Goal: Task Accomplishment & Management: Manage account settings

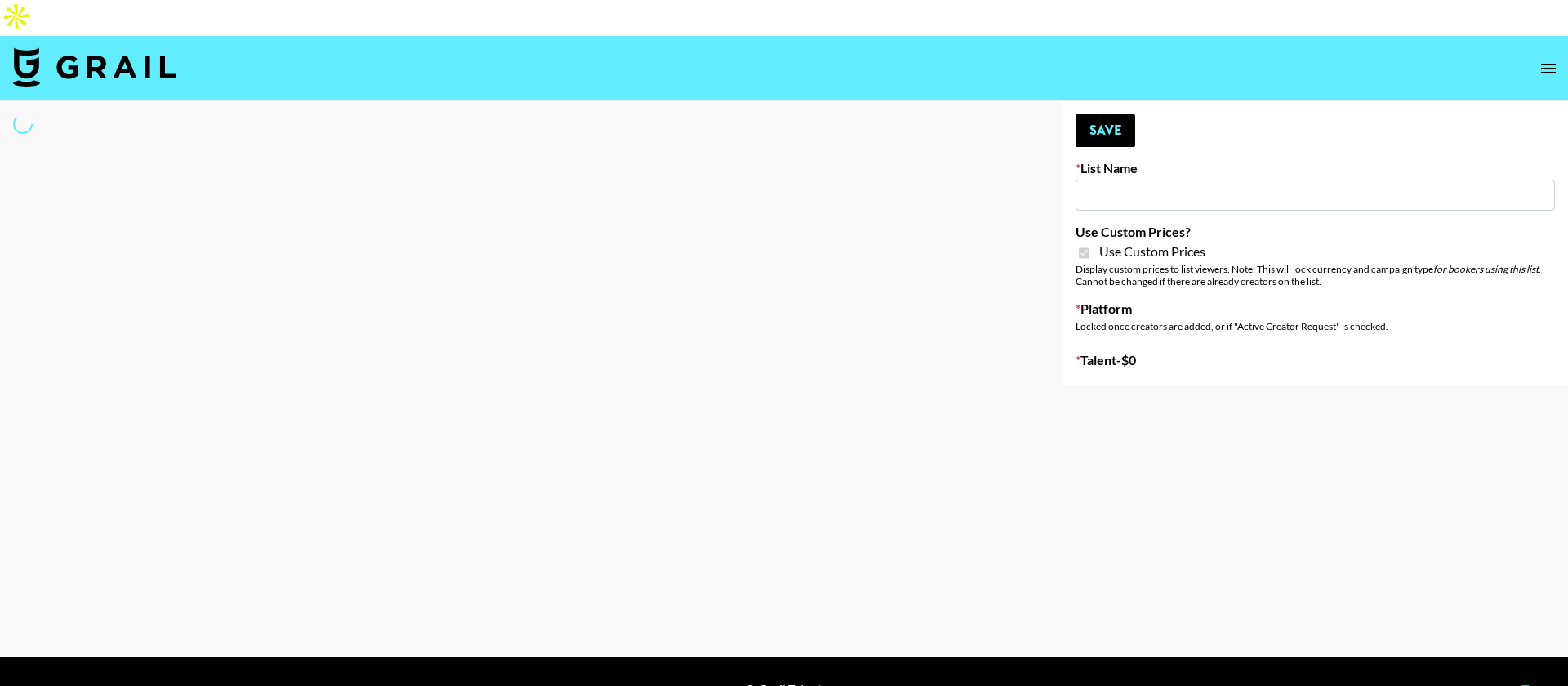
type input "Axis-Y - [DATE]"
checkbox input "true"
select select "Brand"
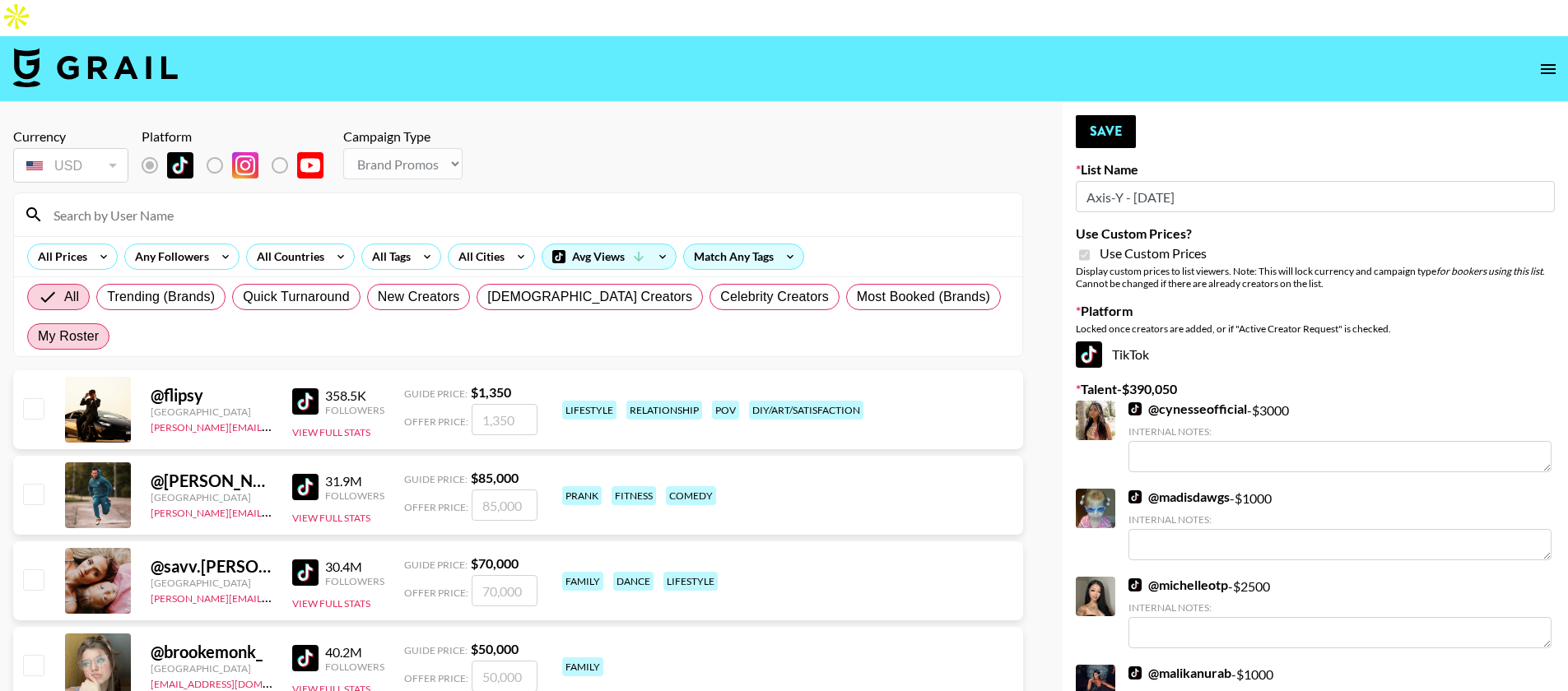
click at [99, 327] on span "My Roster" at bounding box center [68, 336] width 61 height 19
click at [38, 337] on input "My Roster" at bounding box center [38, 337] width 0 height 0
radio input "true"
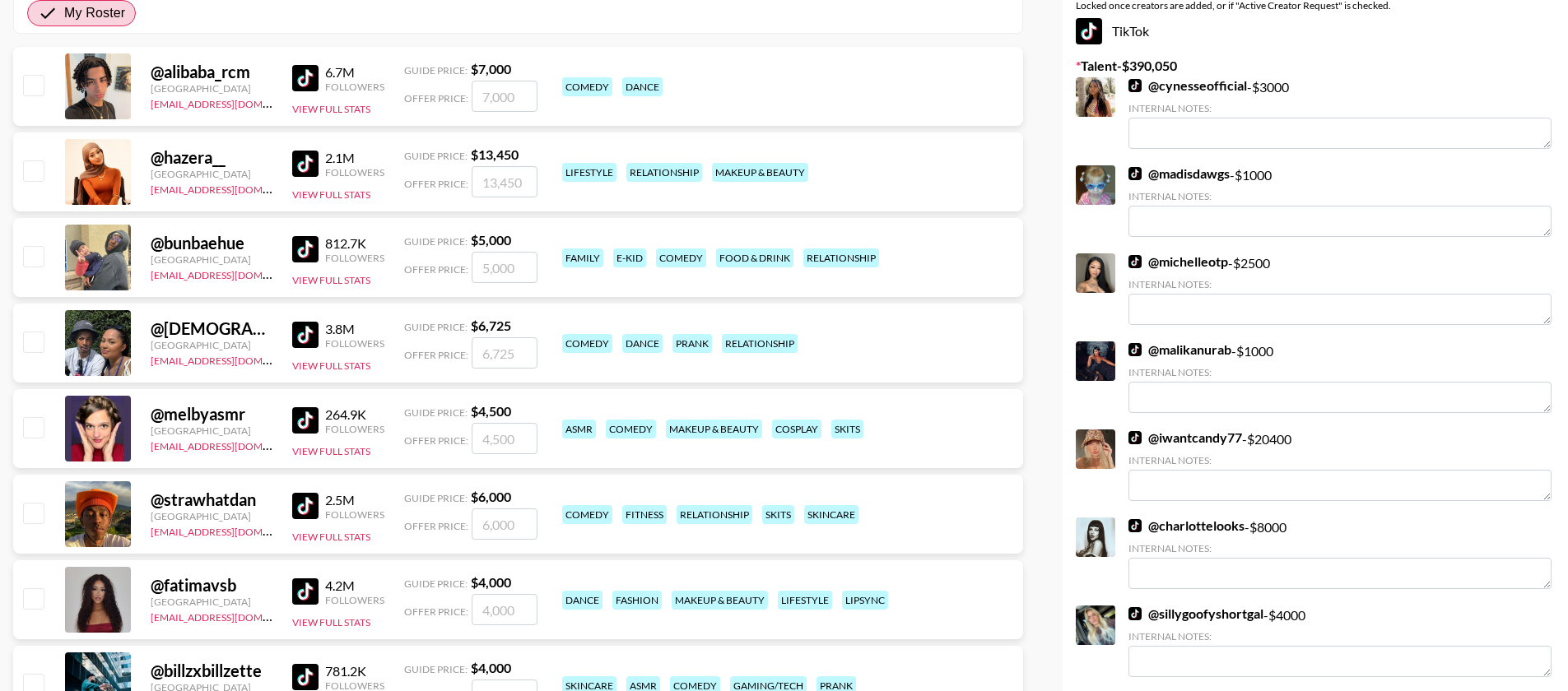
scroll to position [325, 0]
click at [39, 587] on input "checkbox" at bounding box center [32, 597] width 19 height 19
checkbox input "true"
type input "4000"
click at [33, 586] on div at bounding box center [32, 599] width 26 height 28
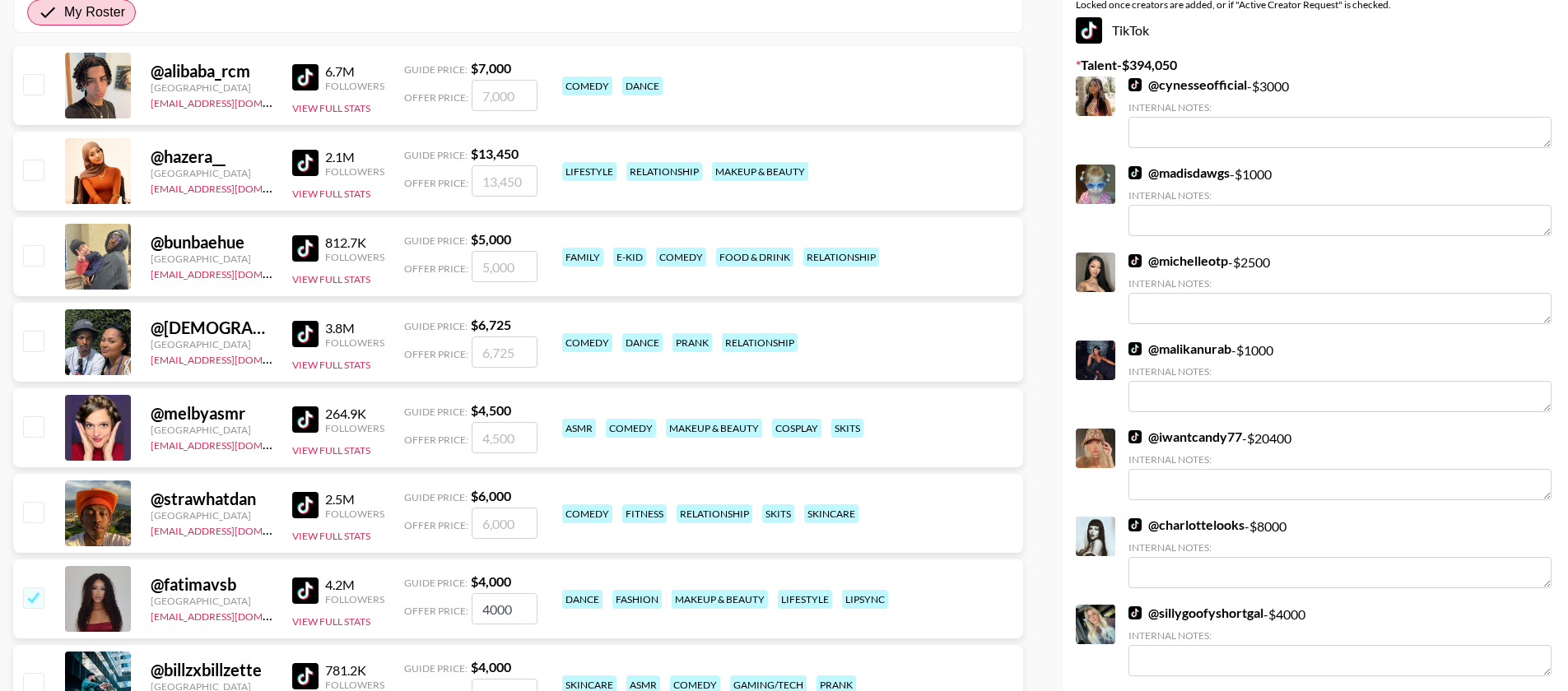
click at [33, 587] on input "checkbox" at bounding box center [32, 597] width 19 height 19
checkbox input "false"
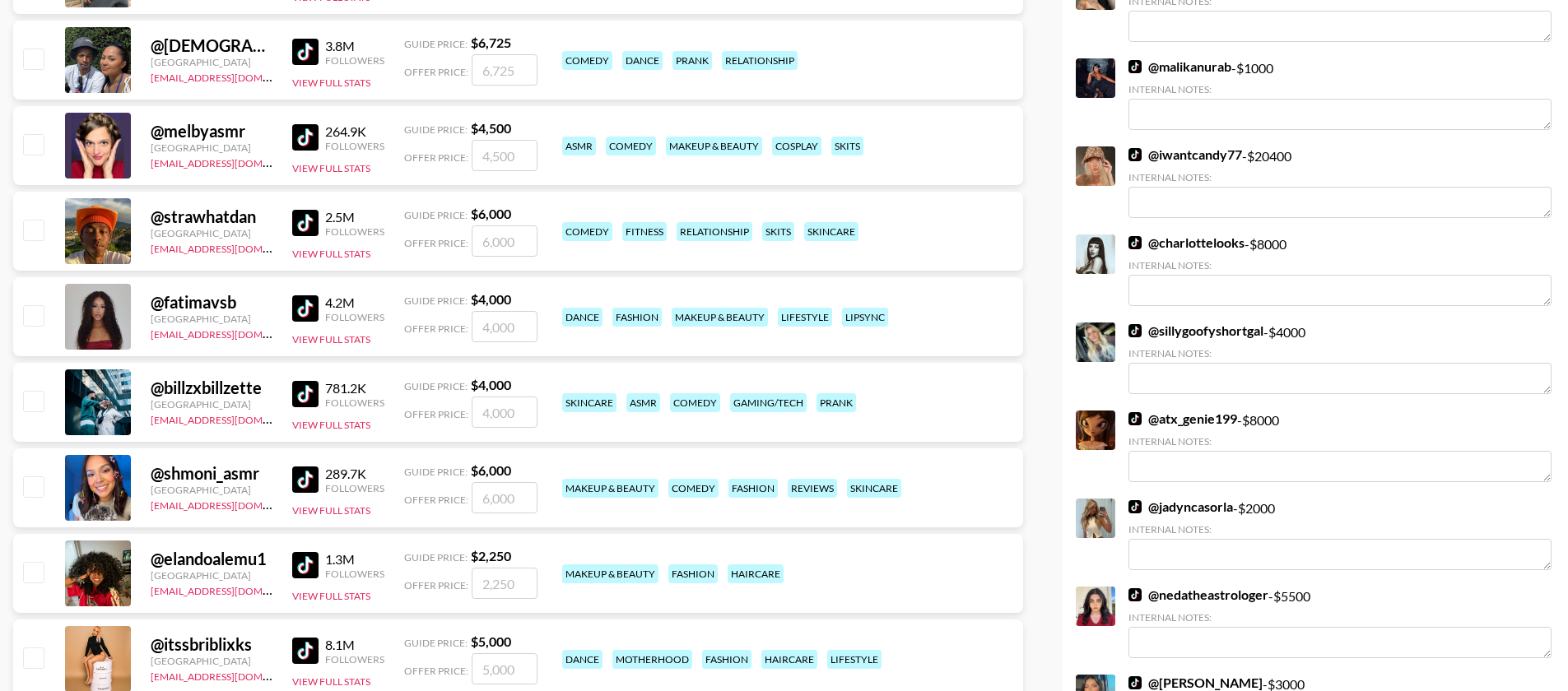
scroll to position [652, 0]
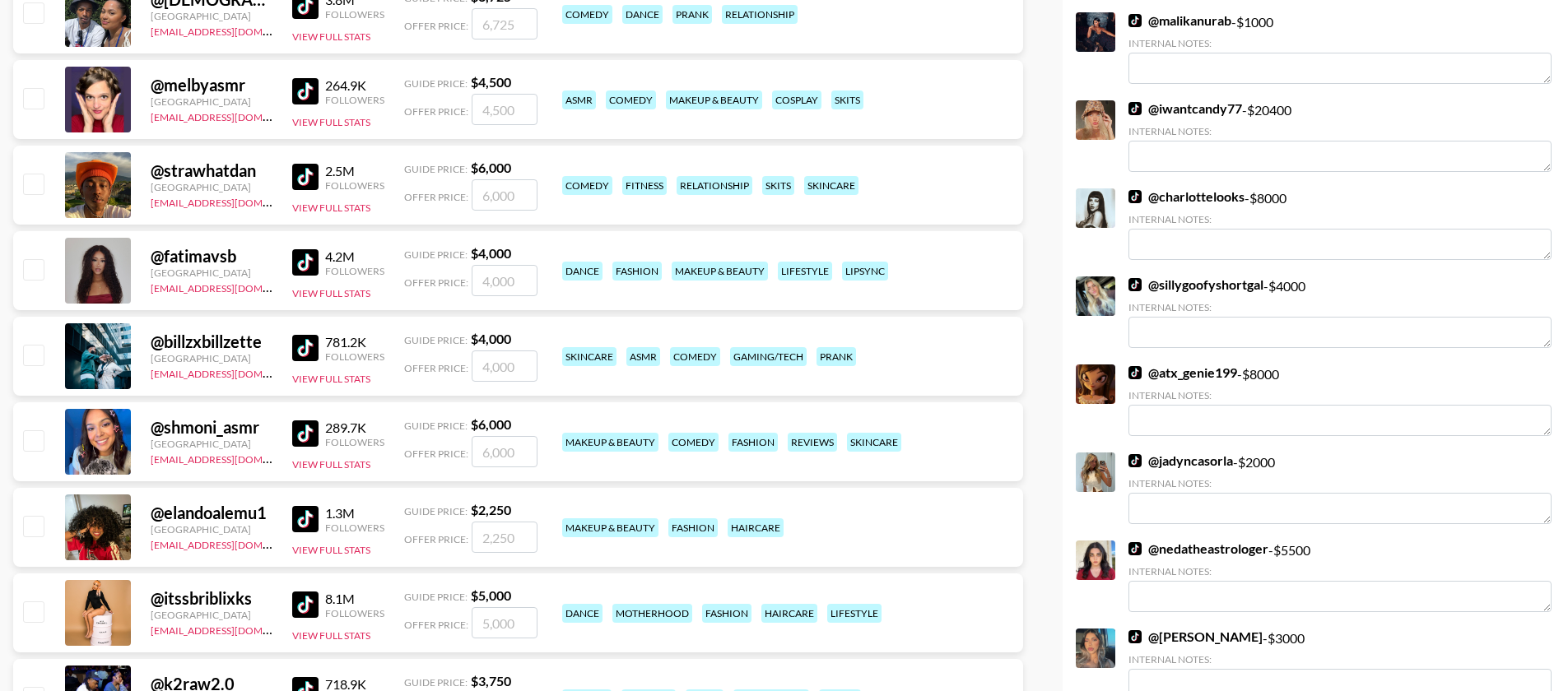
click at [34, 516] on input "checkbox" at bounding box center [32, 525] width 19 height 19
checkbox input "true"
type input "2250"
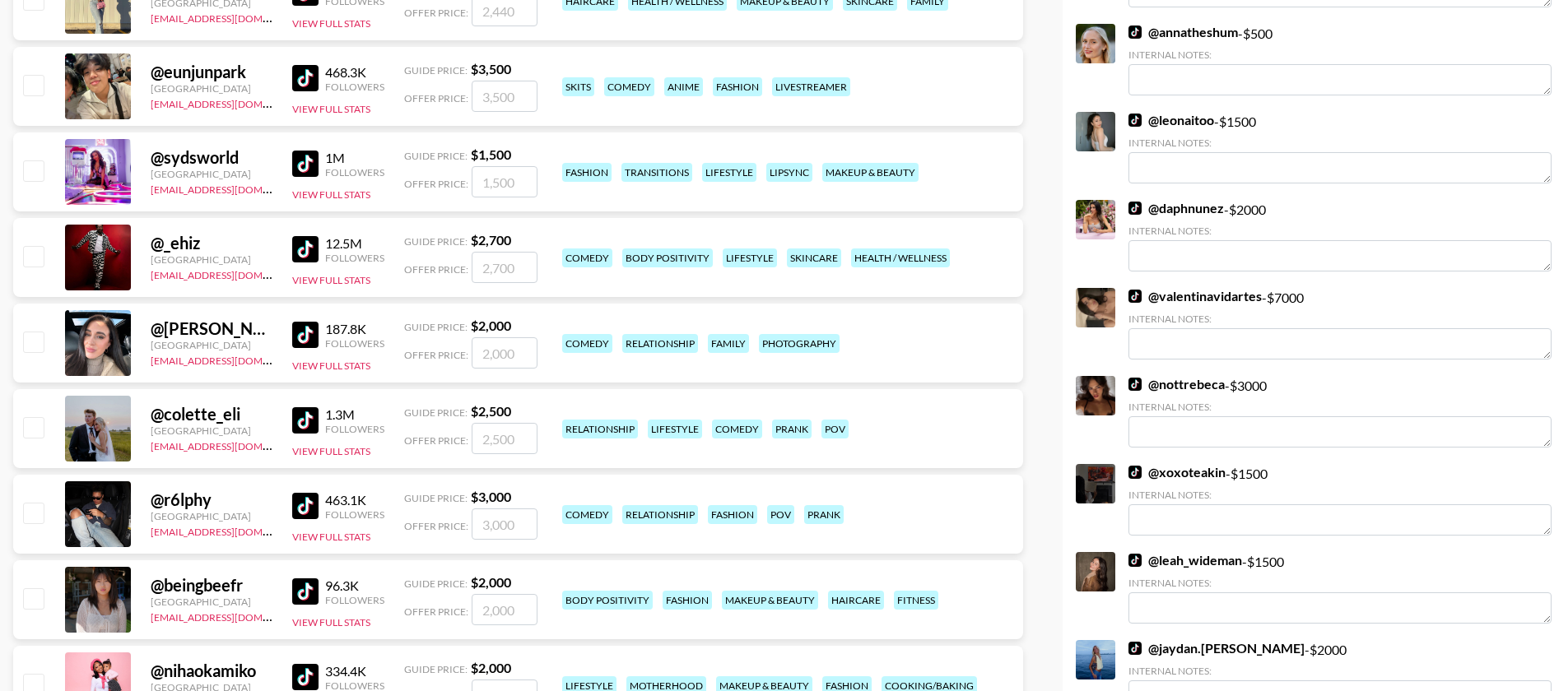
scroll to position [1556, 0]
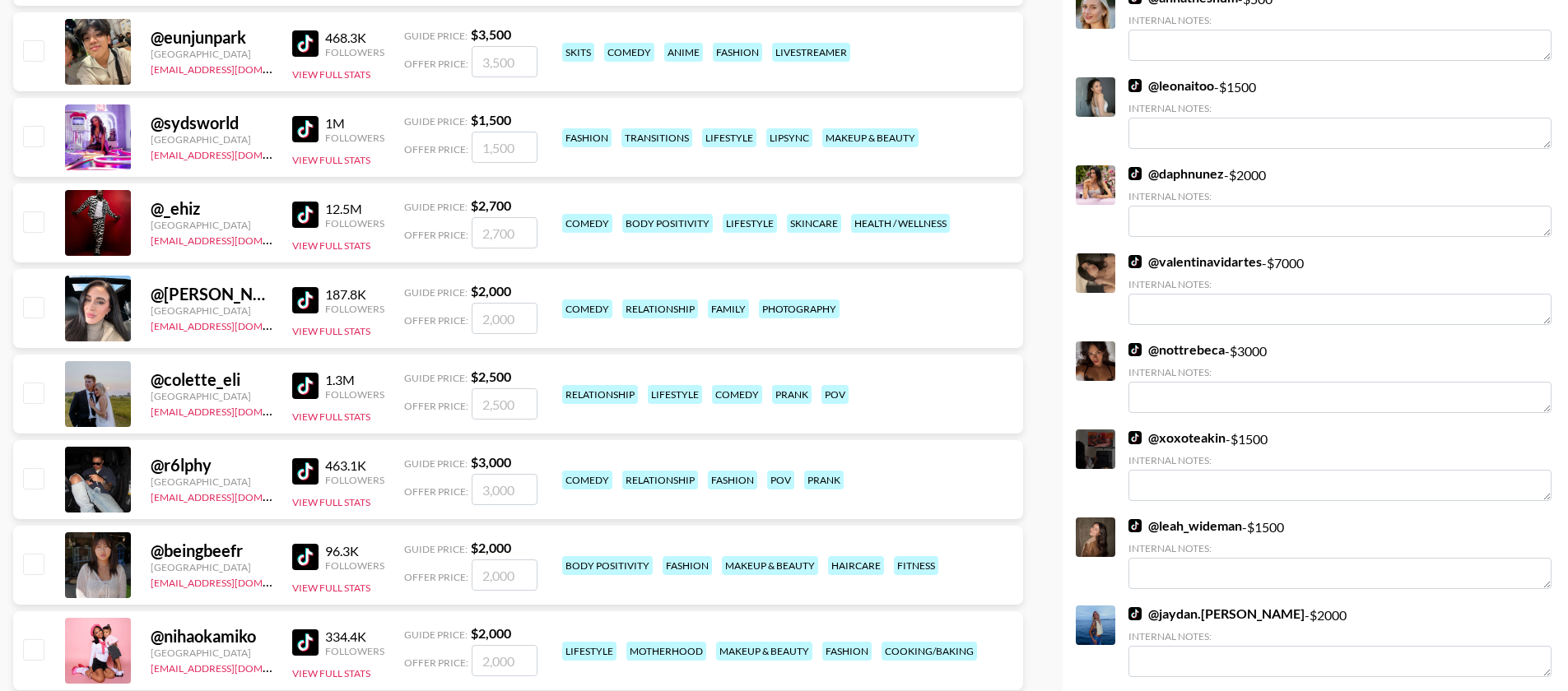
click at [29, 554] on input "checkbox" at bounding box center [32, 563] width 19 height 19
checkbox input "true"
type input "2000"
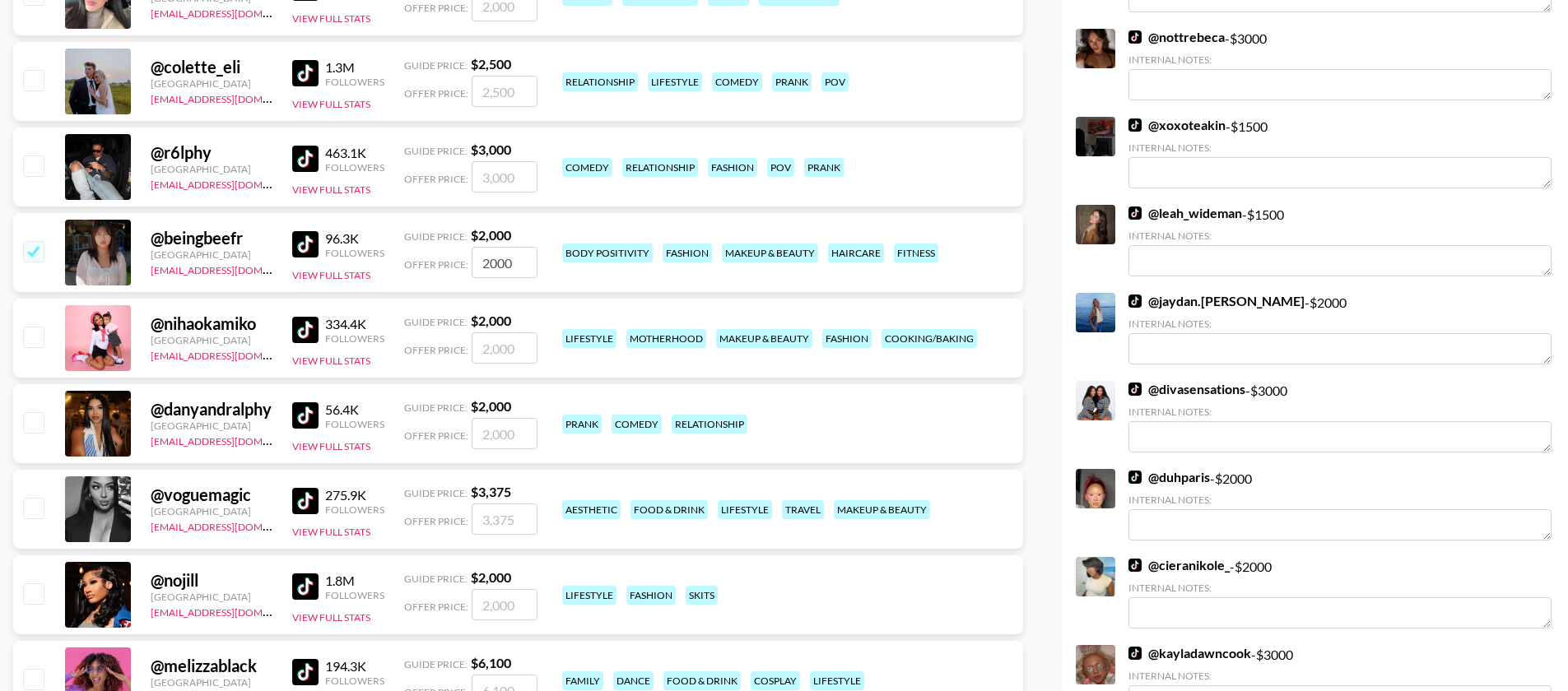
scroll to position [1869, 0]
click at [32, 583] on input "checkbox" at bounding box center [32, 592] width 19 height 19
checkbox input "true"
type input "2000"
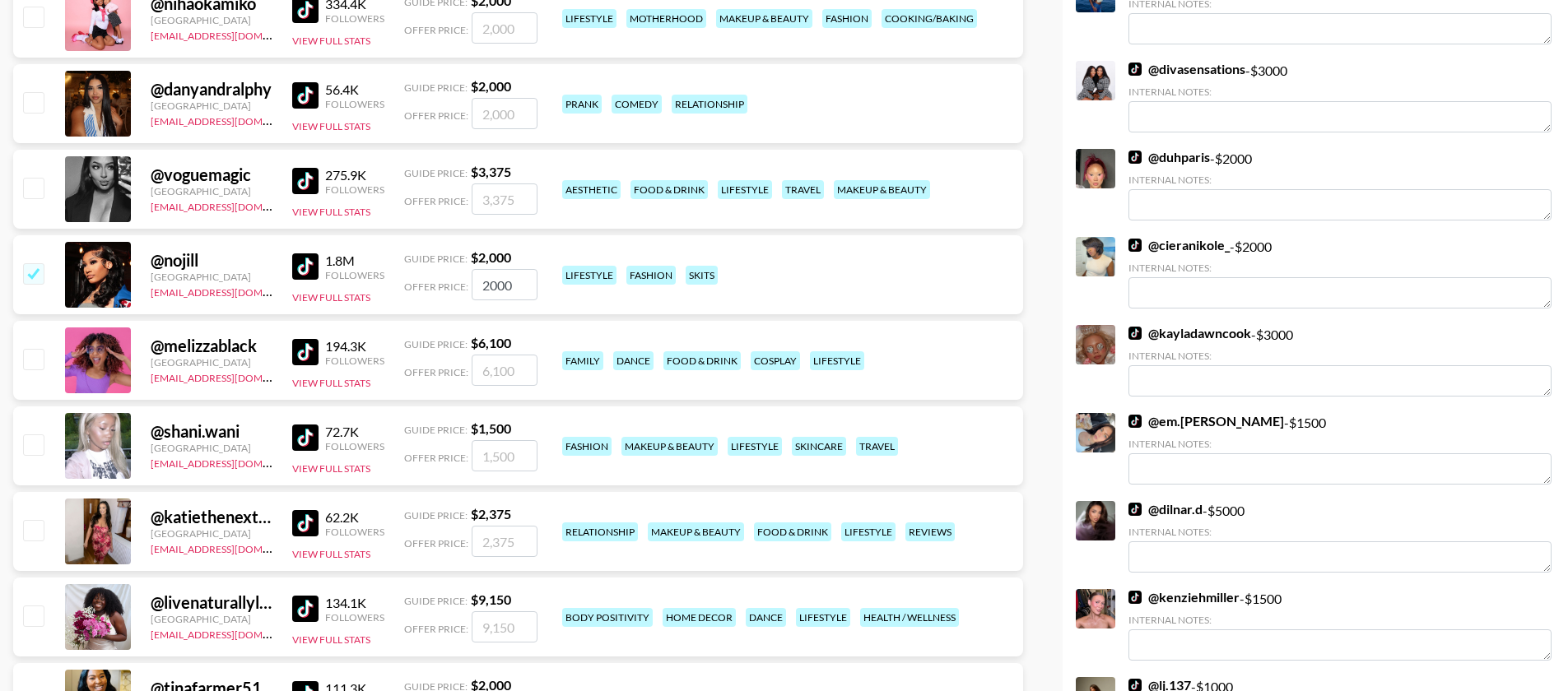
scroll to position [2240, 0]
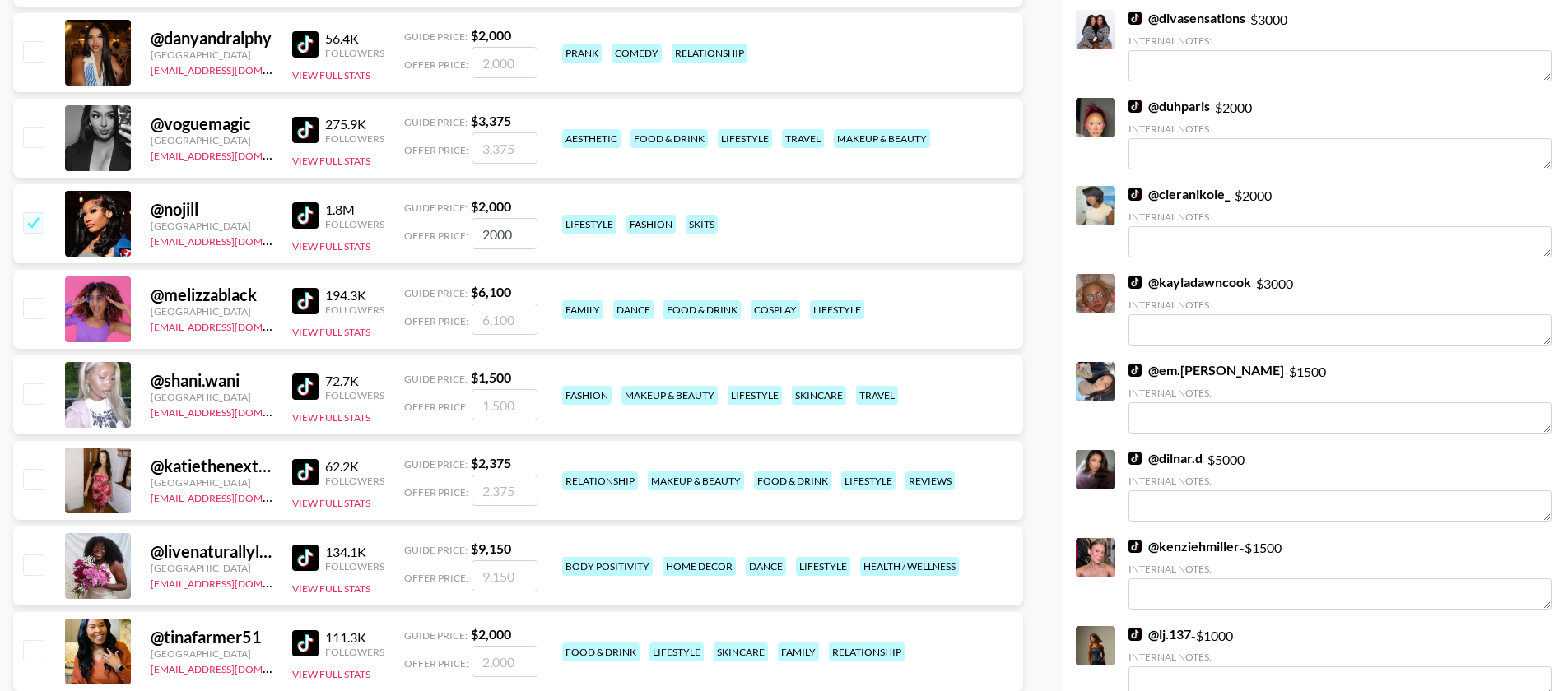
click at [31, 555] on input "checkbox" at bounding box center [32, 564] width 19 height 19
checkbox input "true"
type input "9150"
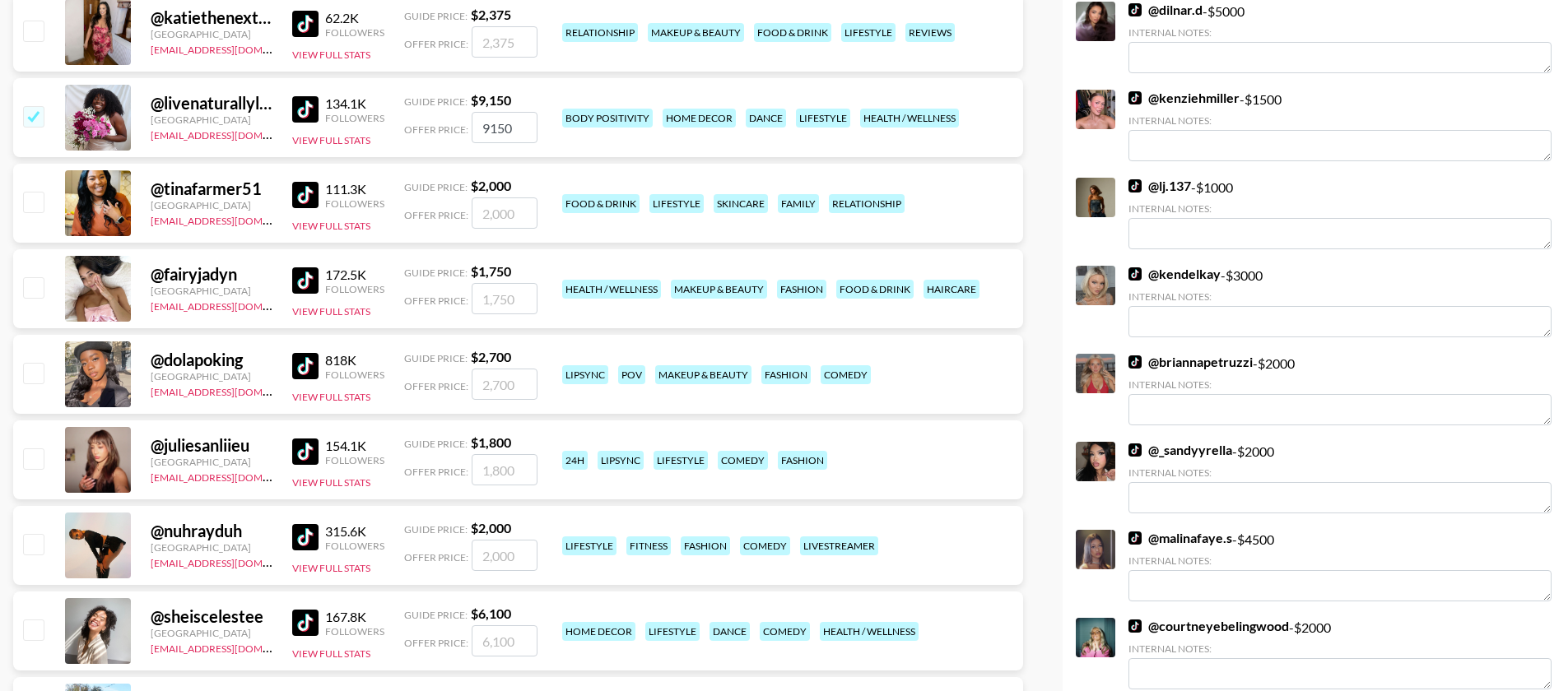
scroll to position [2691, 0]
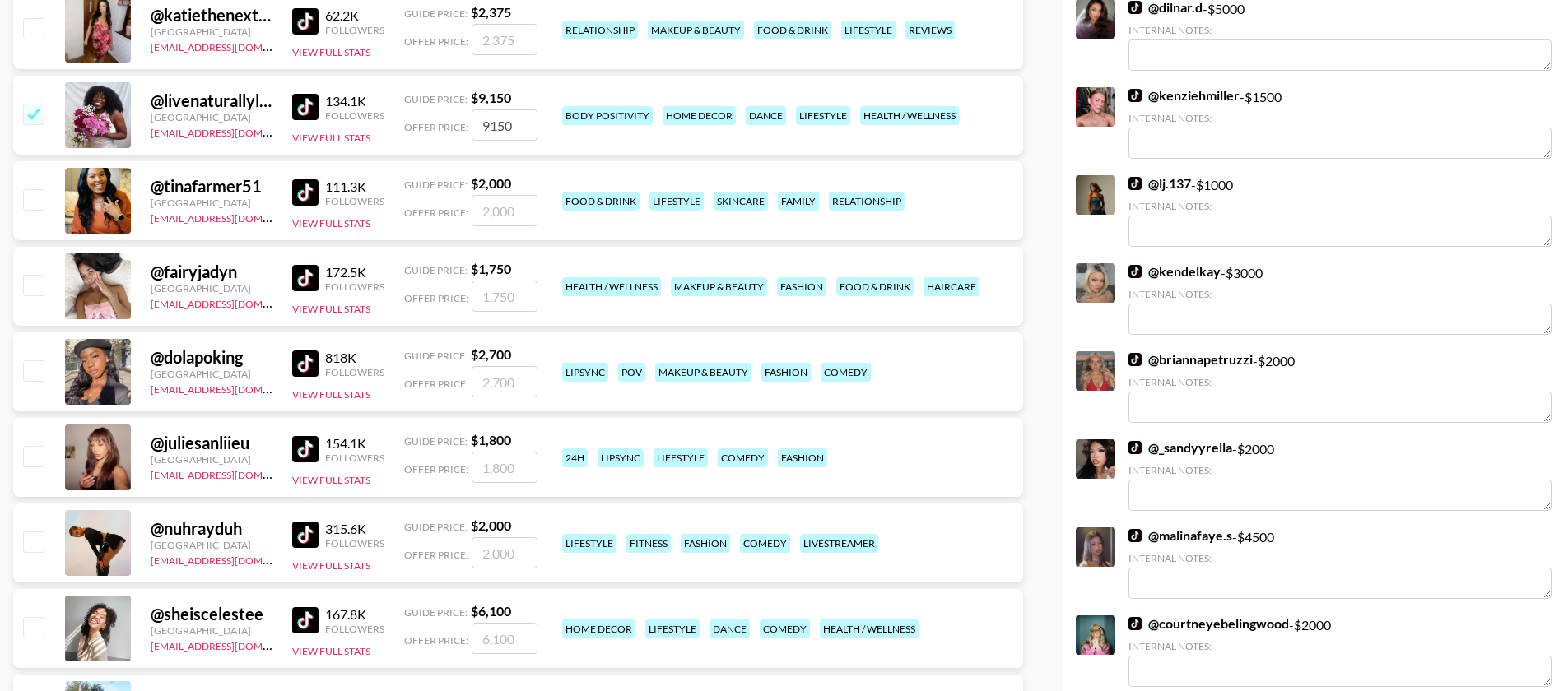
click at [35, 617] on input "checkbox" at bounding box center [32, 626] width 19 height 19
checkbox input "true"
type input "6100"
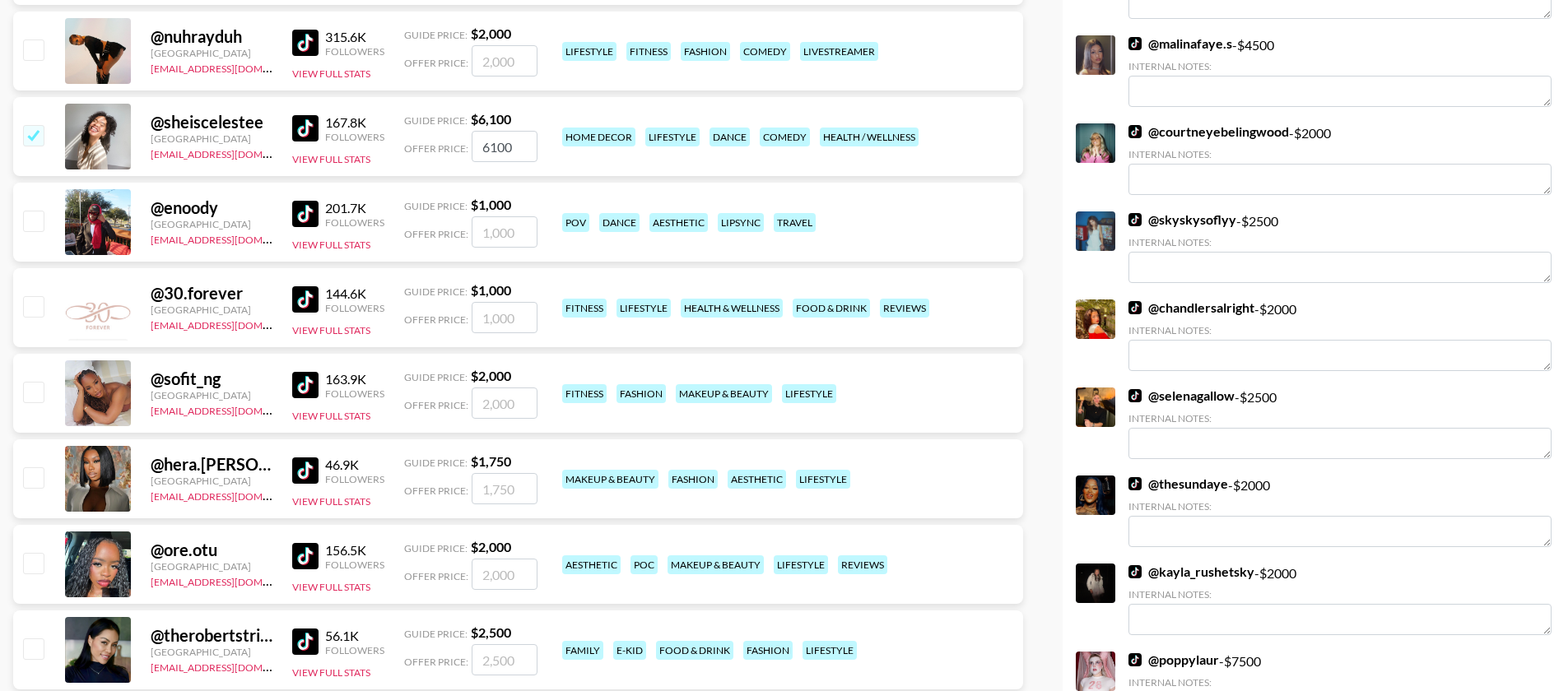
scroll to position [3200, 0]
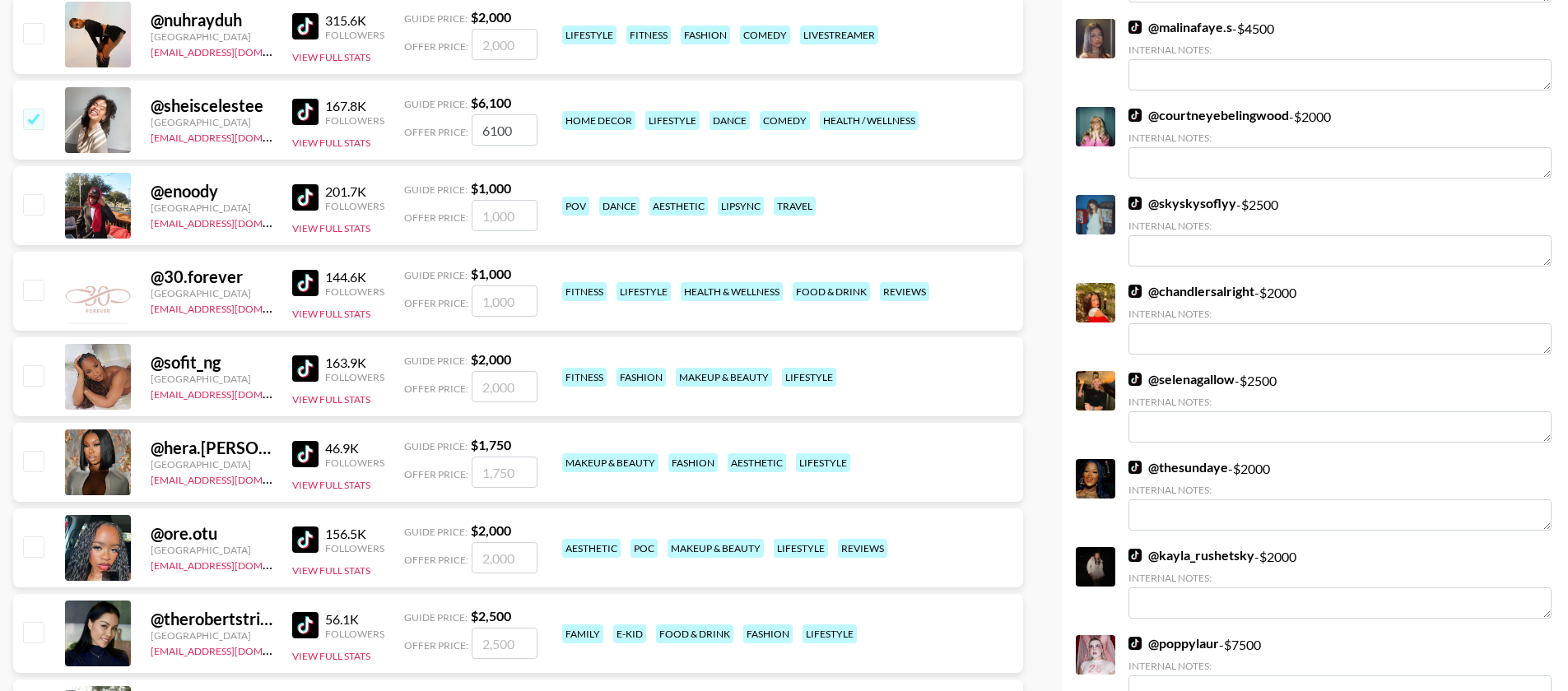
click at [37, 537] on input "checkbox" at bounding box center [32, 546] width 19 height 19
checkbox input "true"
type input "2000"
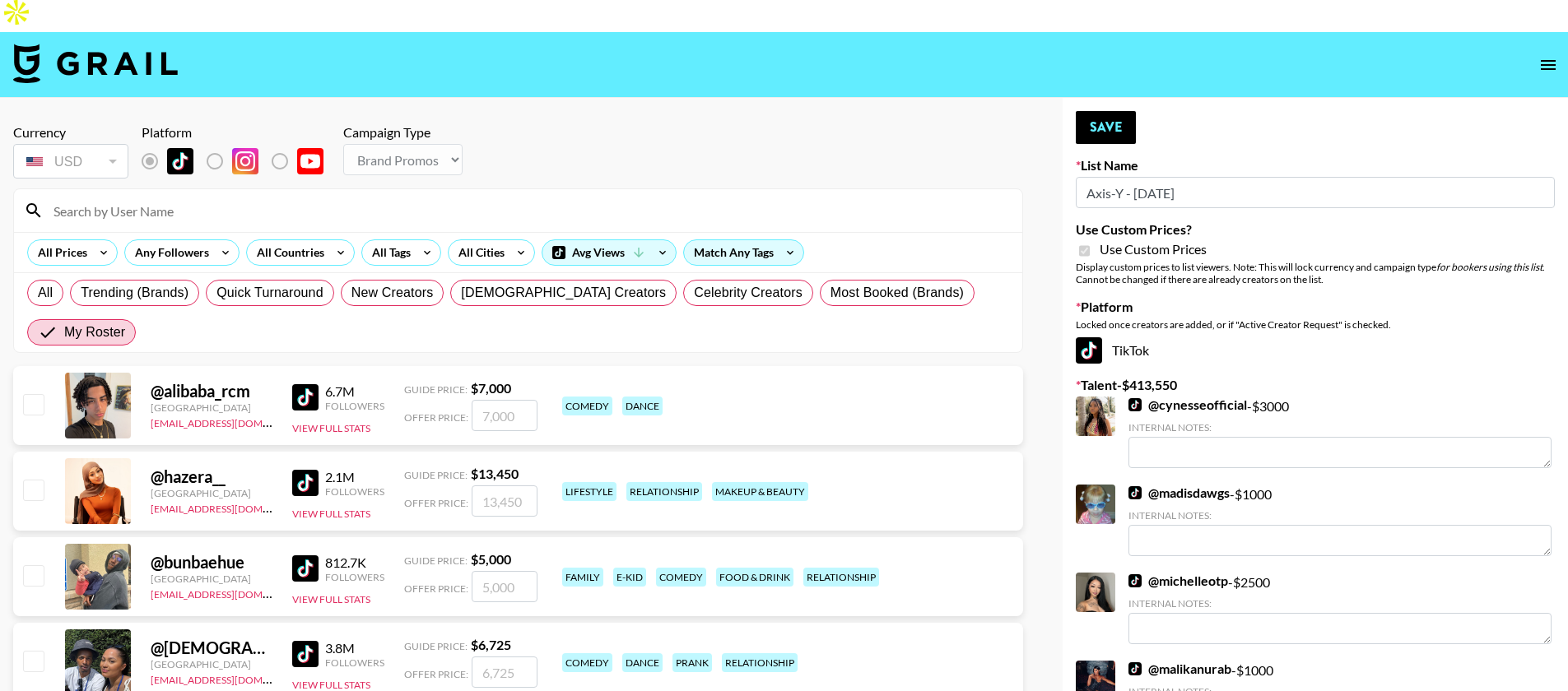
scroll to position [0, 0]
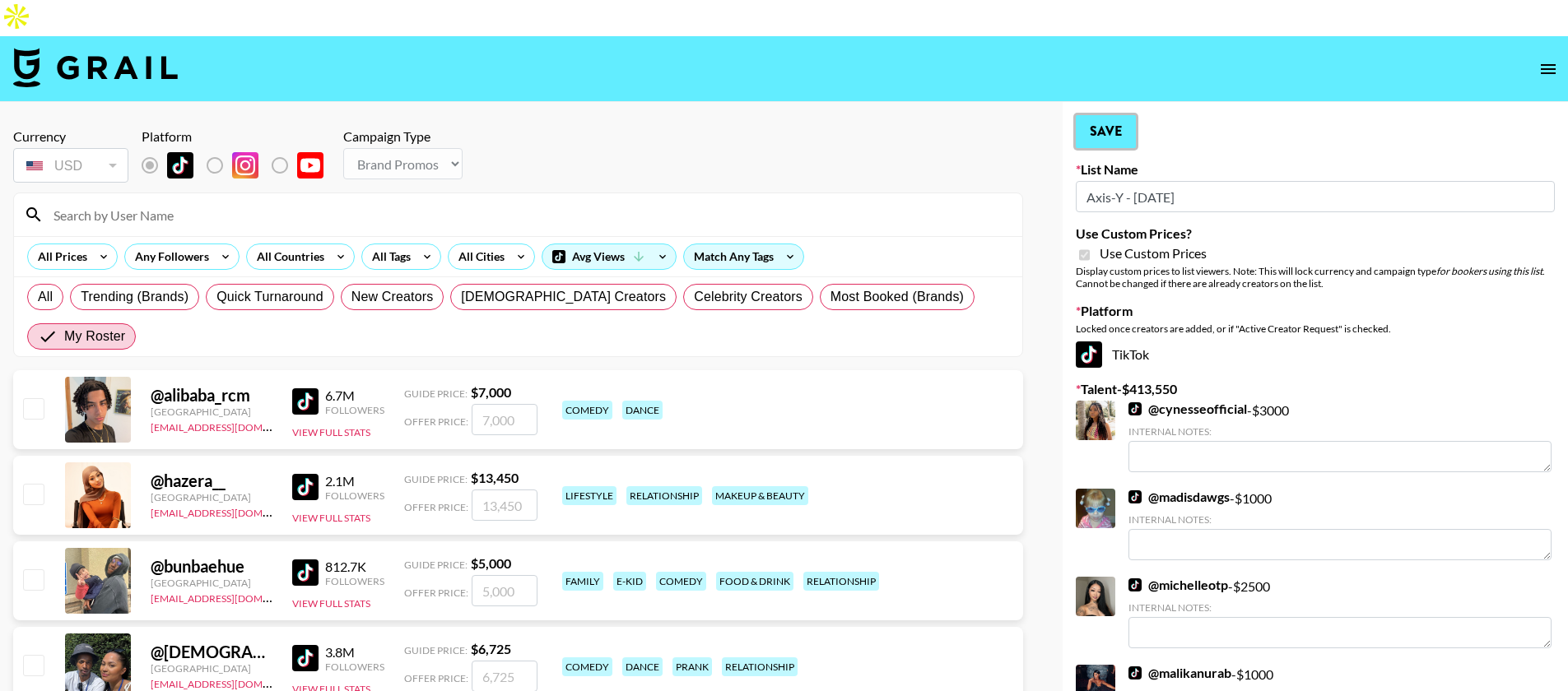
click at [1126, 116] on button "Save" at bounding box center [1105, 132] width 60 height 33
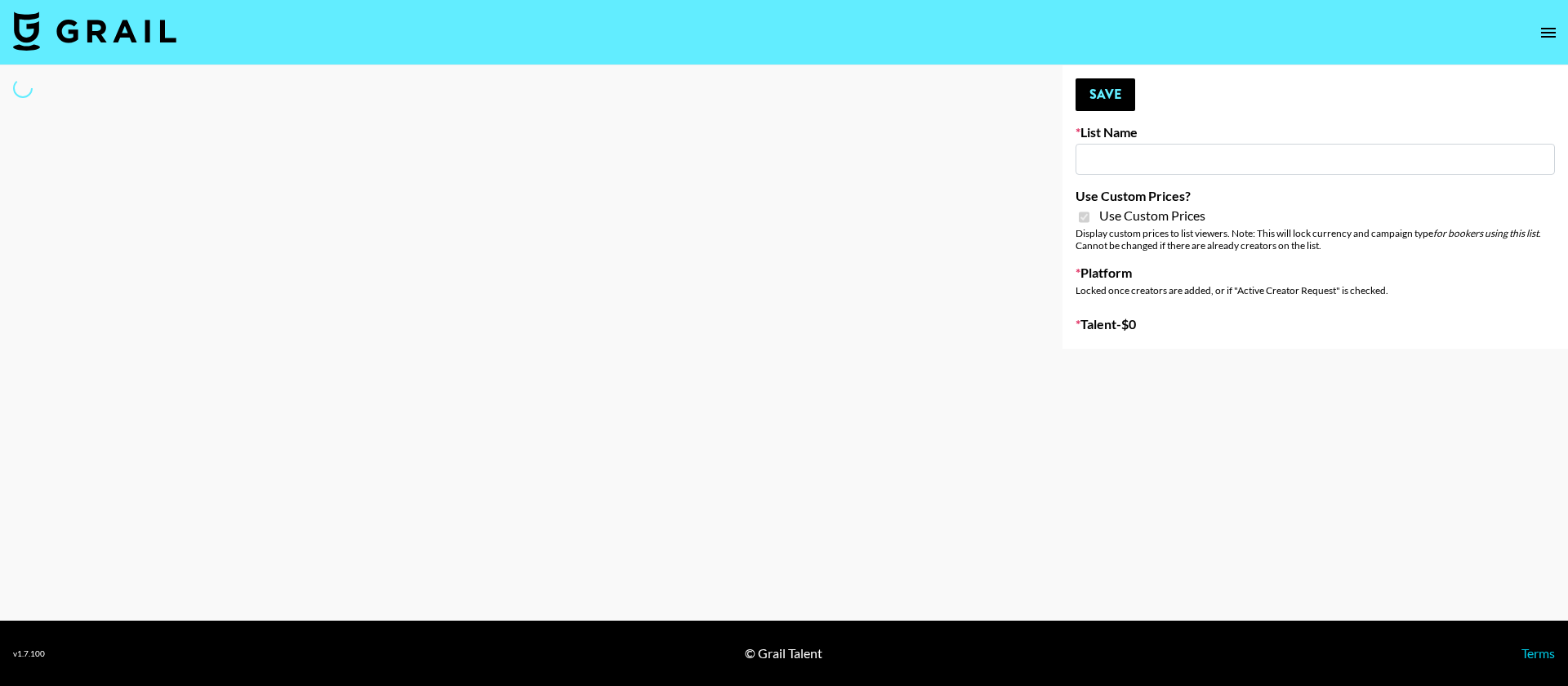
type input "Babbel - [DATE]"
checkbox input "true"
select select "Brand"
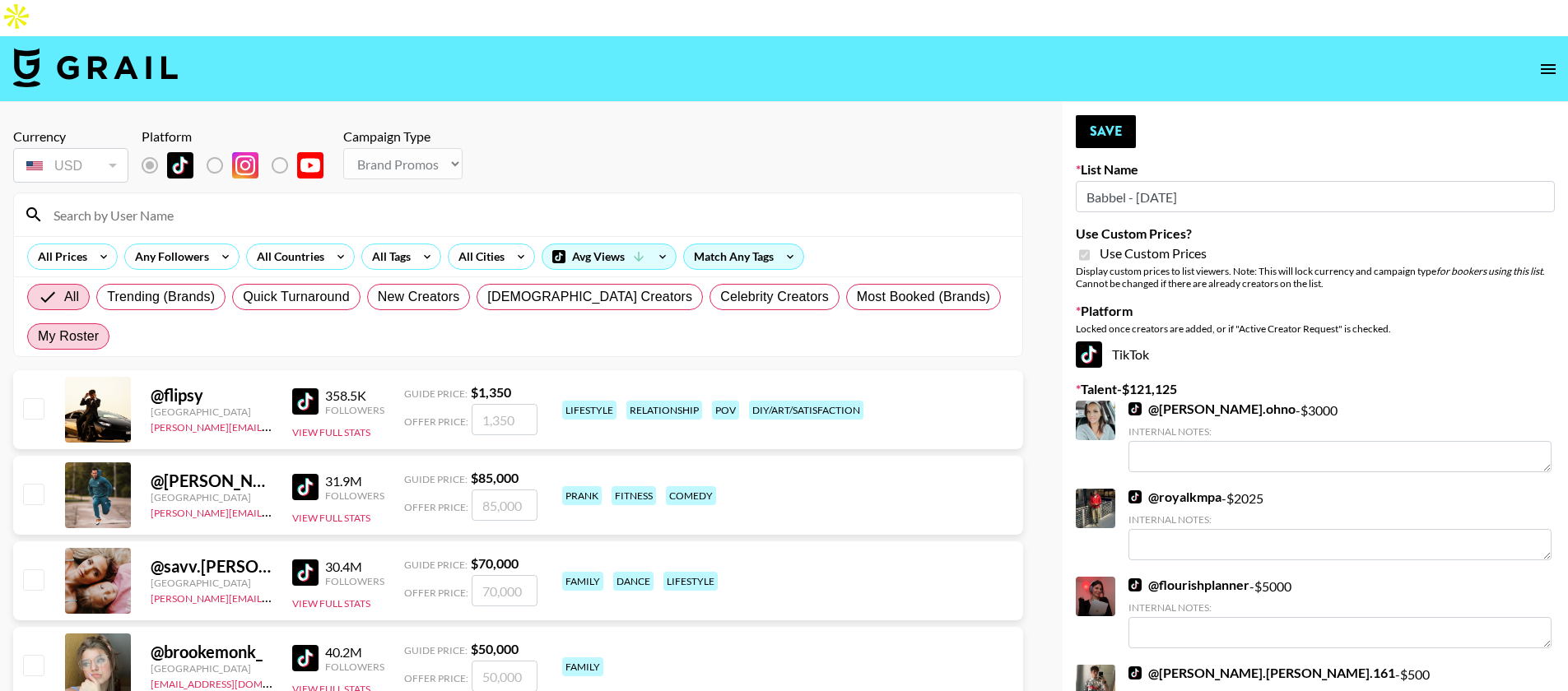
drag, startPoint x: 940, startPoint y: 252, endPoint x: 932, endPoint y: 257, distance: 9.4
click at [99, 327] on span "My Roster" at bounding box center [68, 336] width 61 height 19
click at [38, 337] on input "My Roster" at bounding box center [38, 337] width 0 height 0
radio input "true"
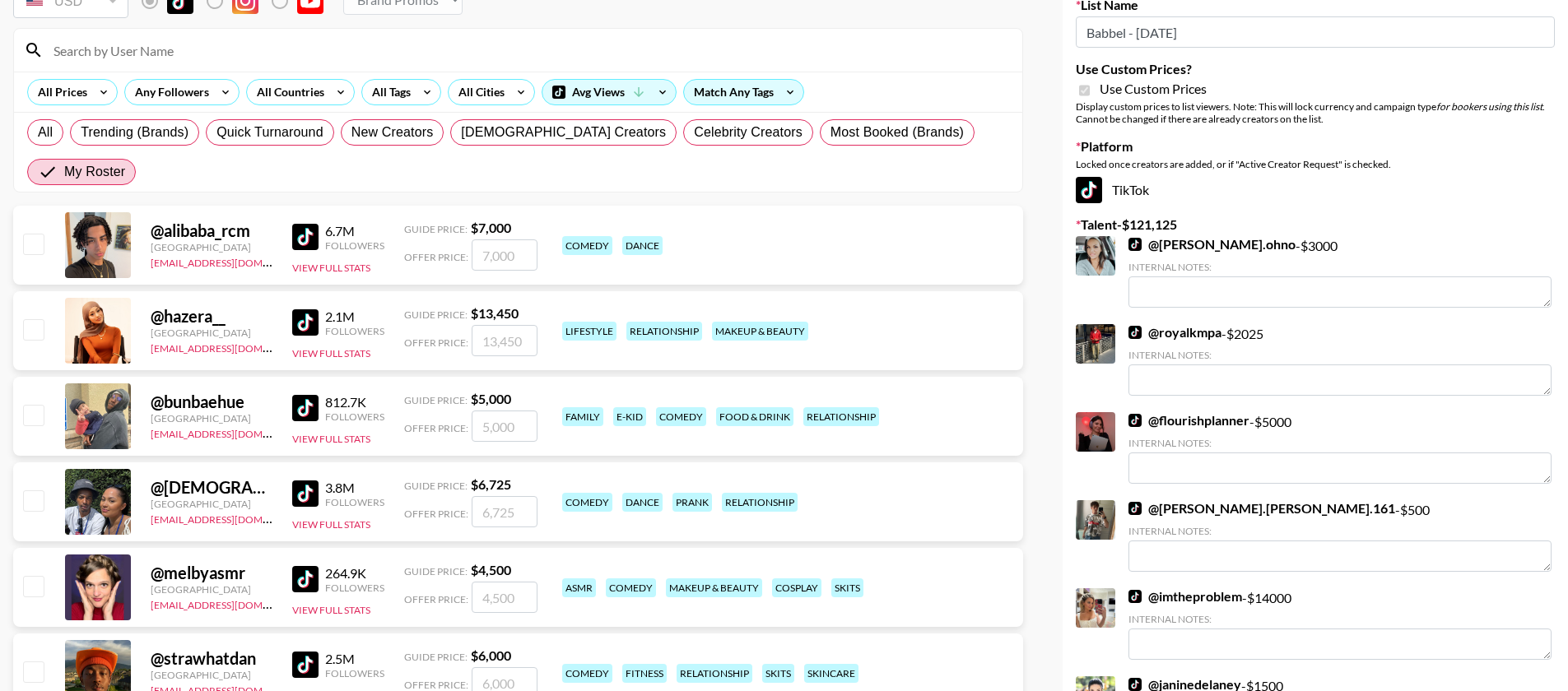
scroll to position [173, 0]
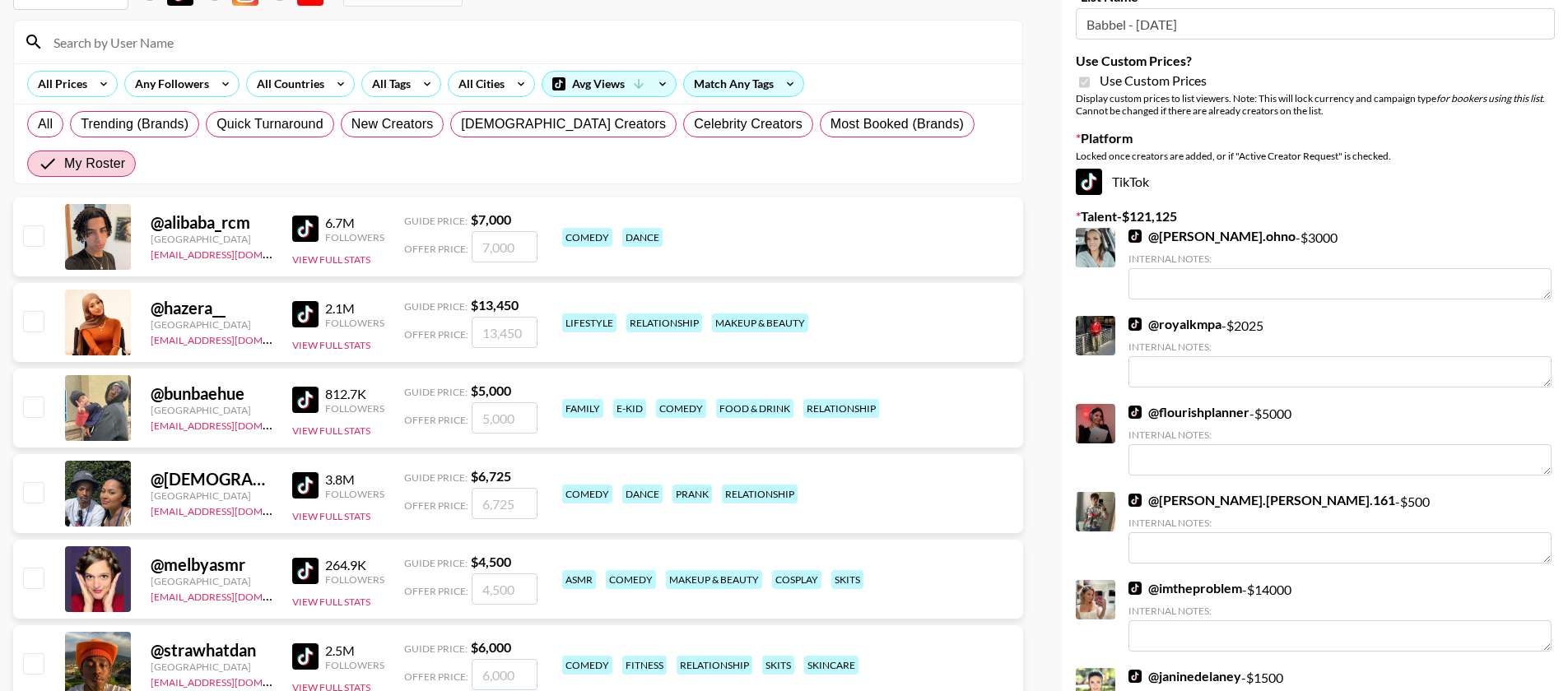
click at [29, 568] on input "checkbox" at bounding box center [32, 577] width 19 height 19
checkbox input "true"
type input "4500"
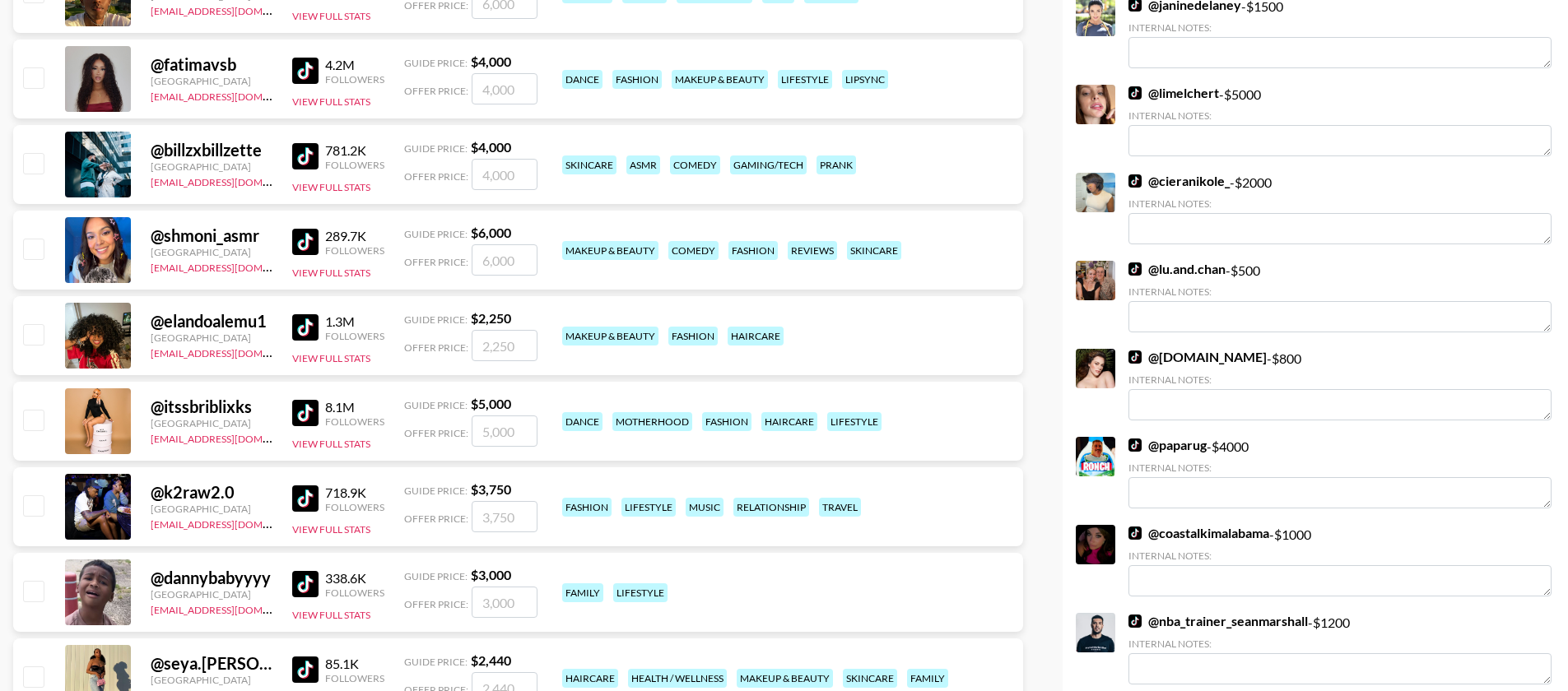
scroll to position [845, 0]
click at [28, 580] on input "checkbox" at bounding box center [32, 589] width 19 height 19
checkbox input "true"
type input "3000"
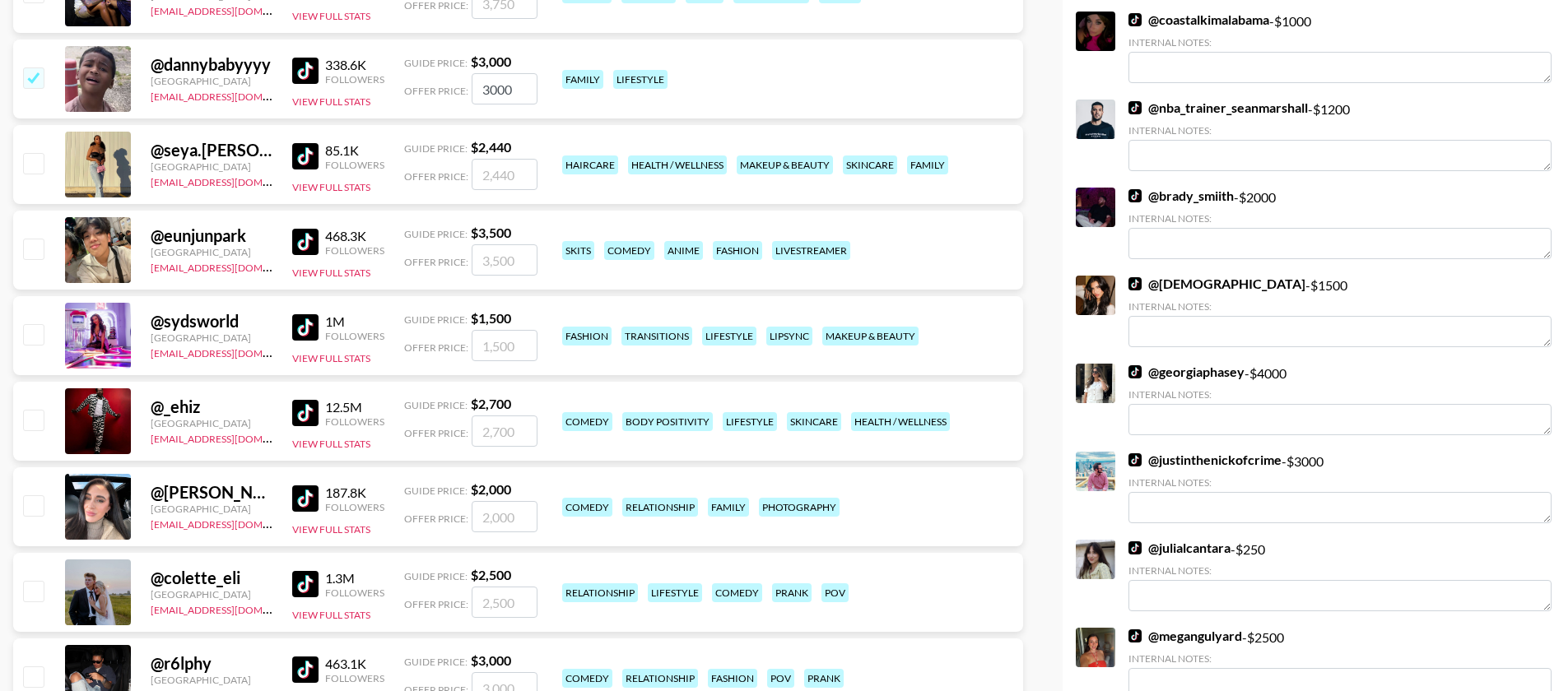
scroll to position [1388, 0]
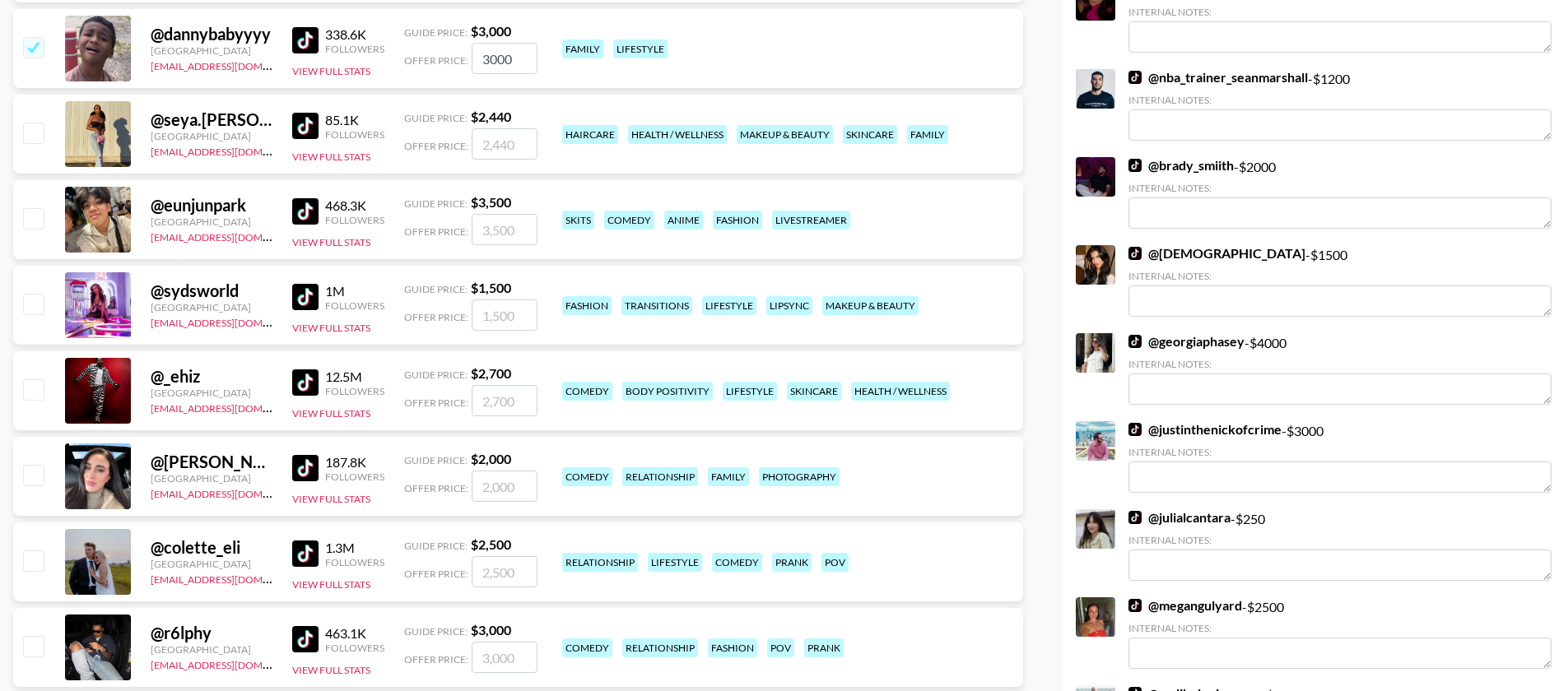
click at [30, 465] on input "checkbox" at bounding box center [32, 475] width 19 height 19
checkbox input "true"
type input "2000"
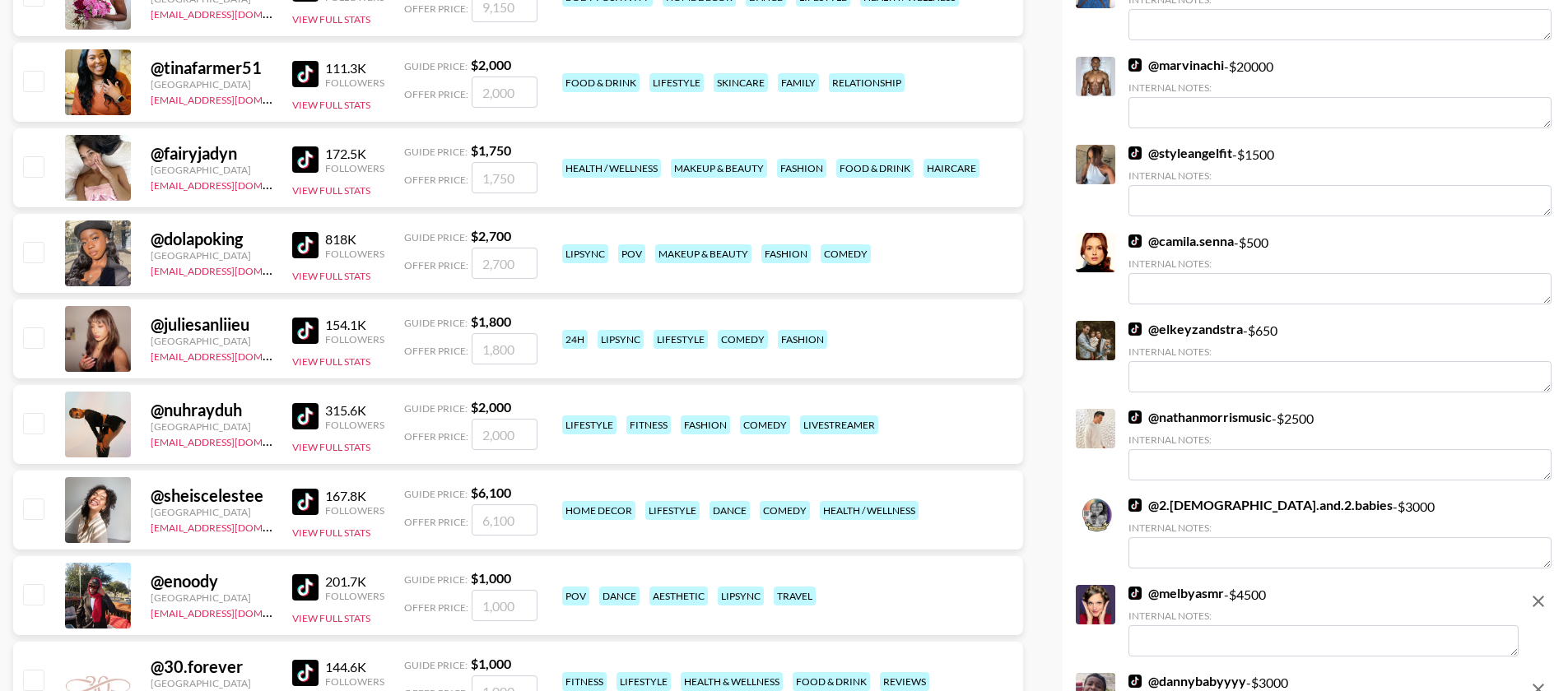
scroll to position [2810, 0]
click at [38, 498] on input "checkbox" at bounding box center [32, 507] width 19 height 19
checkbox input "true"
type input "6100"
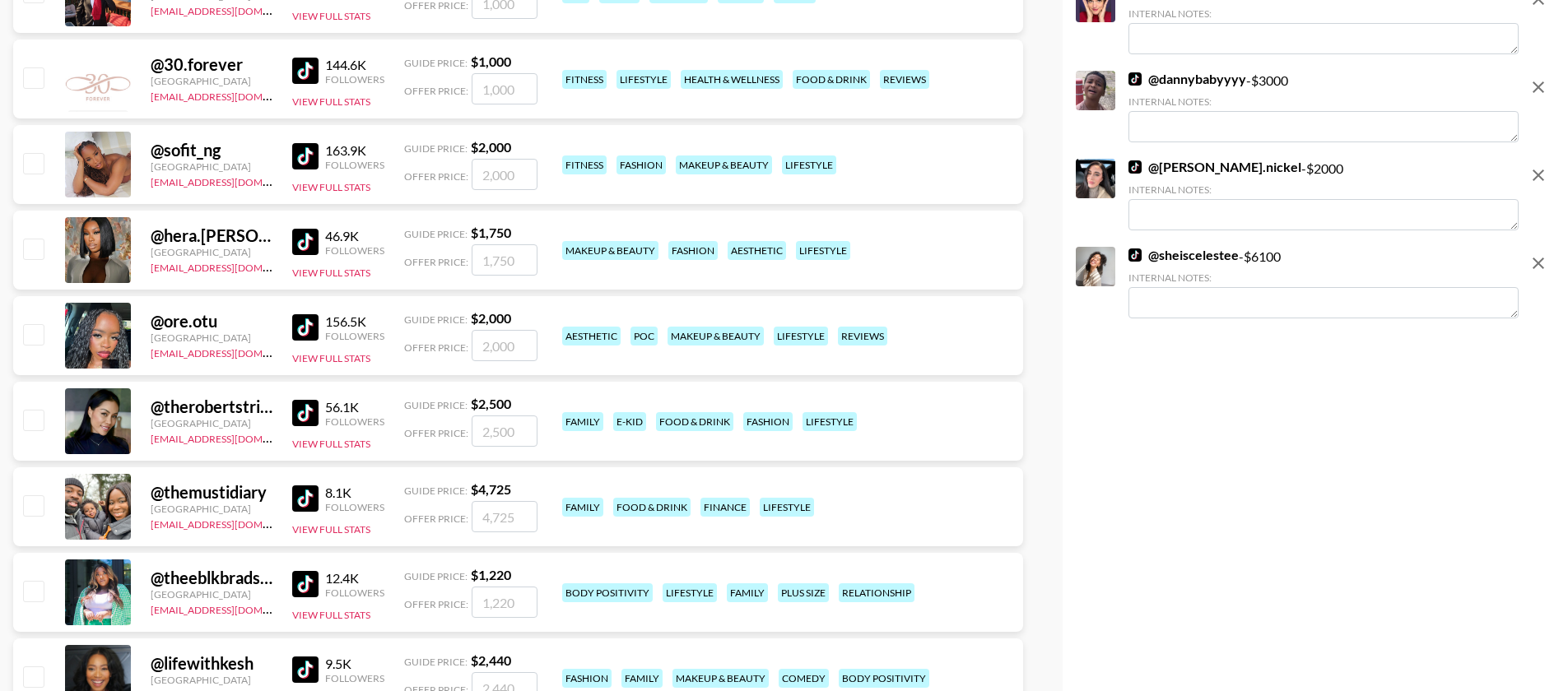
scroll to position [3412, 0]
click at [40, 580] on input "checkbox" at bounding box center [32, 589] width 19 height 19
checkbox input "true"
type input "1220"
click at [27, 666] on input "checkbox" at bounding box center [32, 675] width 19 height 19
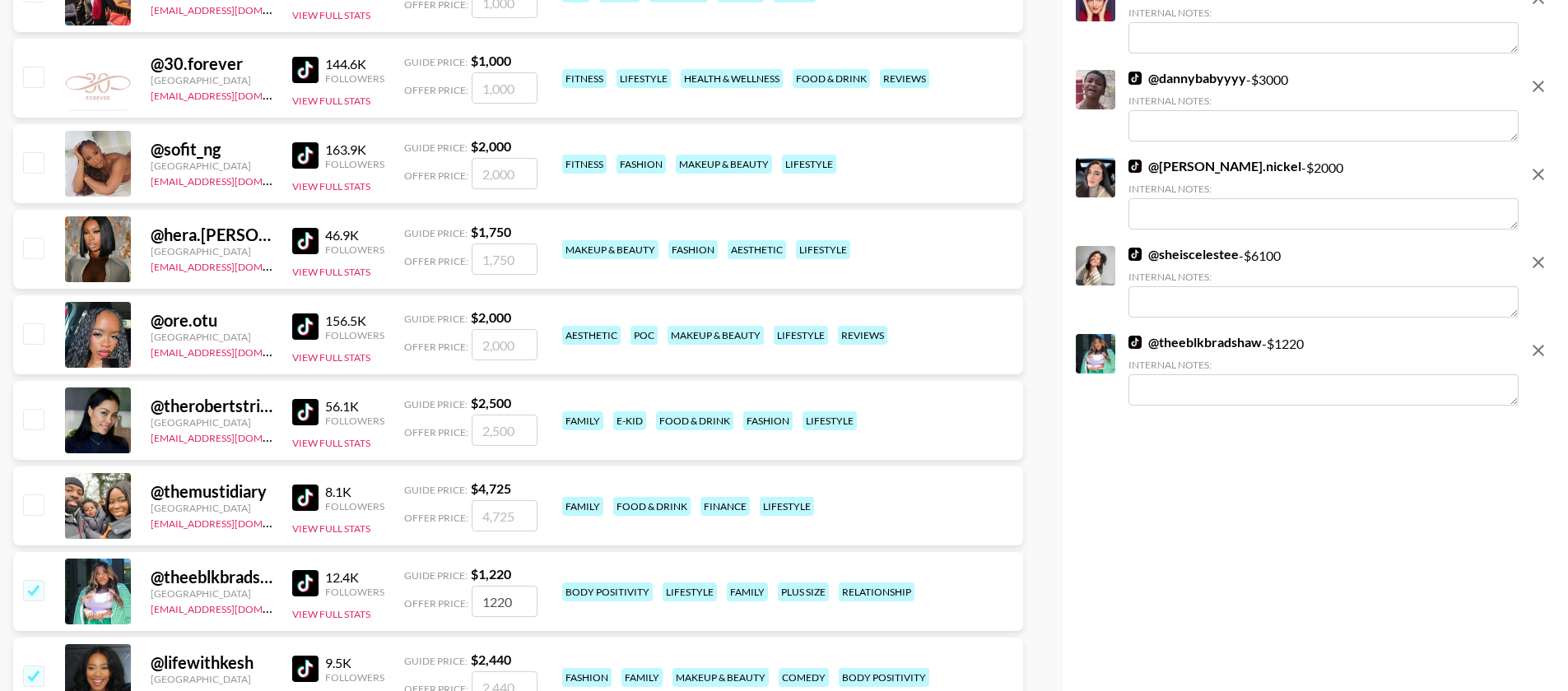
checkbox input "true"
type input "2440"
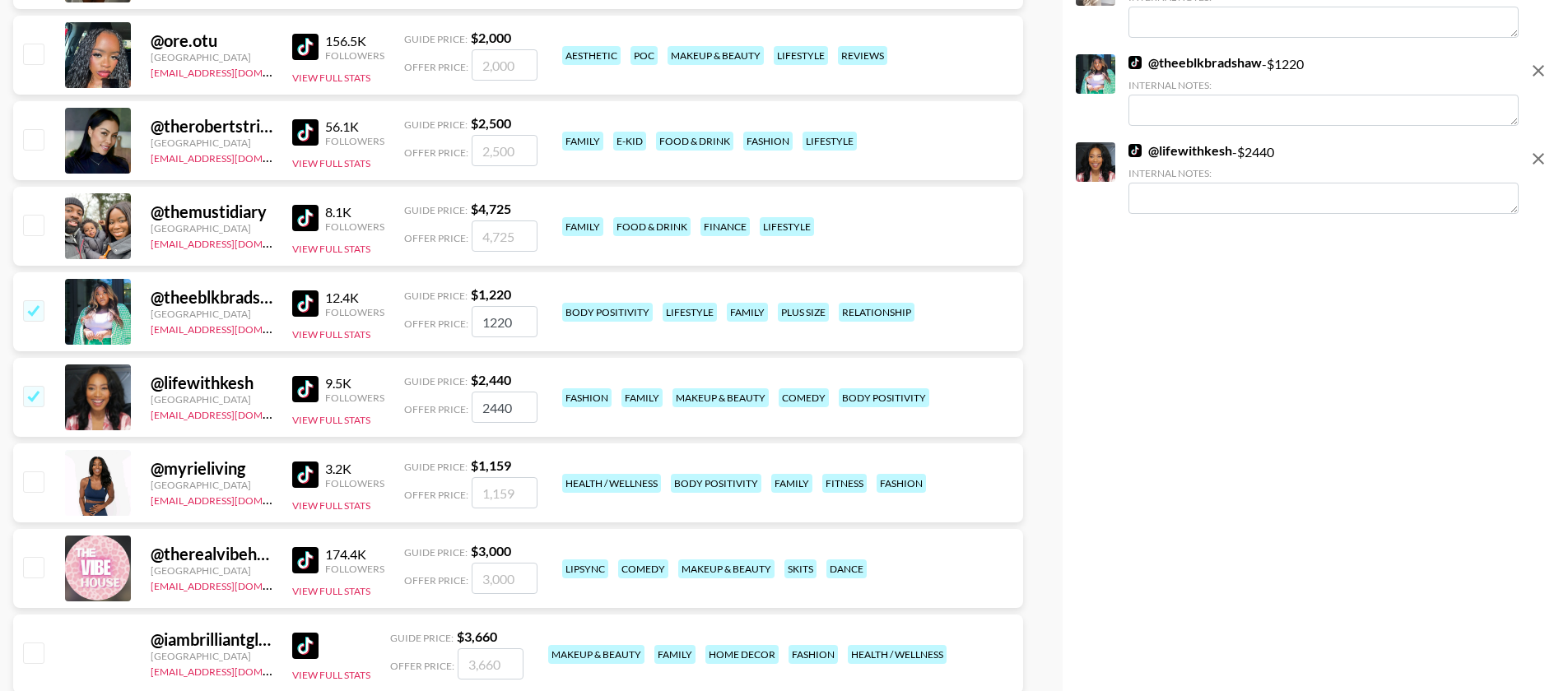
scroll to position [3691, 0]
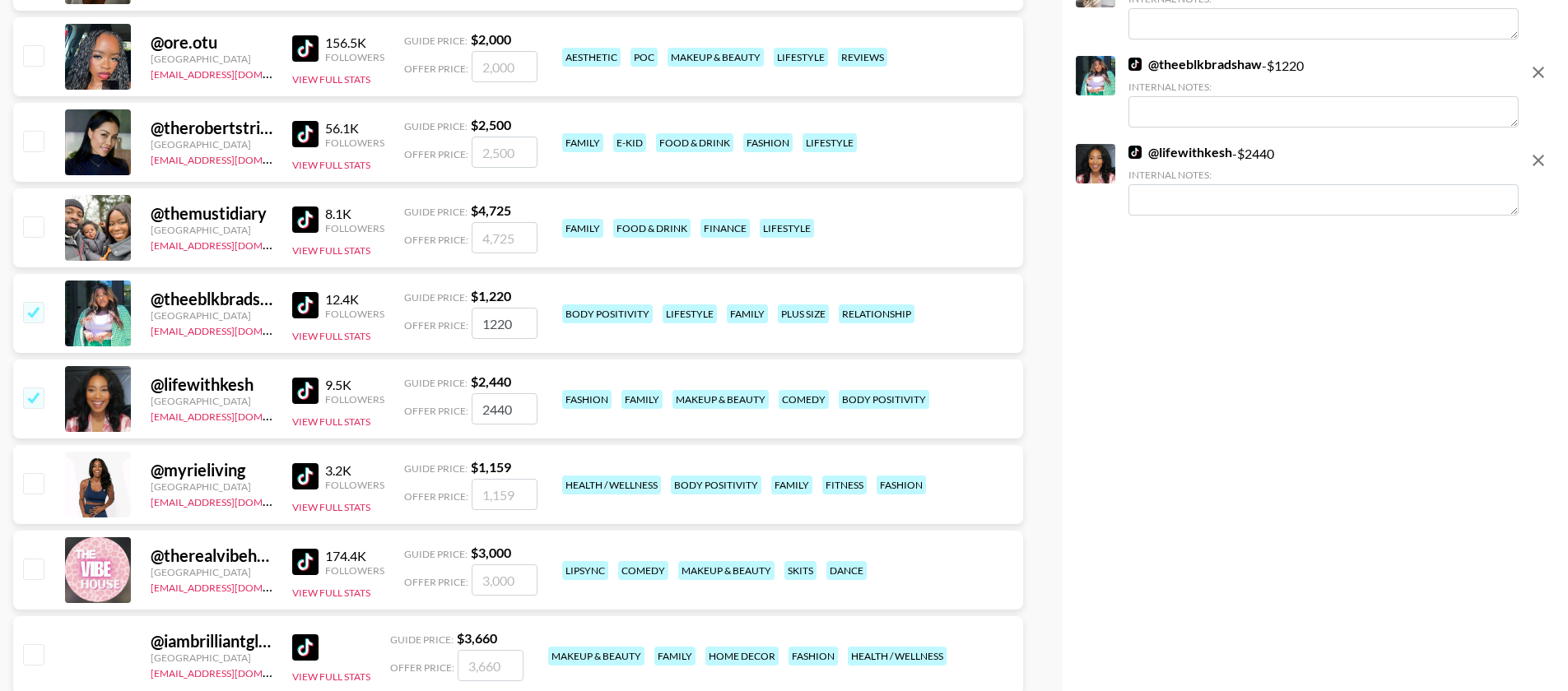
click at [38, 130] on input "checkbox" at bounding box center [32, 140] width 19 height 19
checkbox input "true"
type input "2500"
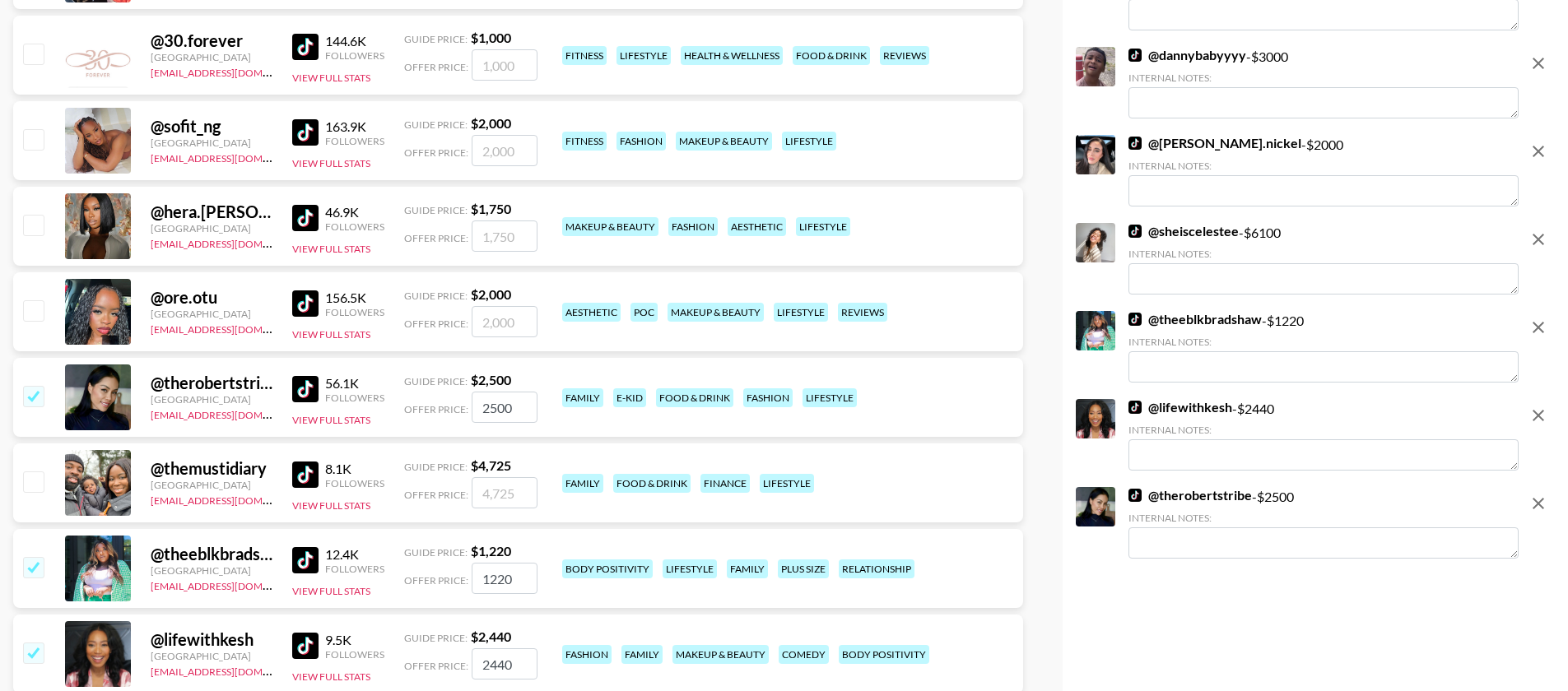
scroll to position [3433, 0]
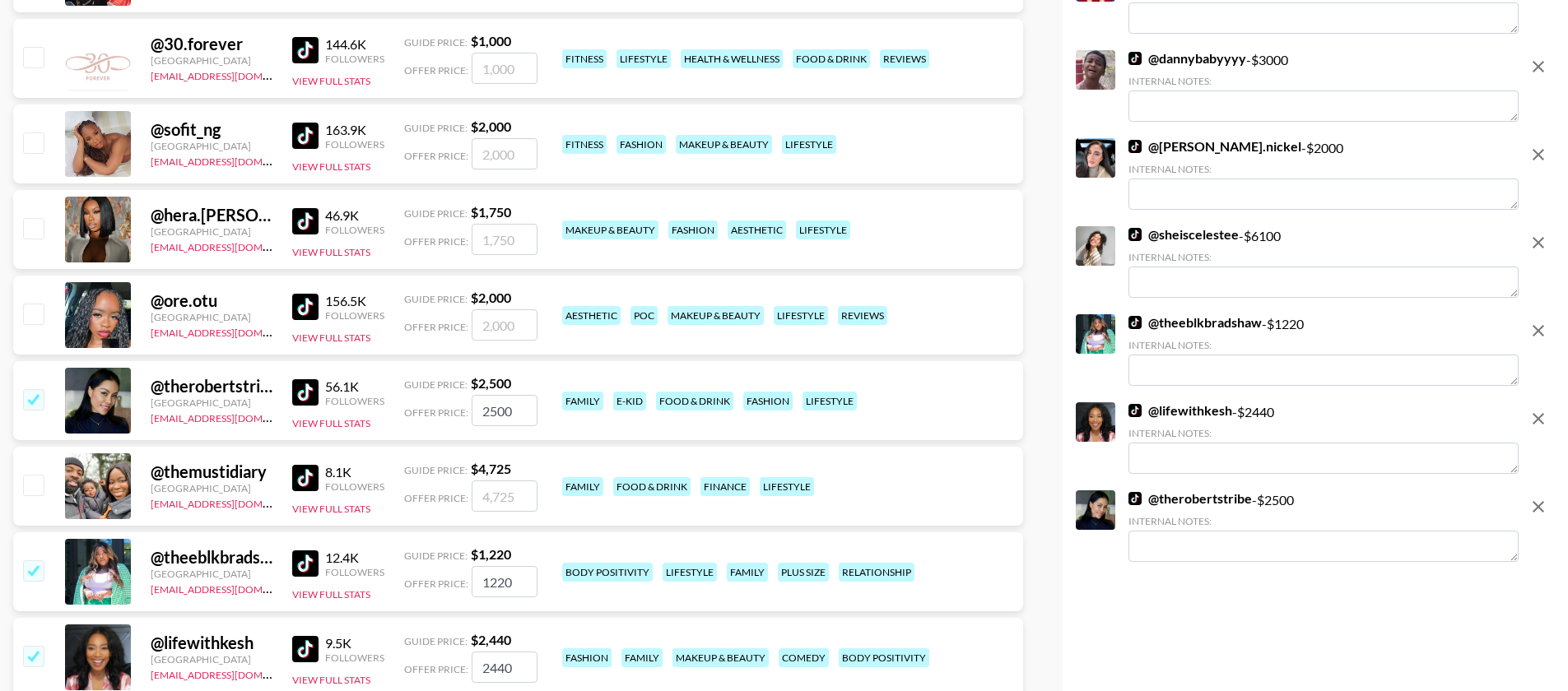
click at [40, 475] on input "checkbox" at bounding box center [32, 484] width 19 height 19
checkbox input "true"
type input "4725"
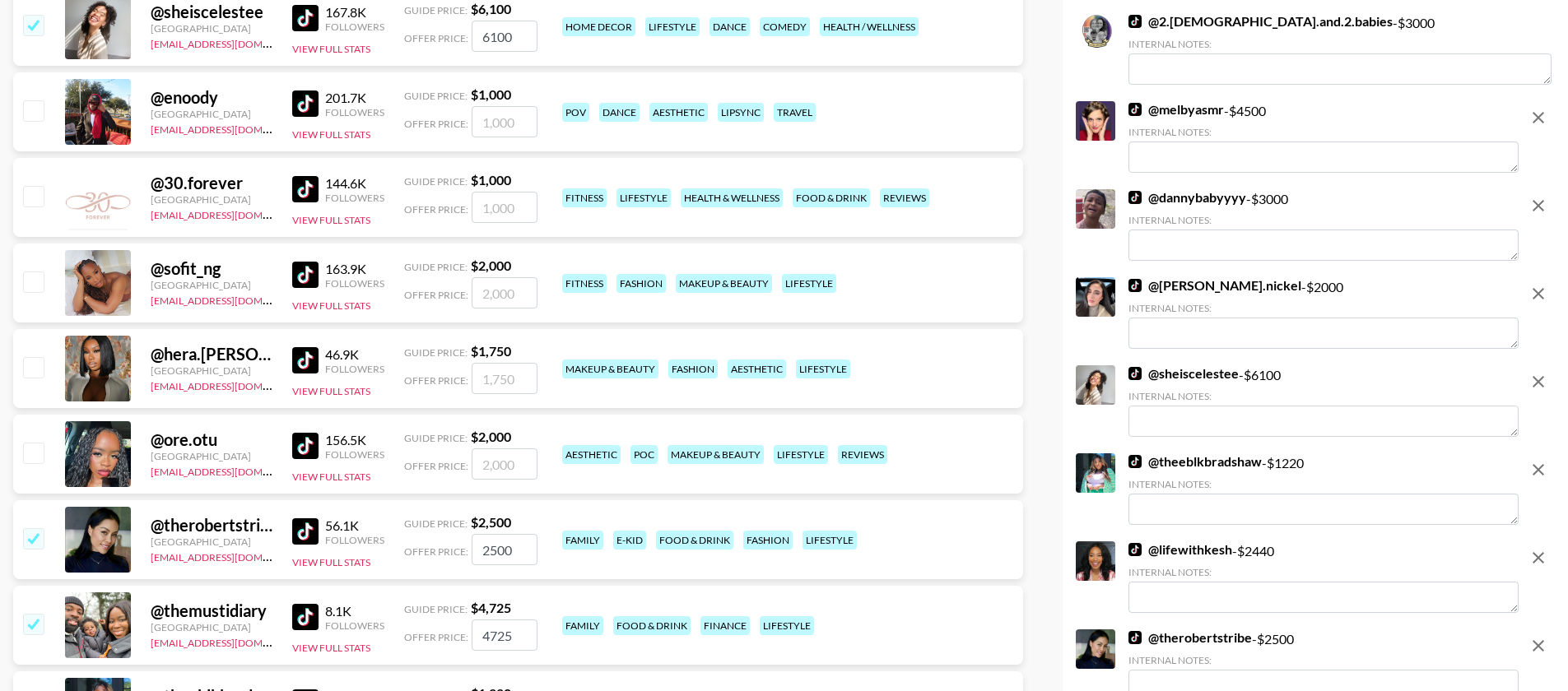
scroll to position [3292, 0]
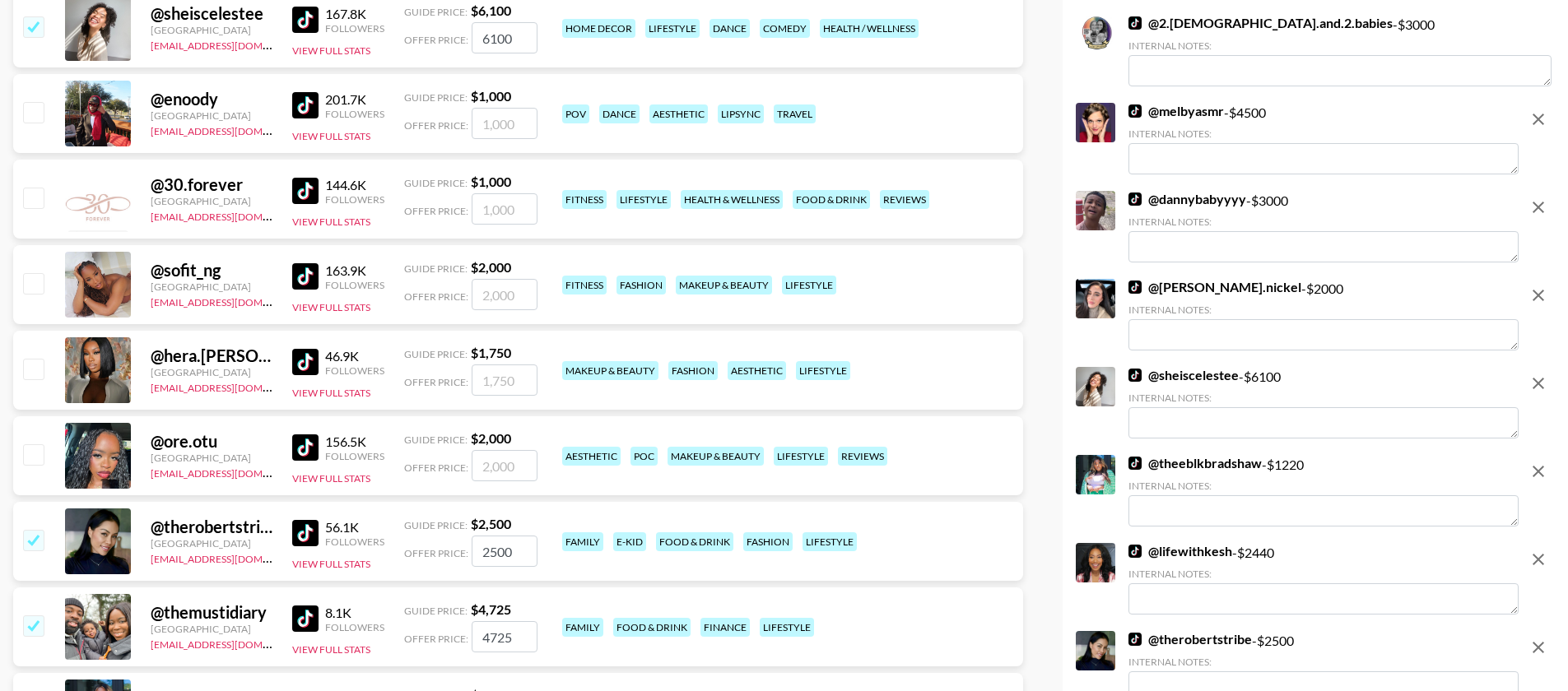
click at [32, 273] on input "checkbox" at bounding box center [32, 282] width 19 height 19
checkbox input "true"
type input "2000"
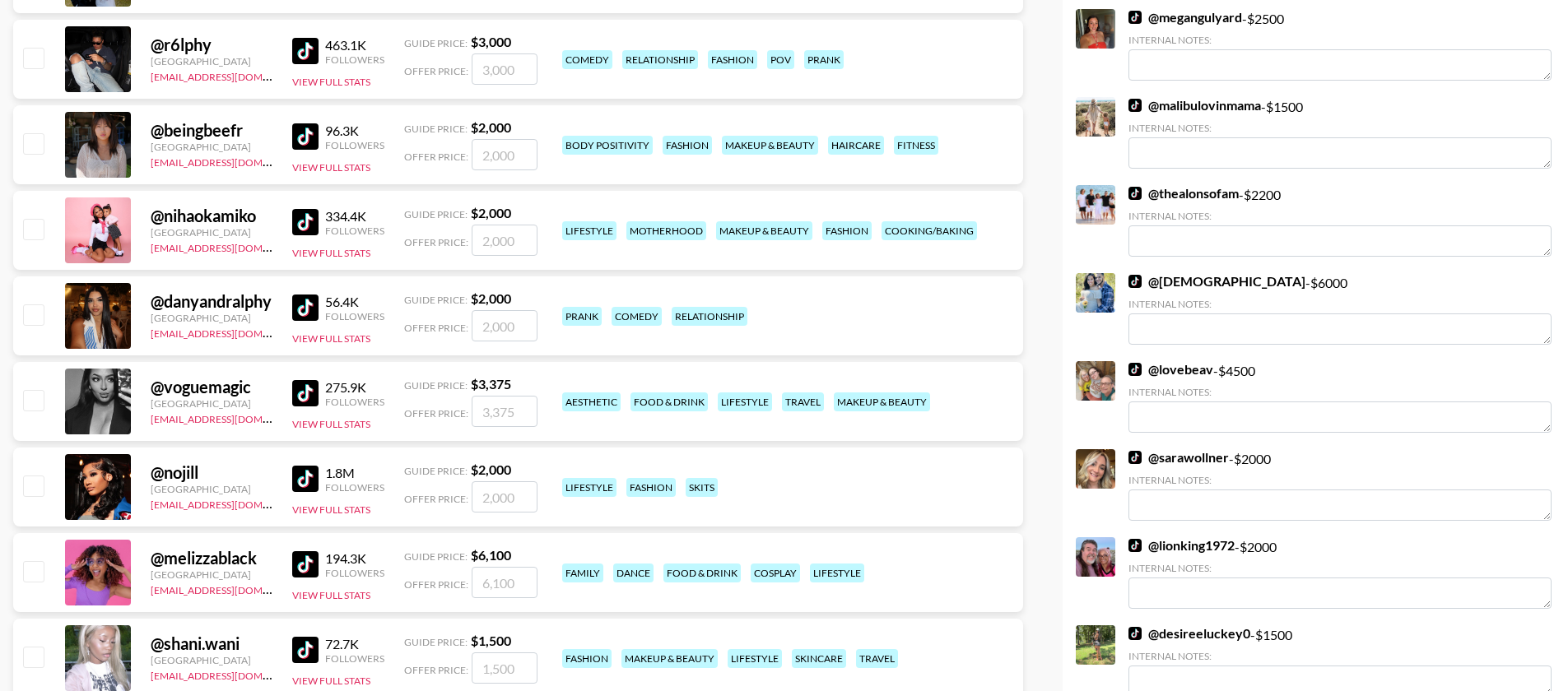
scroll to position [1980, 0]
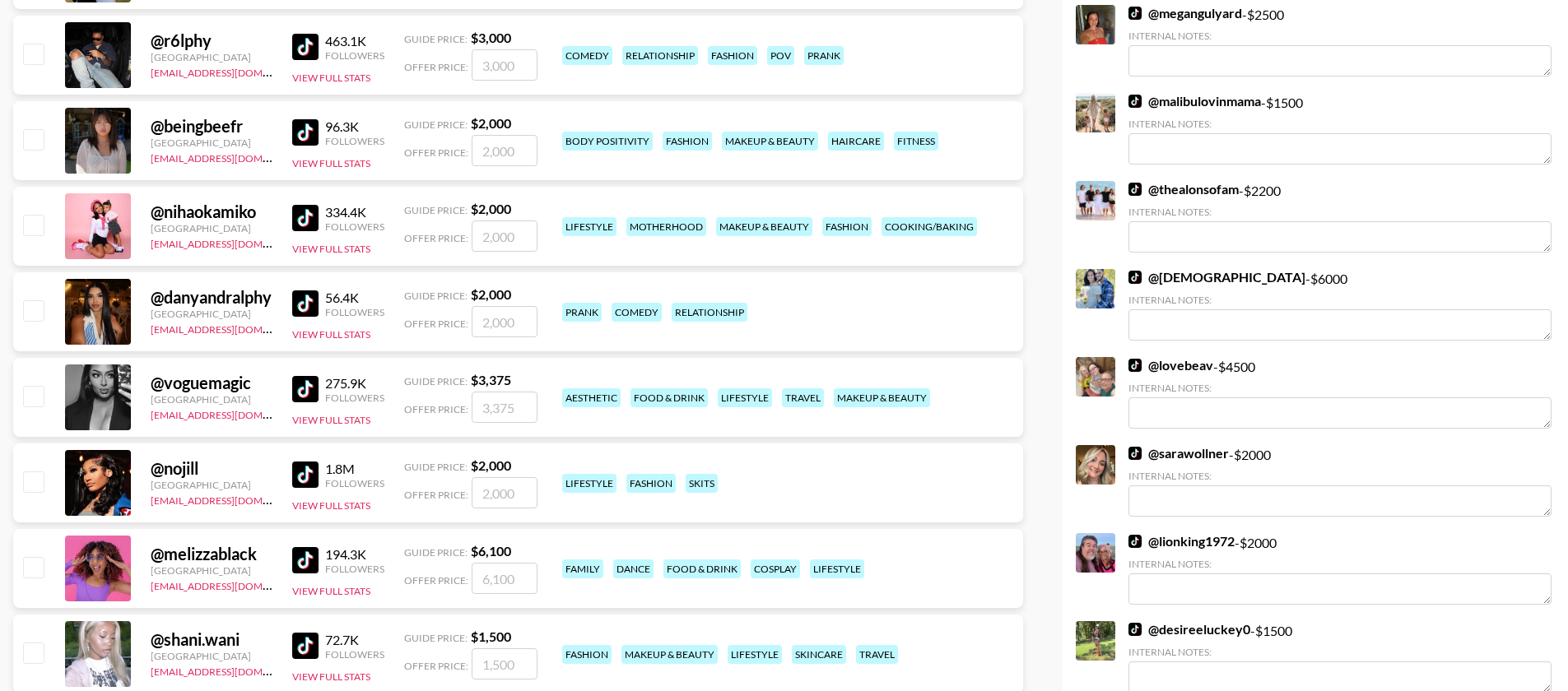
click at [28, 301] on input "checkbox" at bounding box center [32, 310] width 19 height 19
checkbox input "true"
type input "2000"
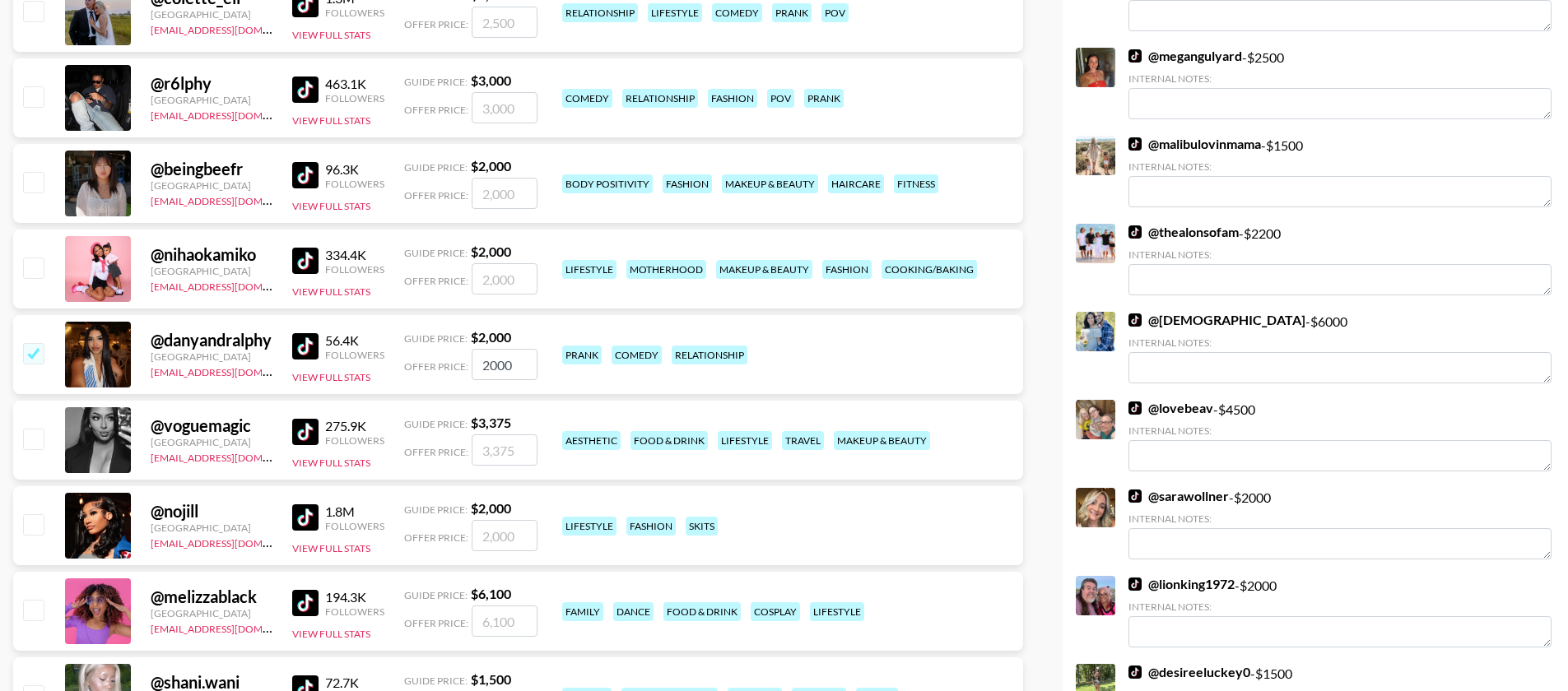
scroll to position [1998, 0]
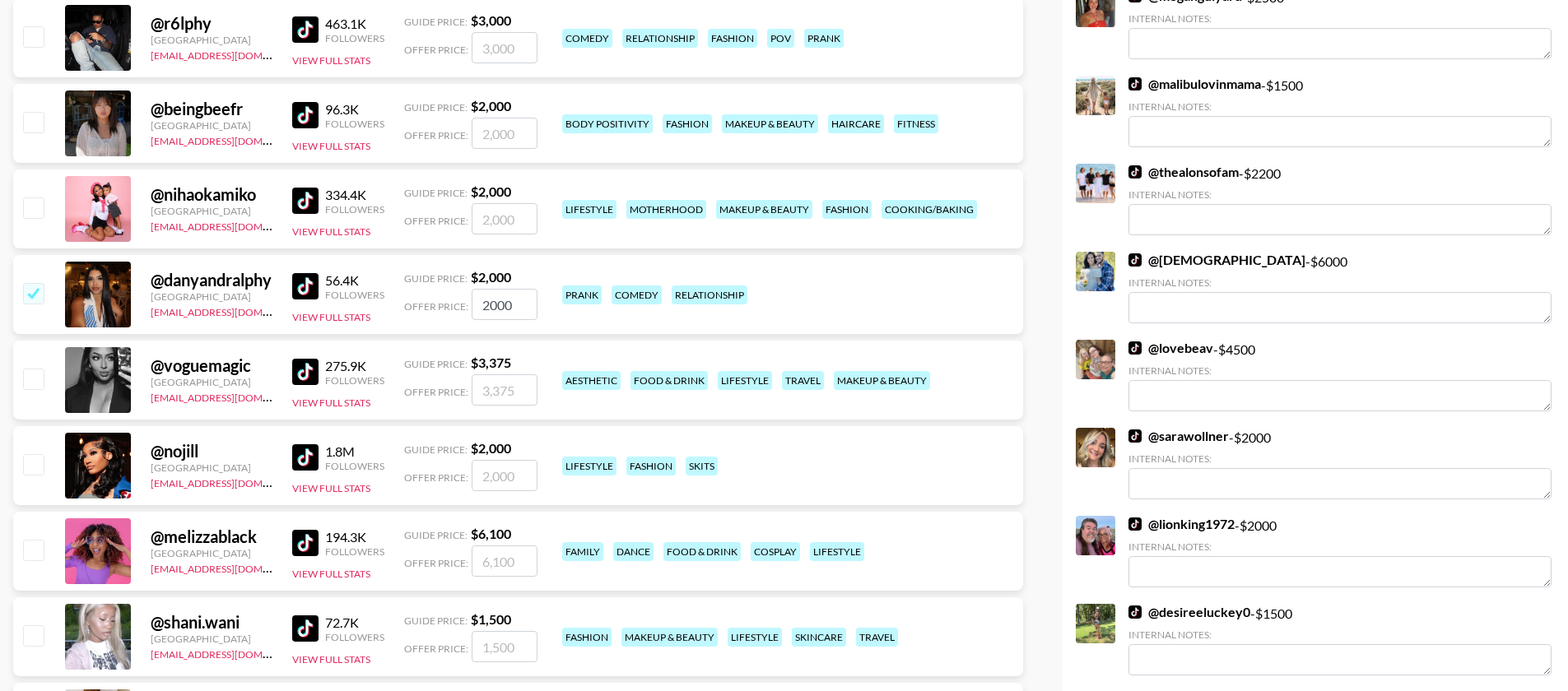
click at [33, 283] on input "checkbox" at bounding box center [32, 292] width 19 height 19
checkbox input "false"
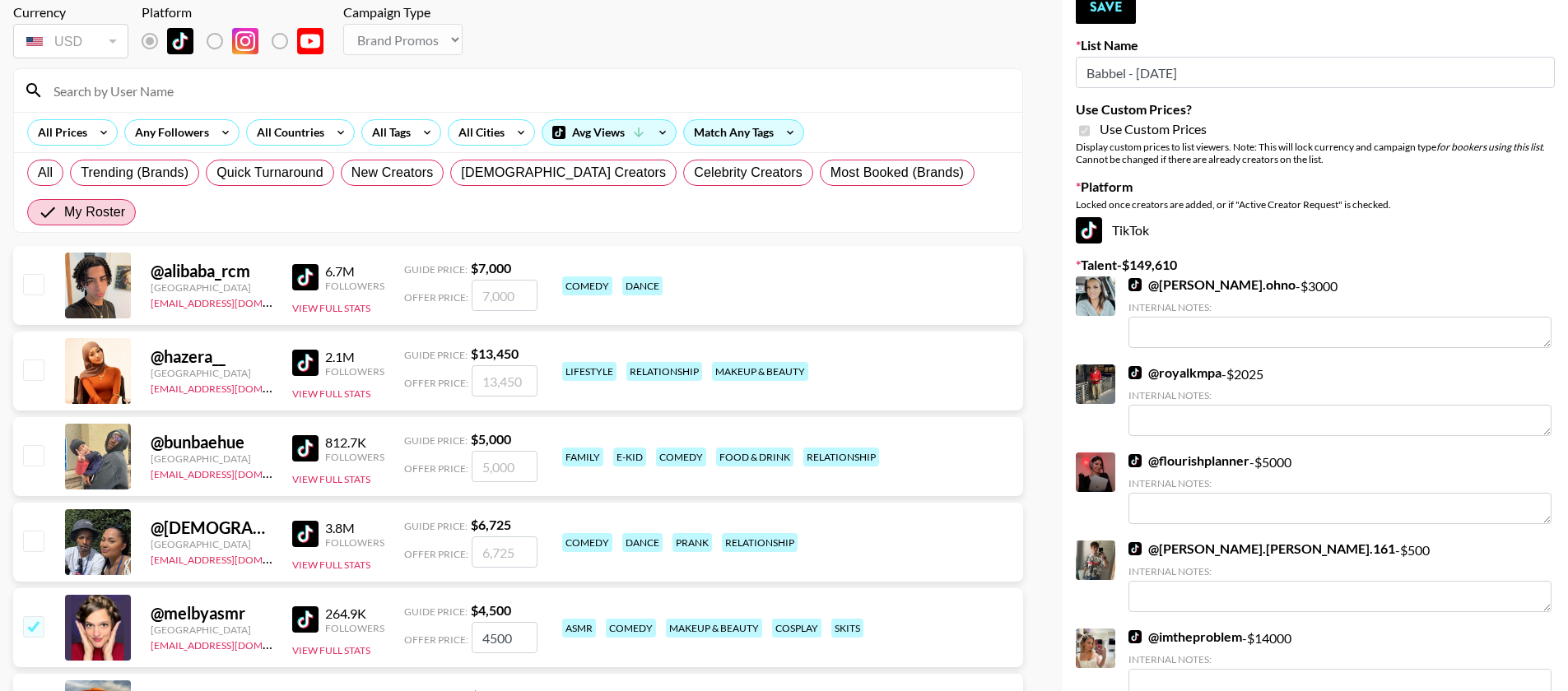
scroll to position [86, 0]
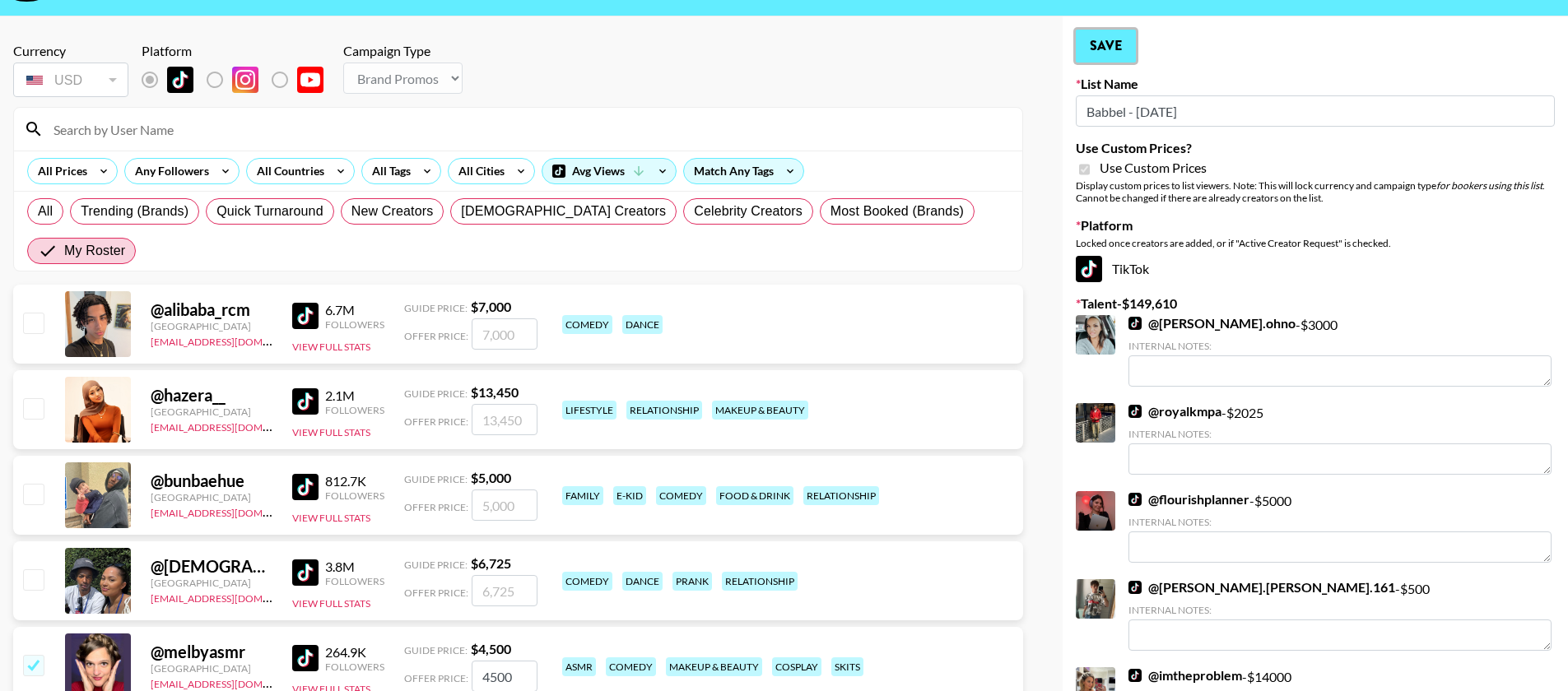
click at [1127, 30] on button "Save" at bounding box center [1105, 46] width 60 height 33
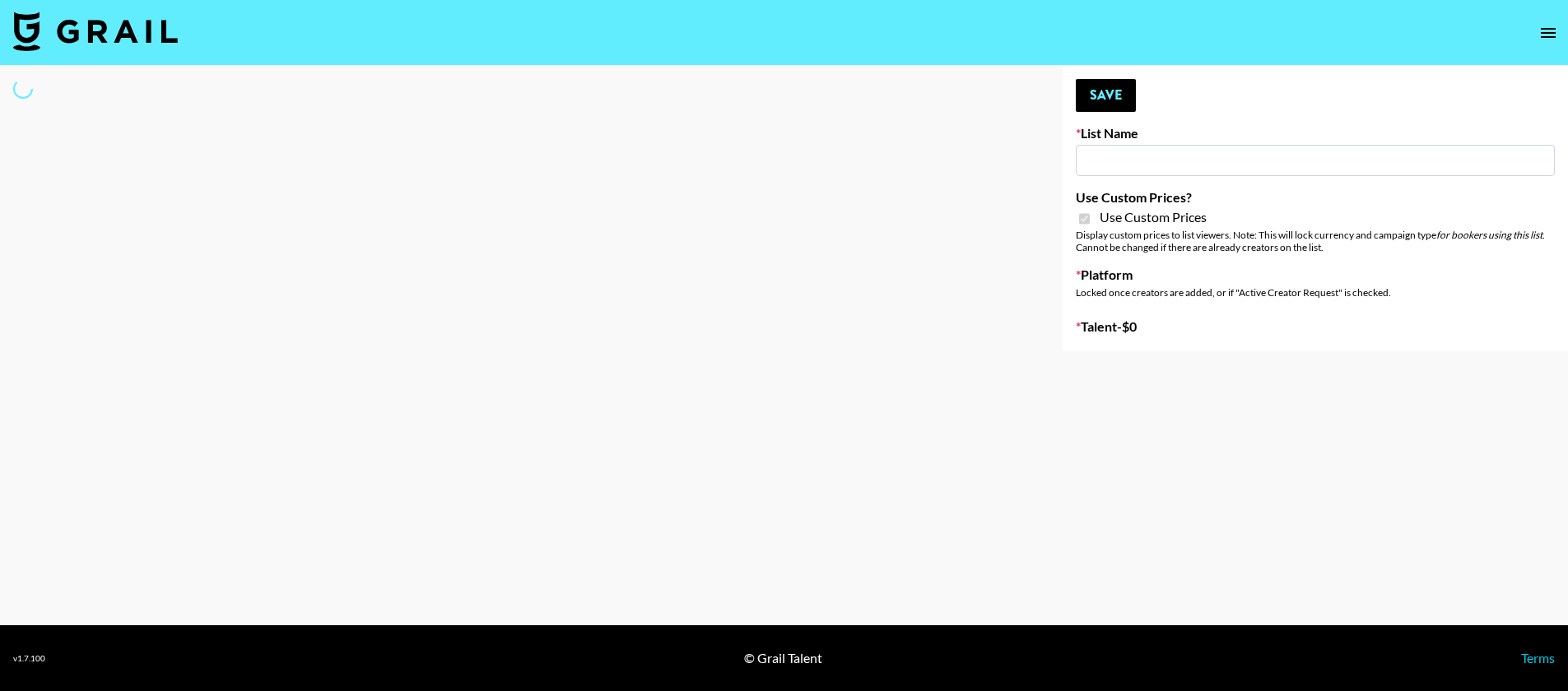
type input "Arya - [DATE]"
checkbox input "true"
select select "Brand"
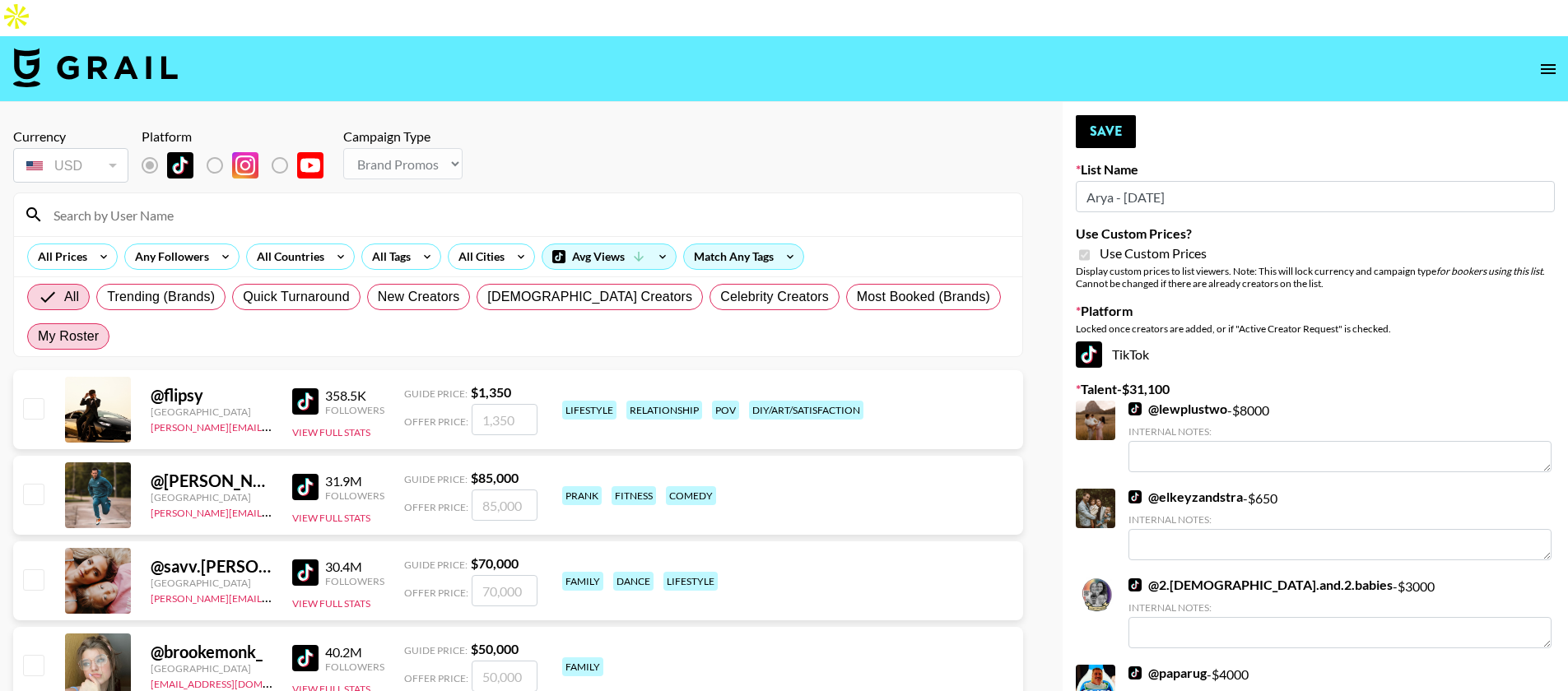
click at [99, 327] on span "My Roster" at bounding box center [68, 336] width 61 height 19
click at [38, 337] on input "My Roster" at bounding box center [38, 337] width 0 height 0
radio input "true"
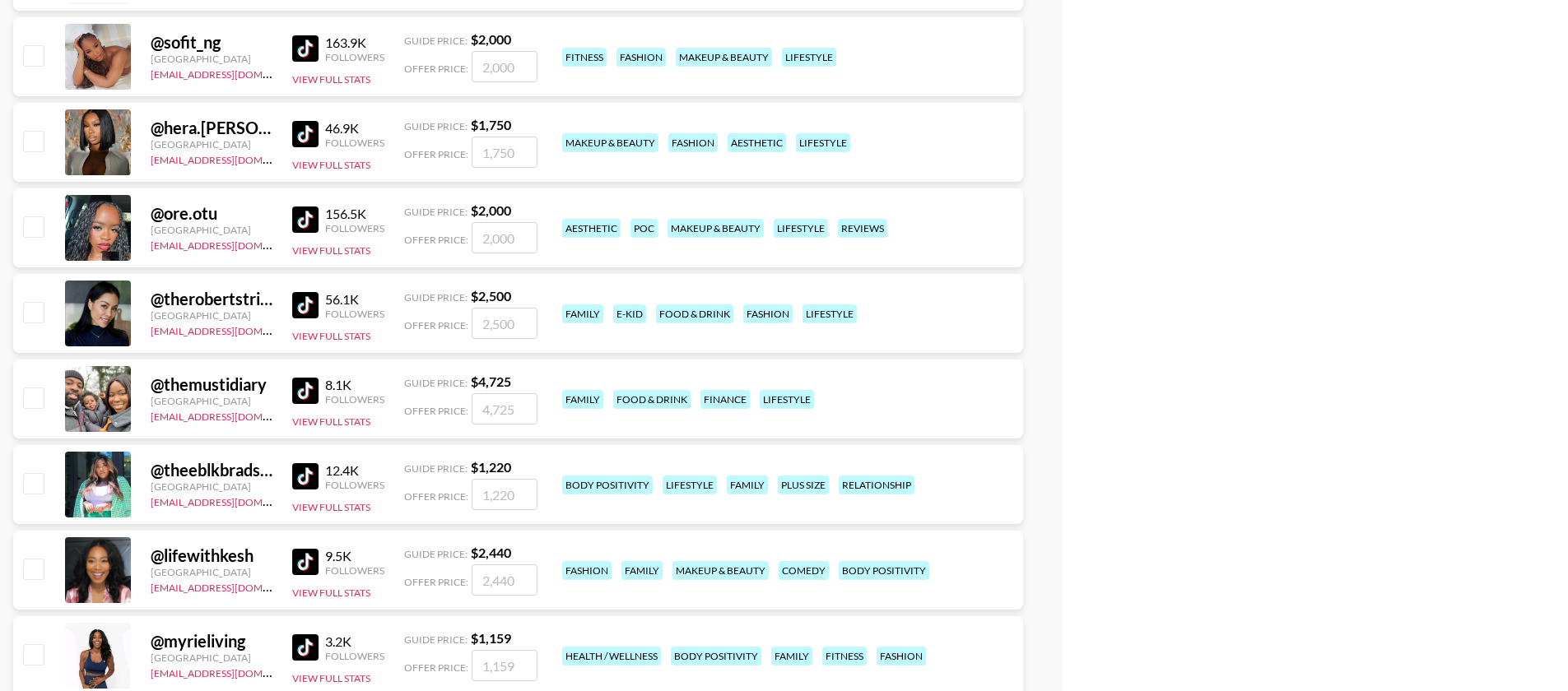
scroll to position [3705, 0]
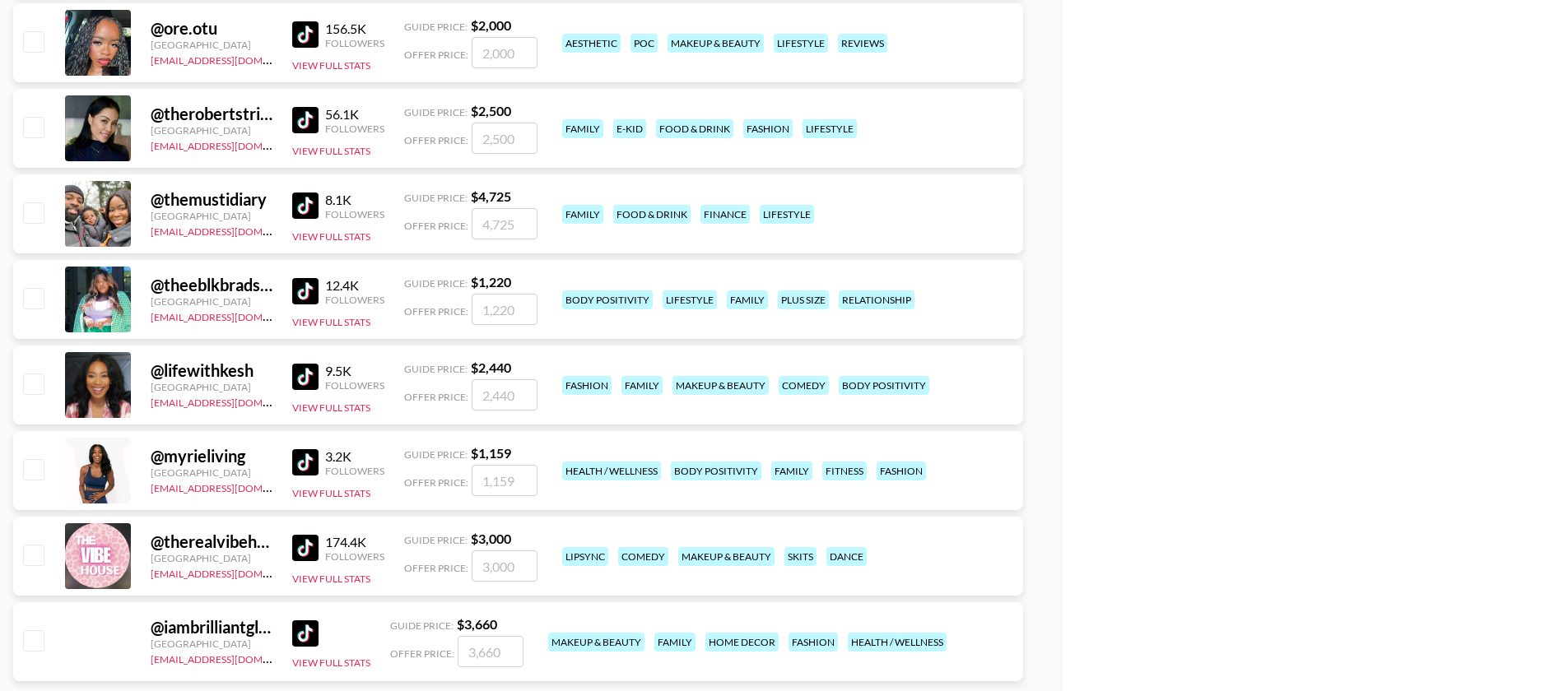
click at [41, 117] on input "checkbox" at bounding box center [32, 126] width 19 height 19
checkbox input "true"
type input "2500"
click at [41, 203] on input "checkbox" at bounding box center [32, 212] width 19 height 19
checkbox input "true"
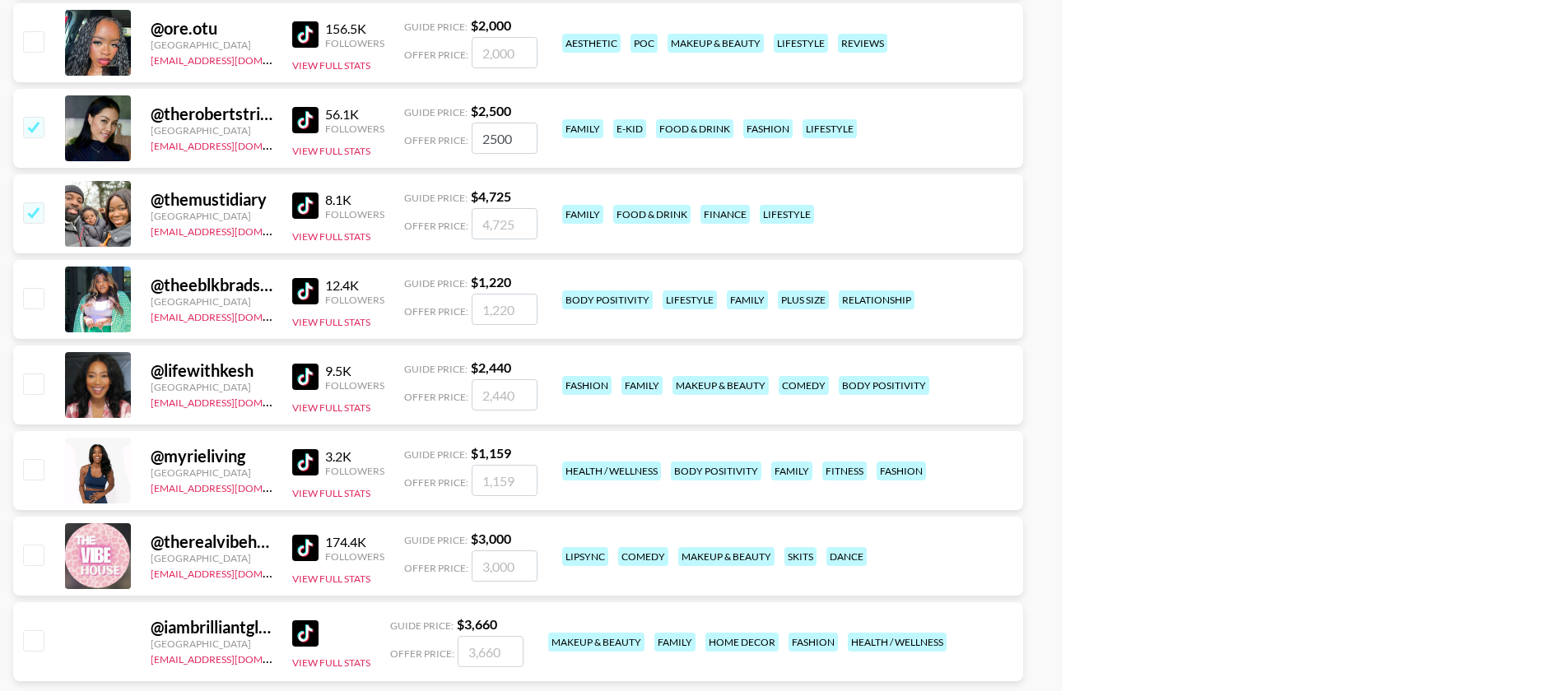
type input "4725"
click at [302, 278] on img at bounding box center [305, 291] width 26 height 26
click at [37, 288] on input "checkbox" at bounding box center [32, 297] width 19 height 19
checkbox input "true"
type input "1220"
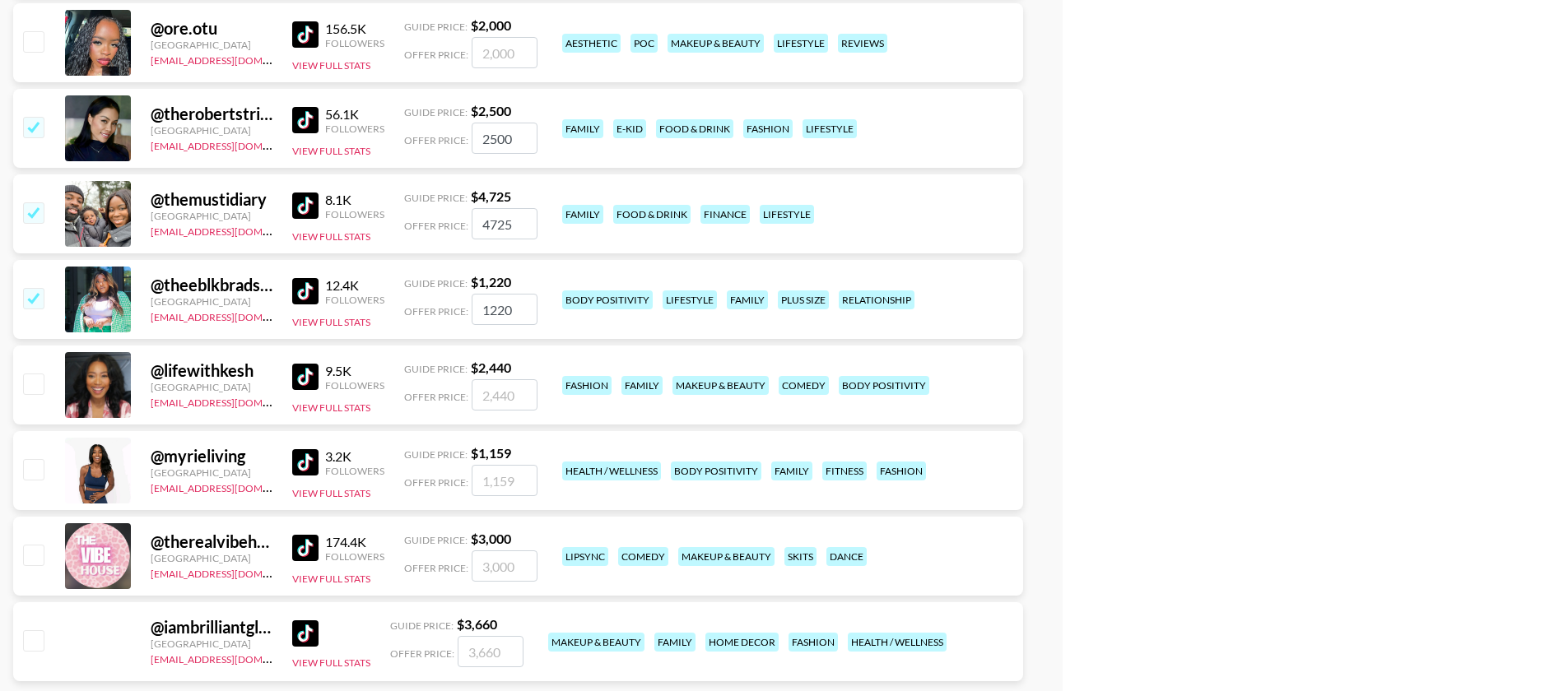
click at [305, 450] on img at bounding box center [305, 463] width 26 height 26
click at [315, 364] on img at bounding box center [305, 376] width 26 height 26
click at [34, 374] on input "checkbox" at bounding box center [32, 383] width 19 height 19
checkbox input "true"
type input "2440"
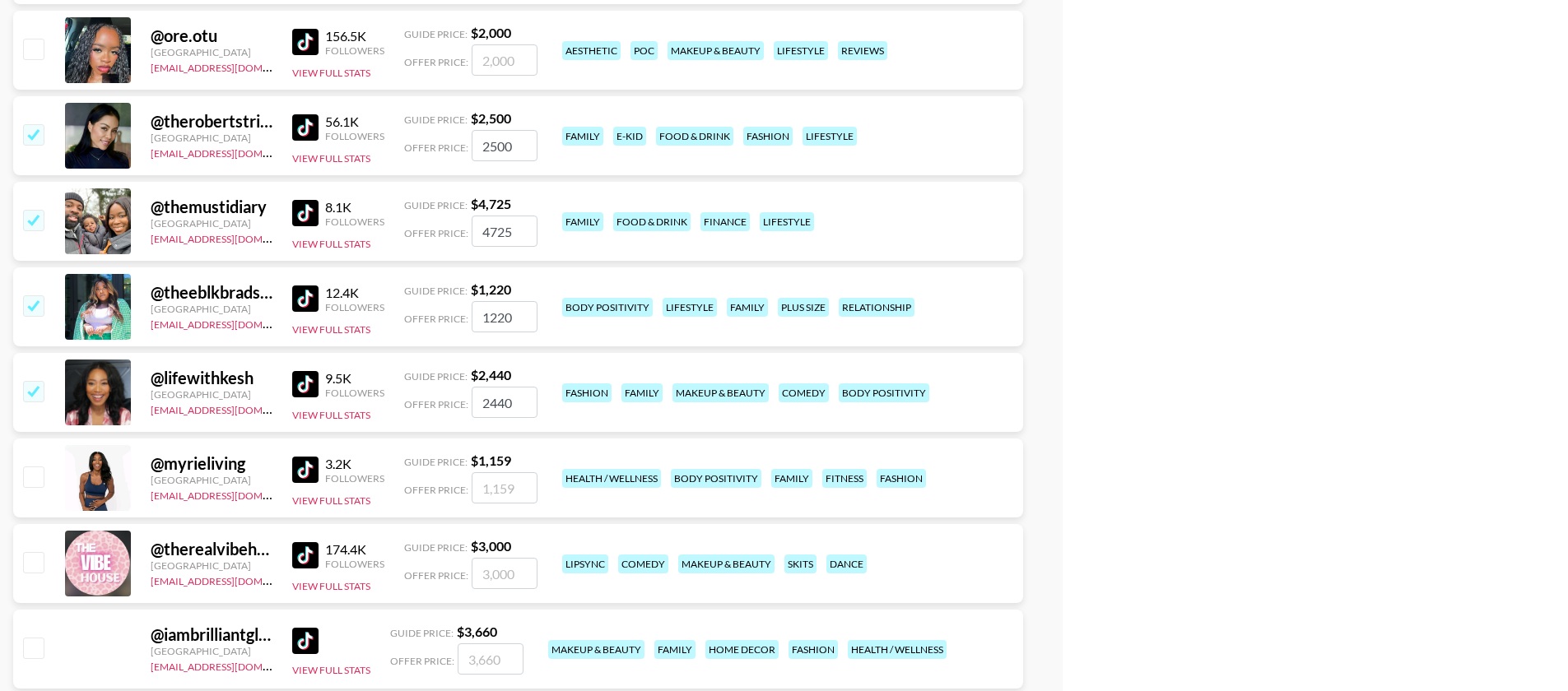
scroll to position [3695, 0]
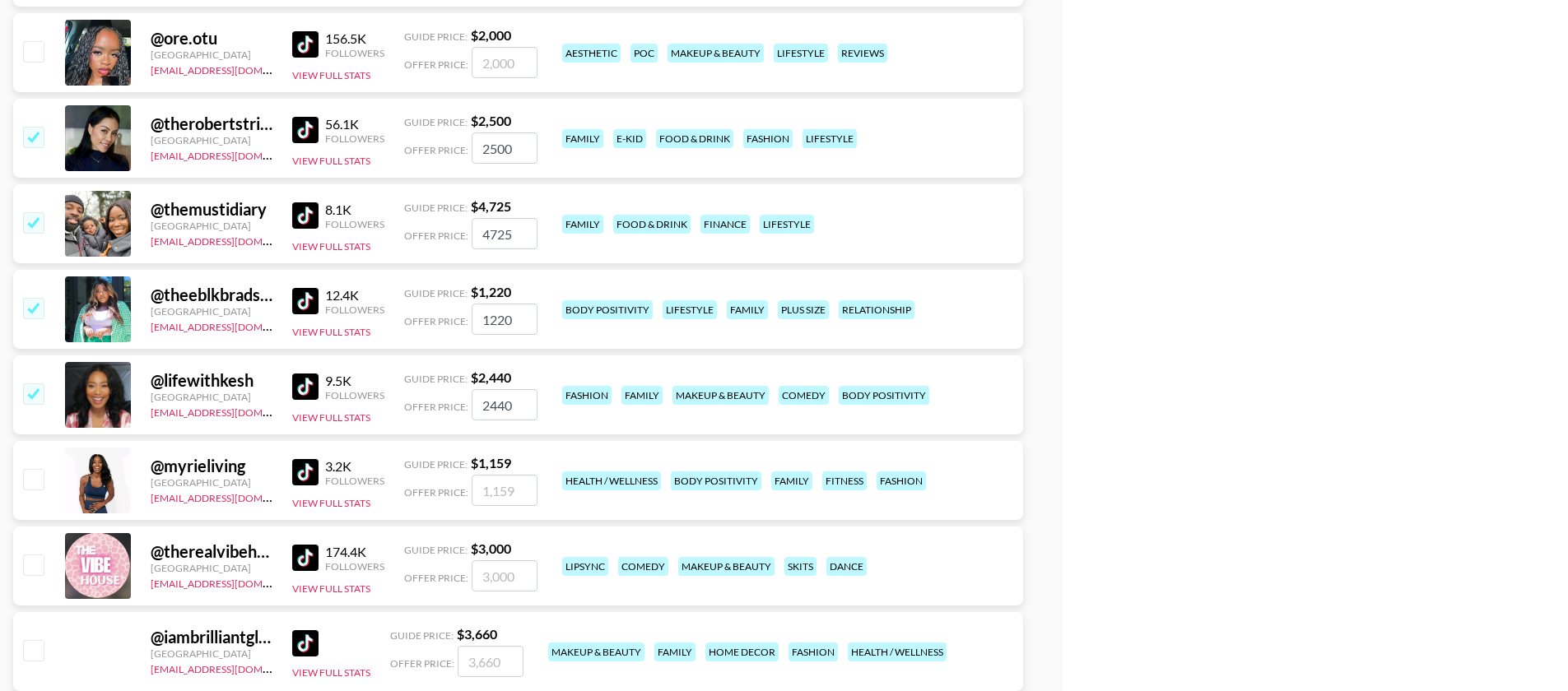
click at [32, 469] on input "checkbox" at bounding box center [32, 478] width 19 height 19
checkbox input "true"
type input "1159"
click at [293, 630] on img at bounding box center [305, 643] width 26 height 26
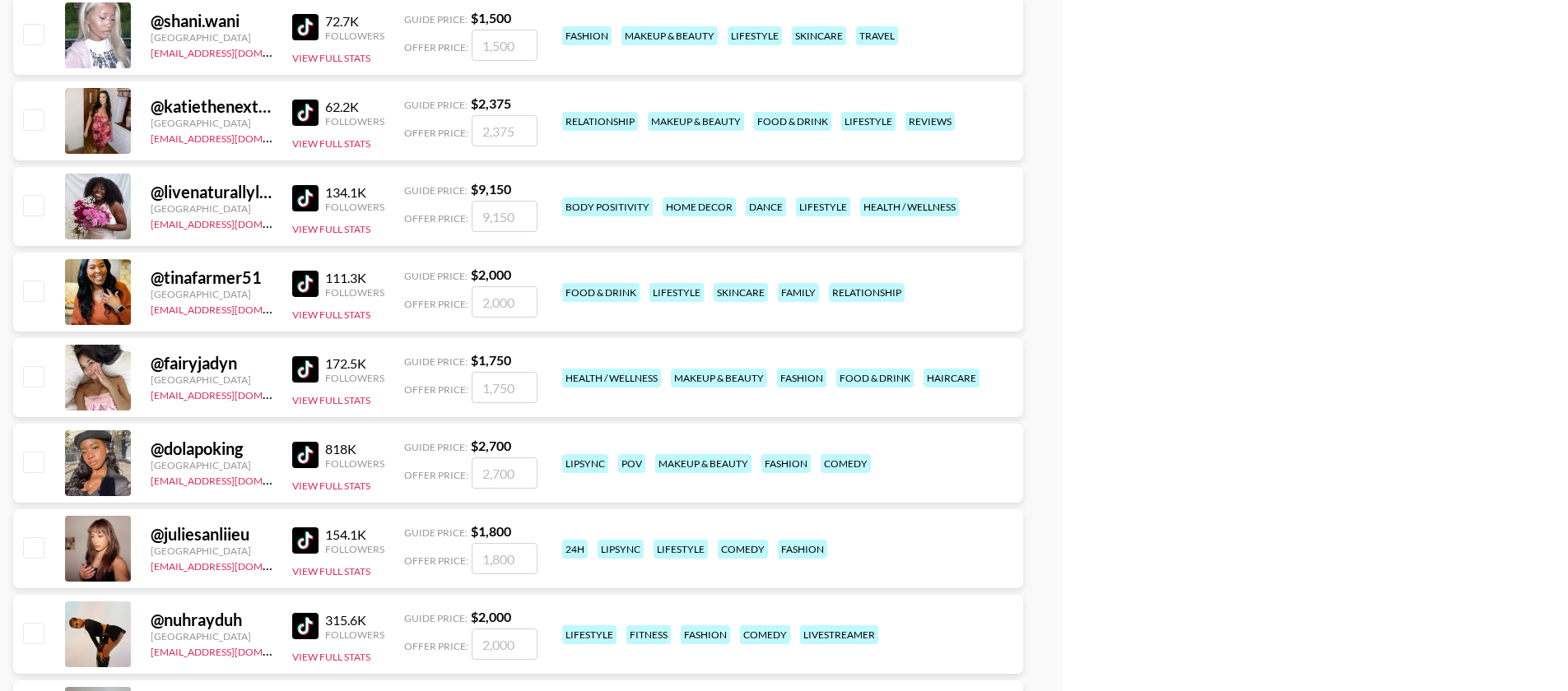
scroll to position [2598, 0]
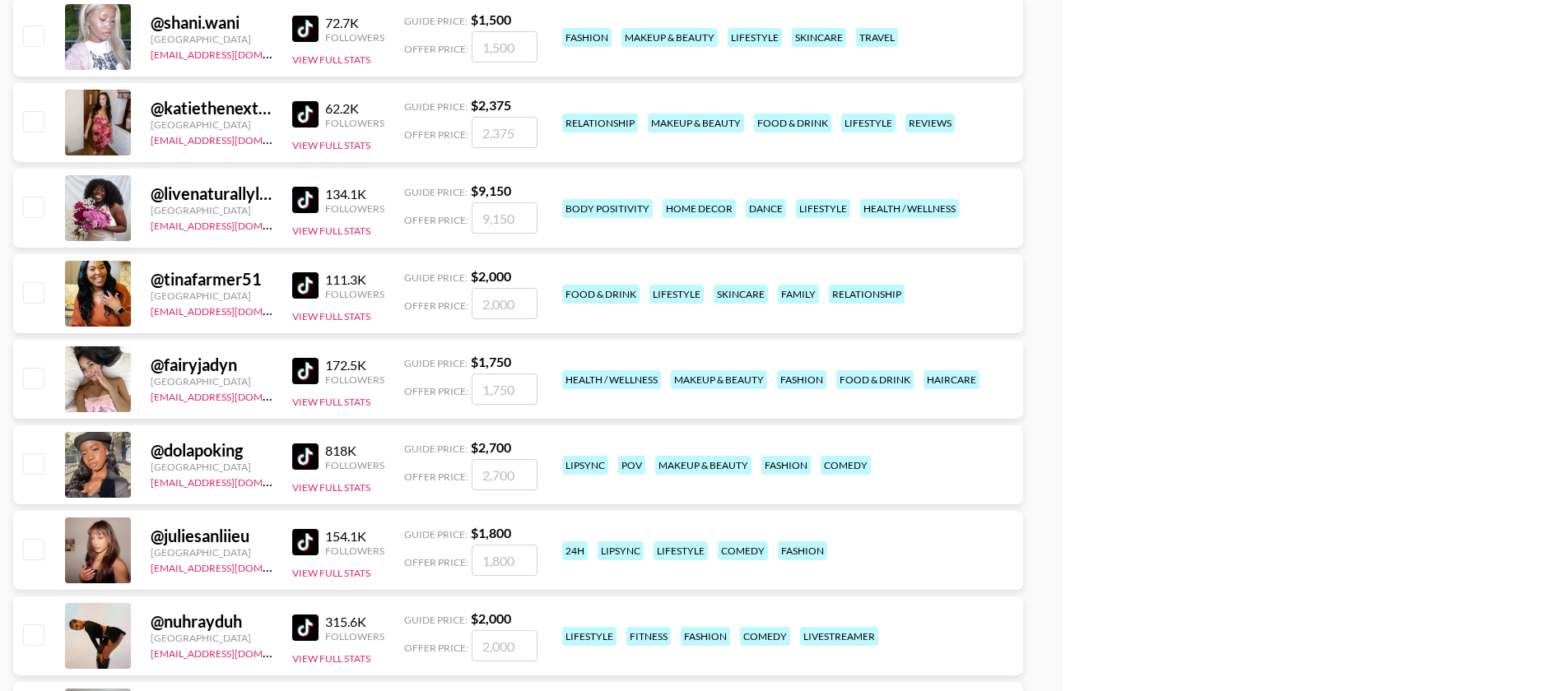
click at [29, 282] on input "checkbox" at bounding box center [32, 291] width 19 height 19
checkbox input "true"
type input "2000"
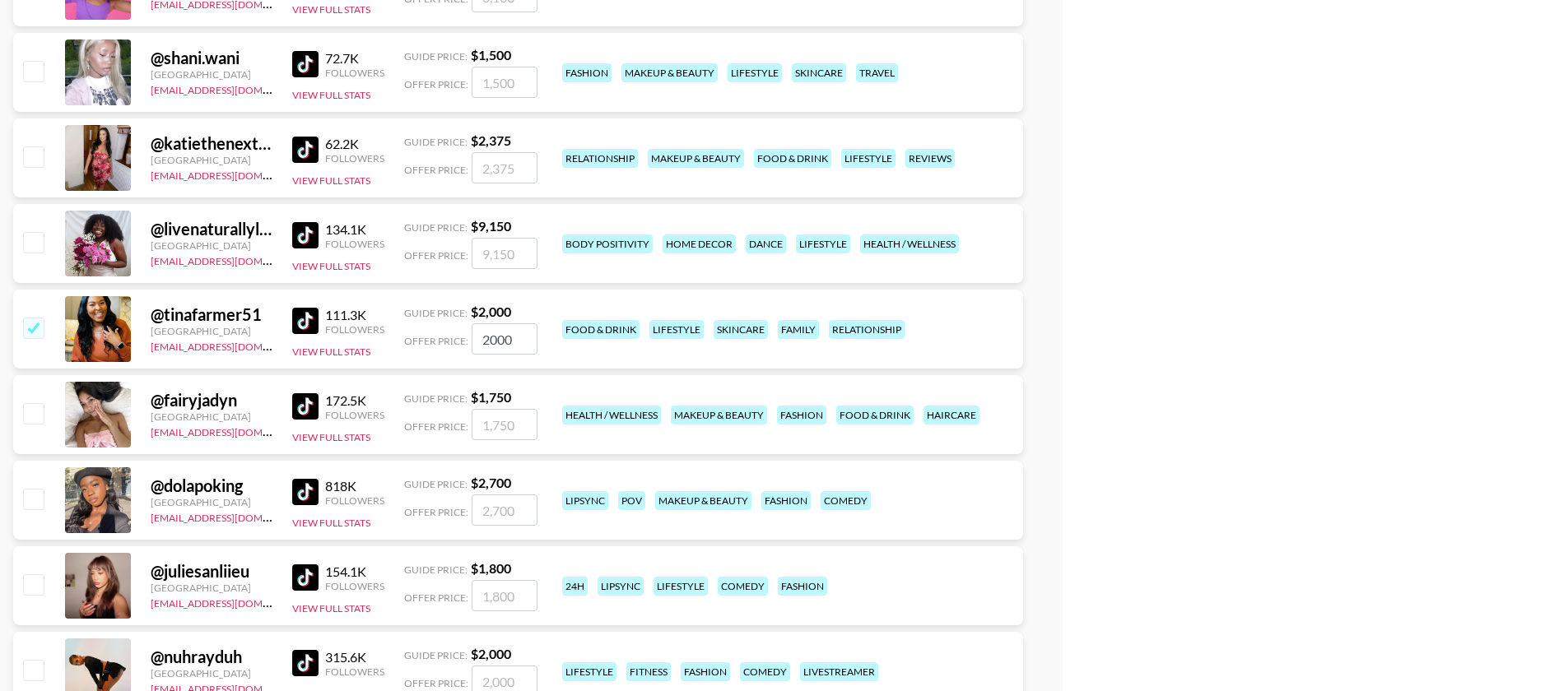
scroll to position [2546, 0]
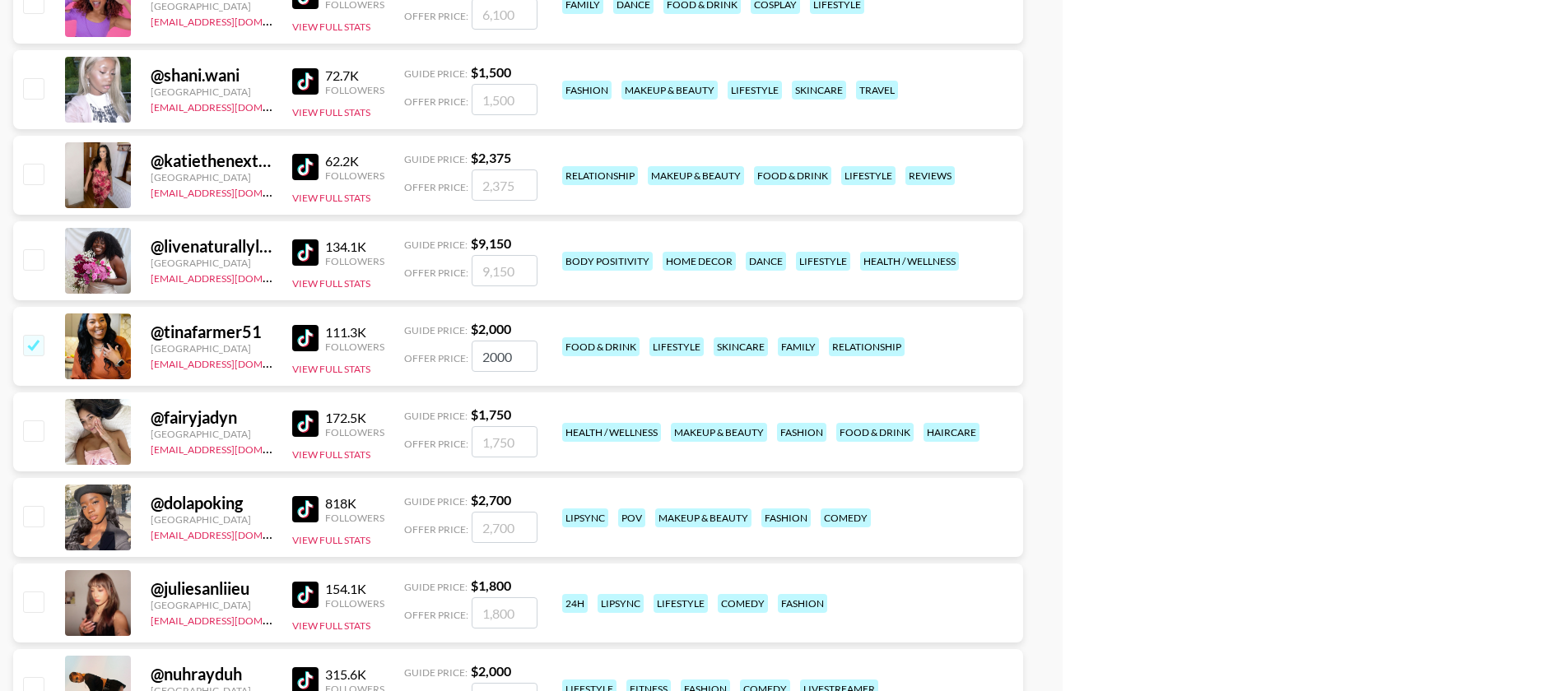
click at [302, 325] on img at bounding box center [305, 338] width 26 height 26
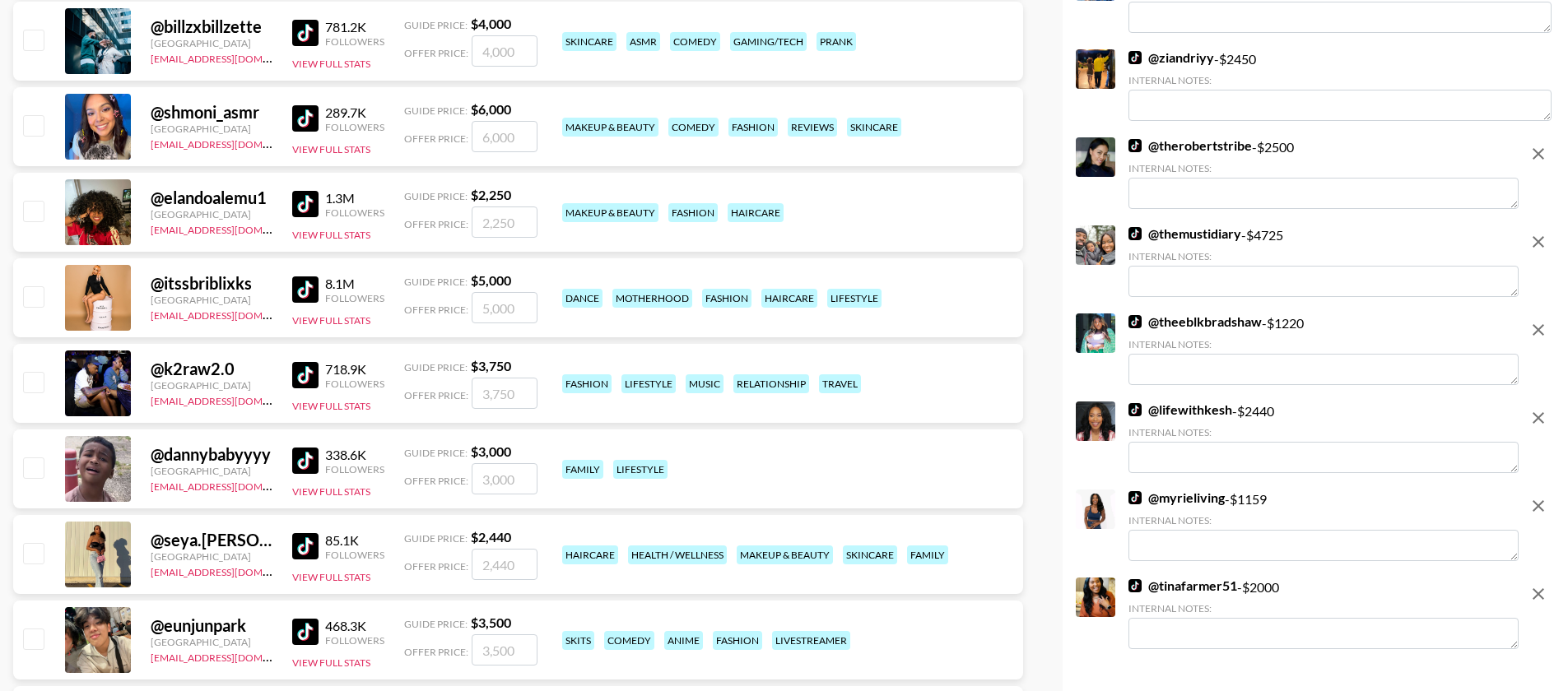
scroll to position [951, 0]
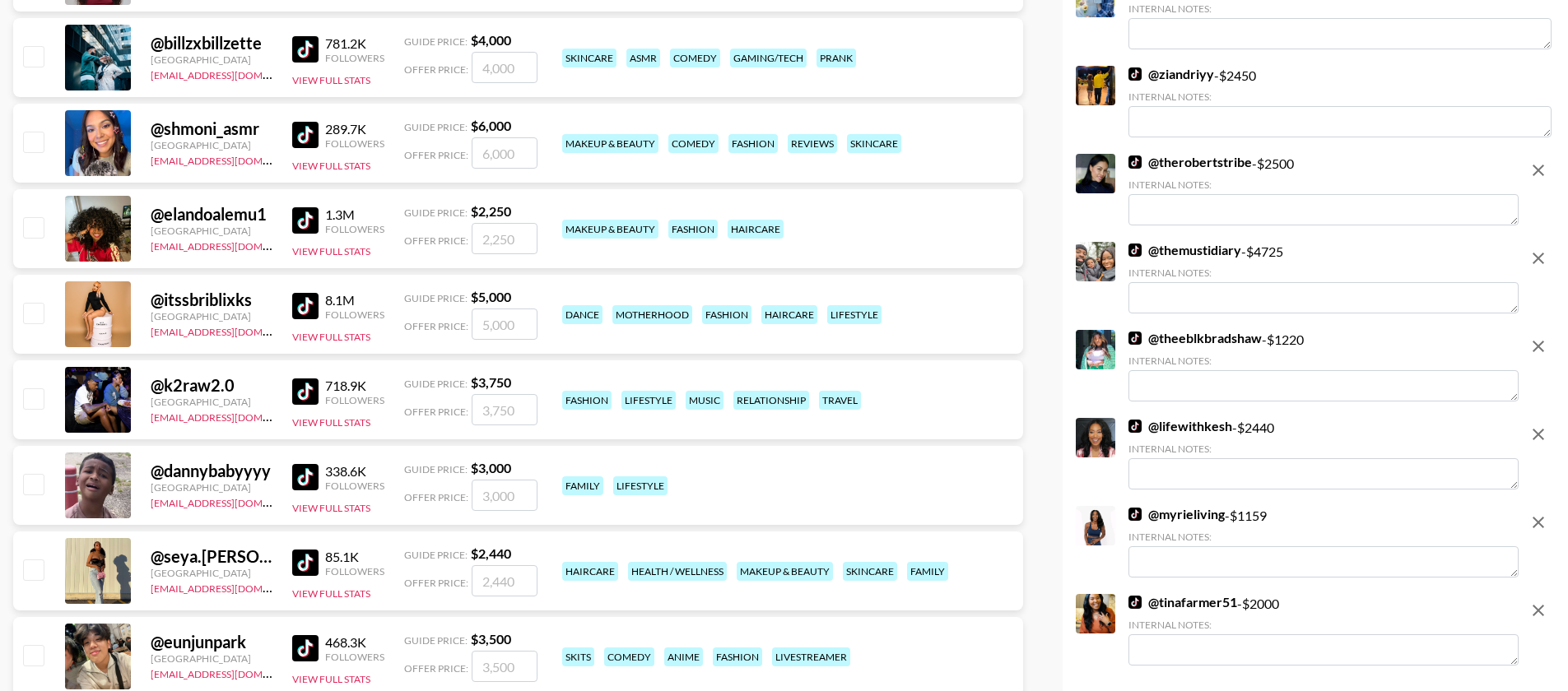
click at [299, 549] on img at bounding box center [305, 562] width 26 height 26
drag, startPoint x: 30, startPoint y: 401, endPoint x: 44, endPoint y: 401, distance: 14.0
click at [30, 474] on input "checkbox" at bounding box center [32, 483] width 19 height 19
checkbox input "true"
type input "3000"
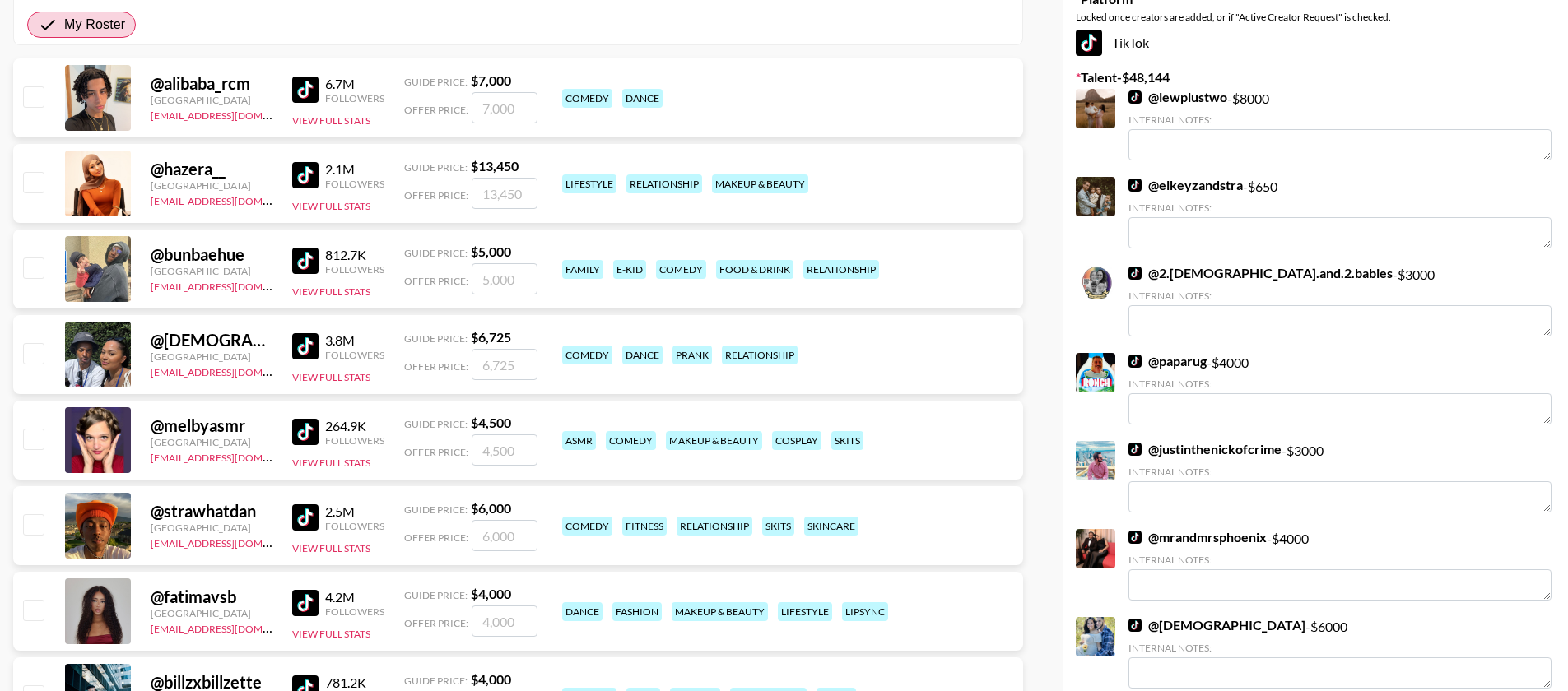
scroll to position [286, 0]
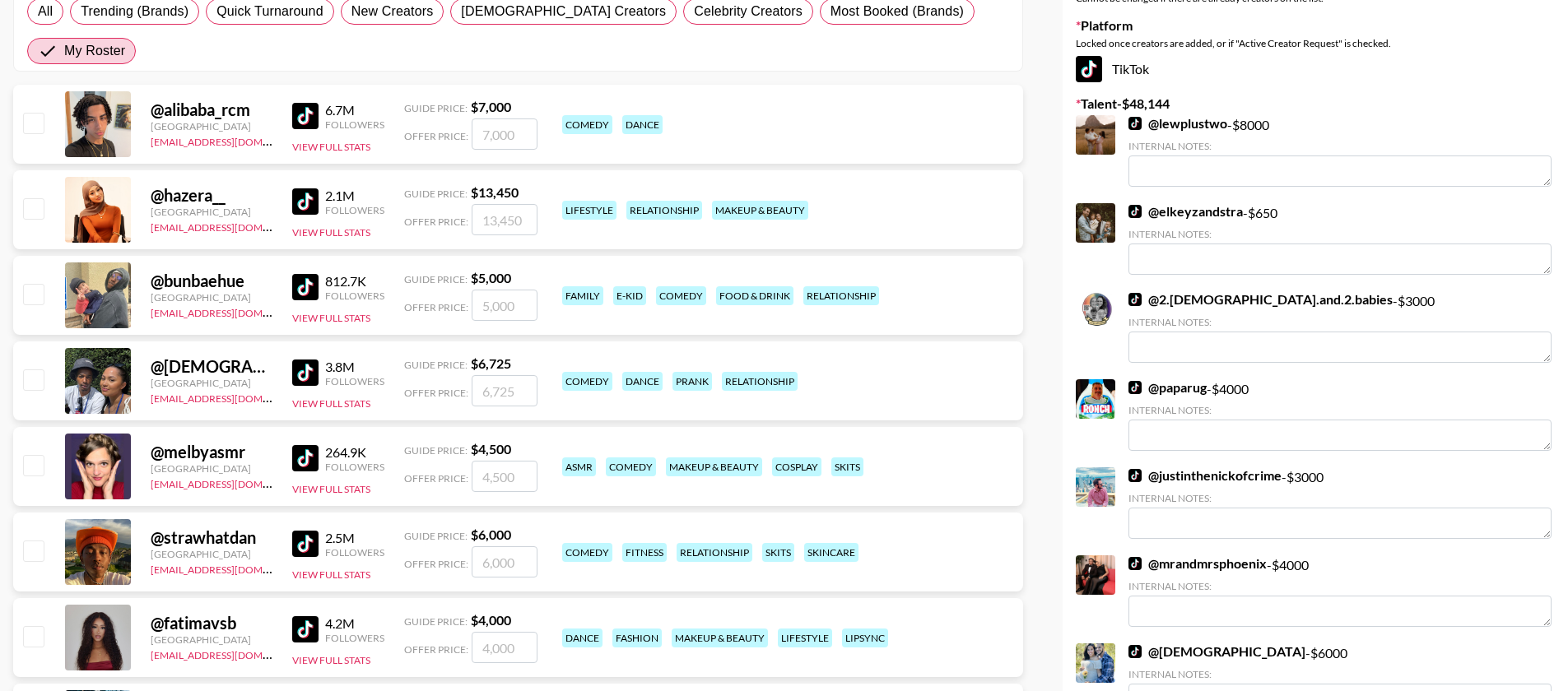
click at [38, 455] on input "checkbox" at bounding box center [32, 464] width 19 height 19
checkbox input "true"
type input "4500"
click at [40, 455] on input "checkbox" at bounding box center [32, 464] width 19 height 19
checkbox input "false"
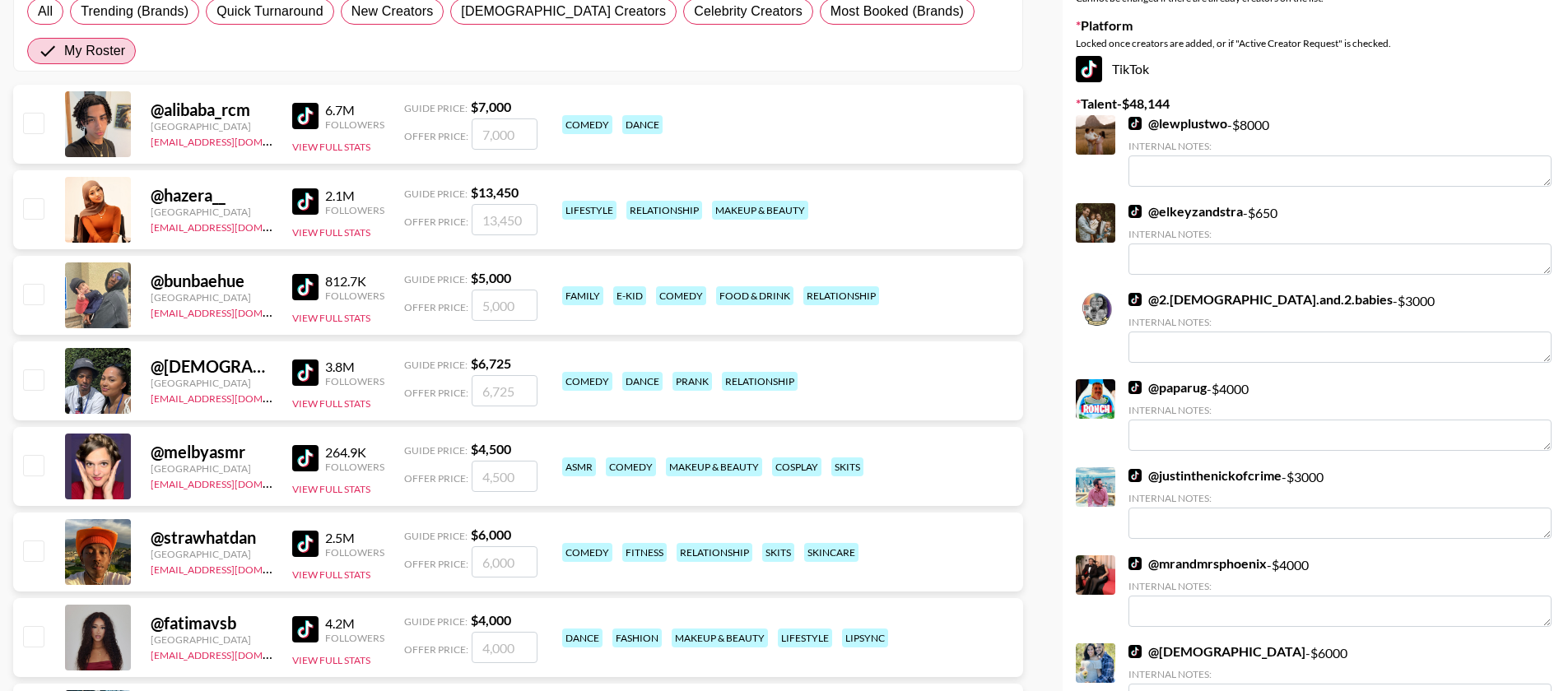
scroll to position [698, 0]
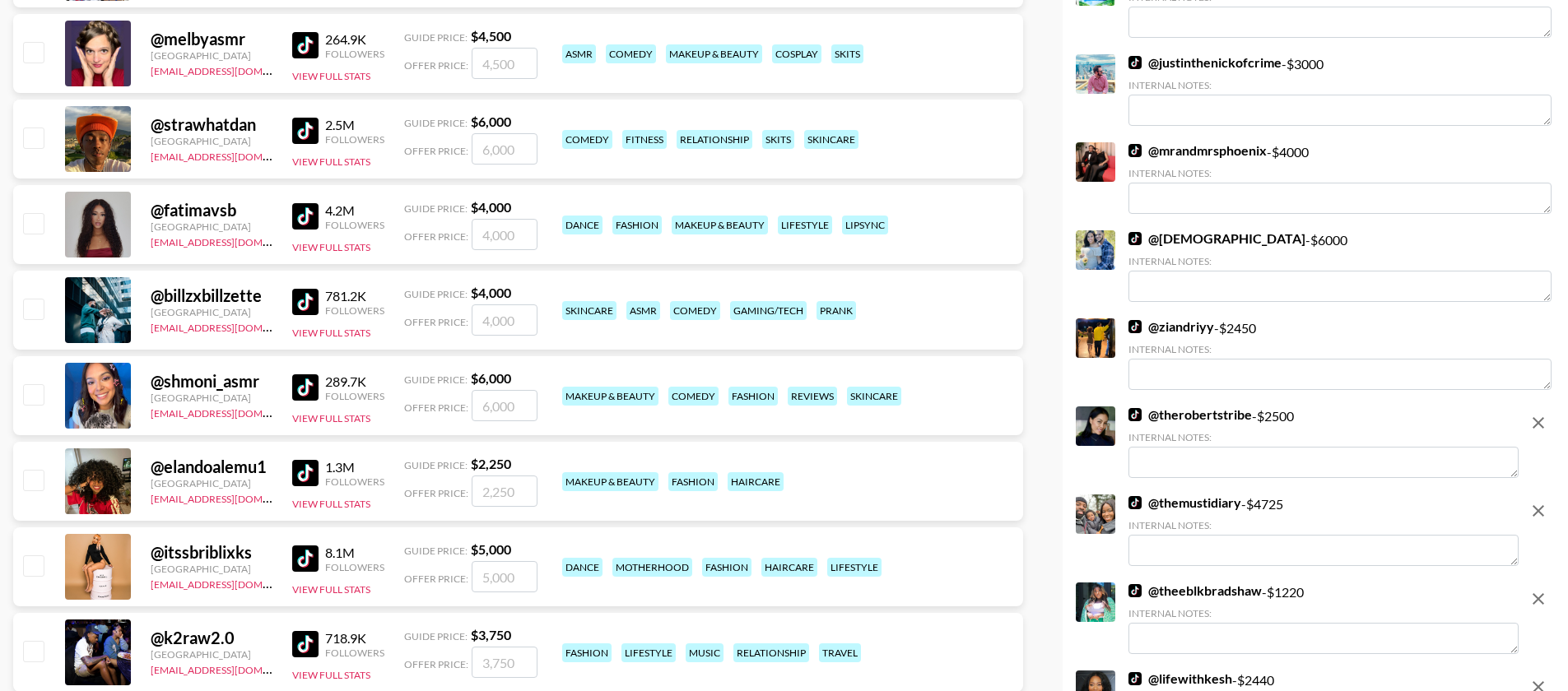
checkbox input "false"
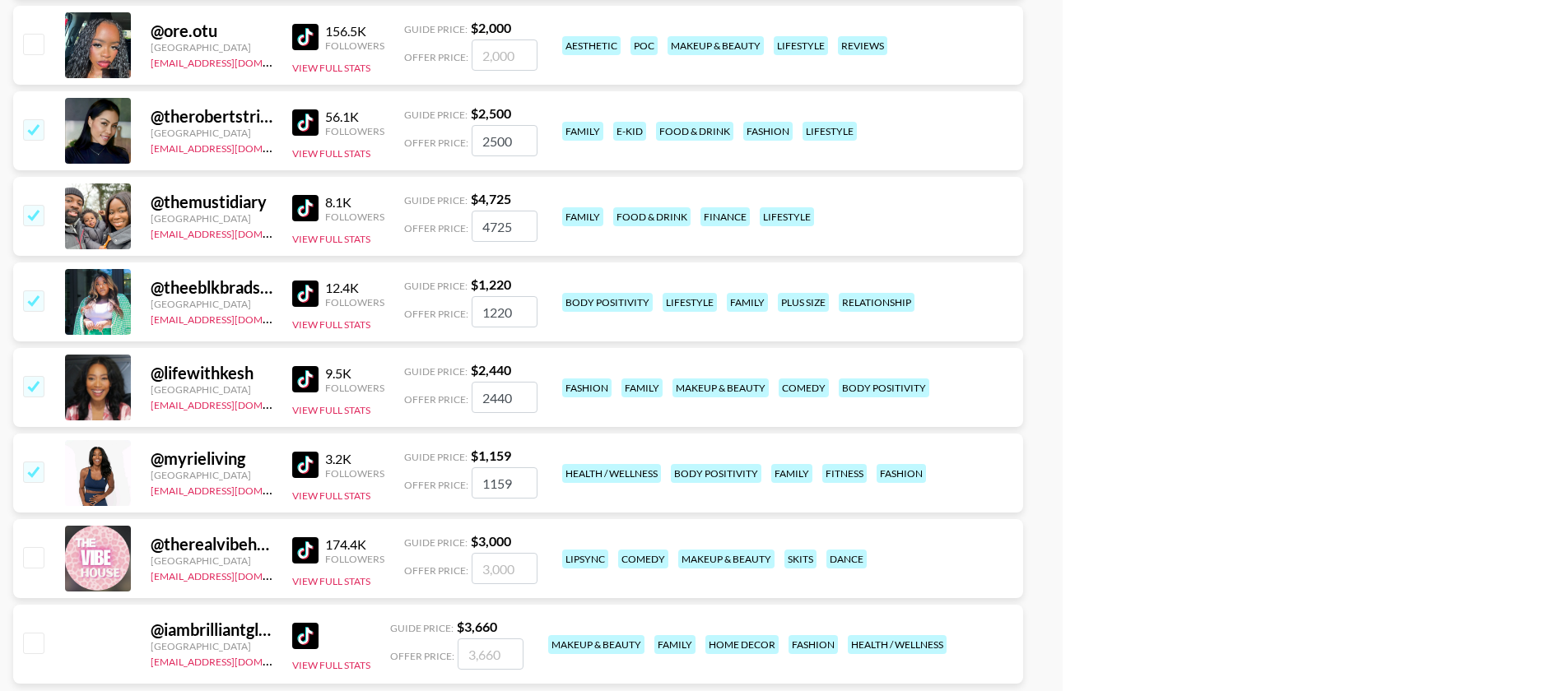
scroll to position [3702, 0]
click at [31, 291] on input "checkbox" at bounding box center [32, 301] width 19 height 19
checkbox input "false"
click at [32, 376] on input "checkbox" at bounding box center [32, 386] width 19 height 19
checkbox input "false"
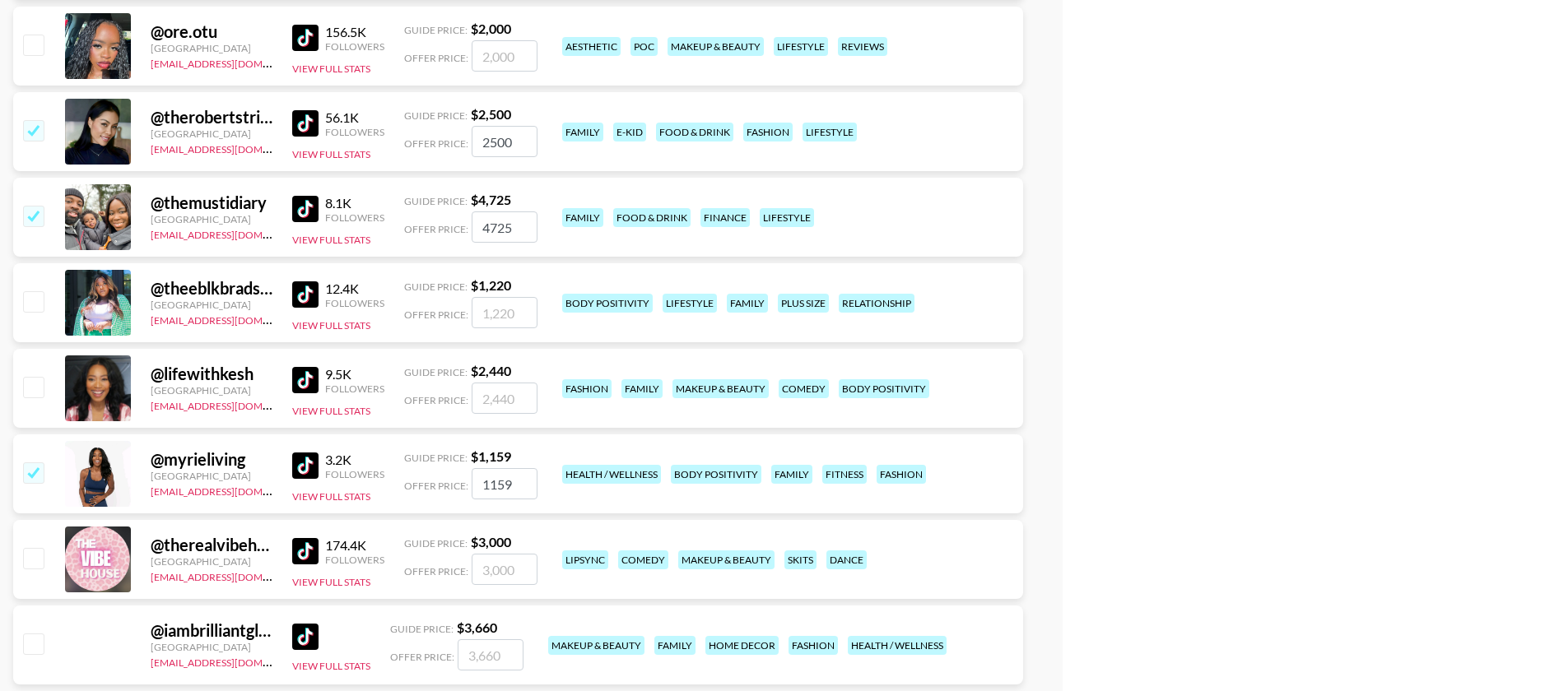
click at [29, 463] on input "checkbox" at bounding box center [32, 472] width 19 height 19
checkbox input "false"
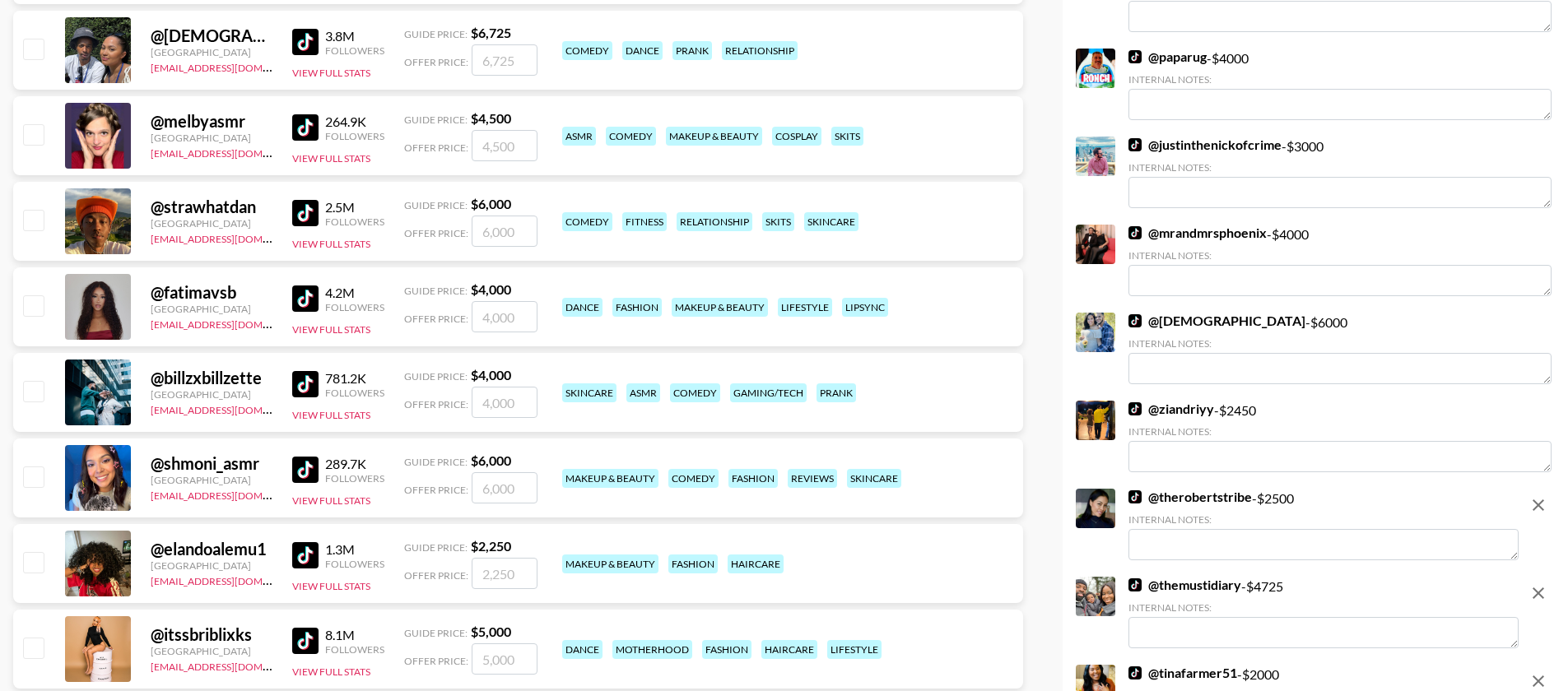
scroll to position [0, 0]
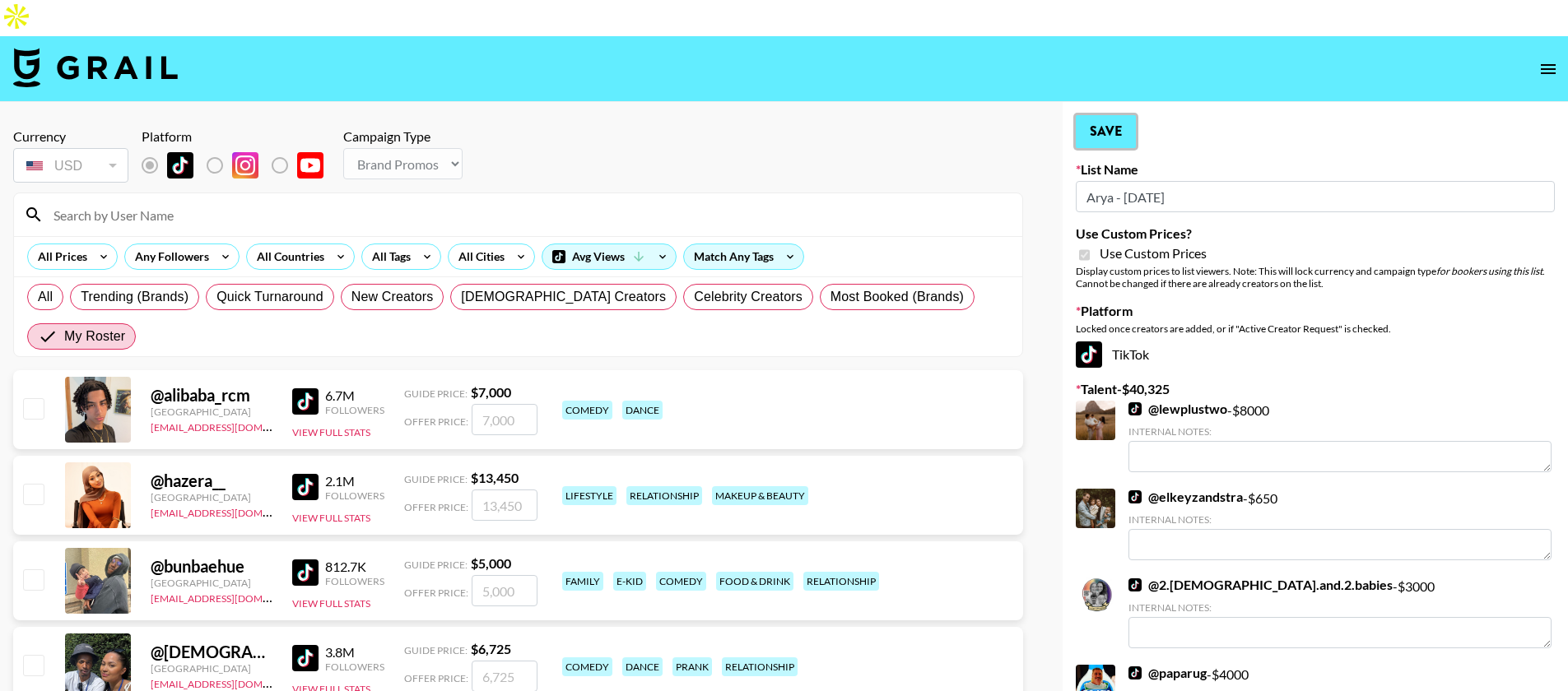
click at [1117, 116] on button "Save" at bounding box center [1105, 132] width 60 height 33
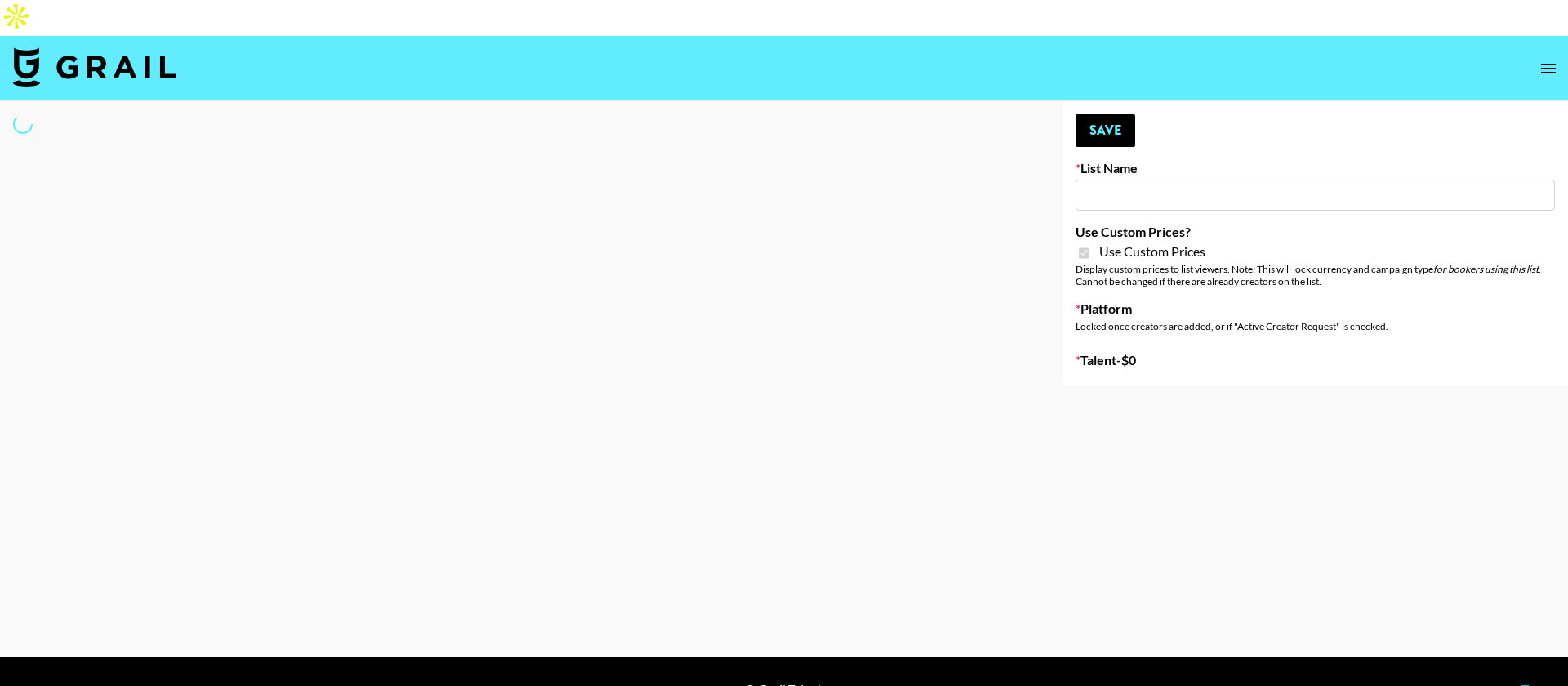
type input "Content Labs for Govee's TV Backlight 3."
checkbox input "true"
select select "Brand"
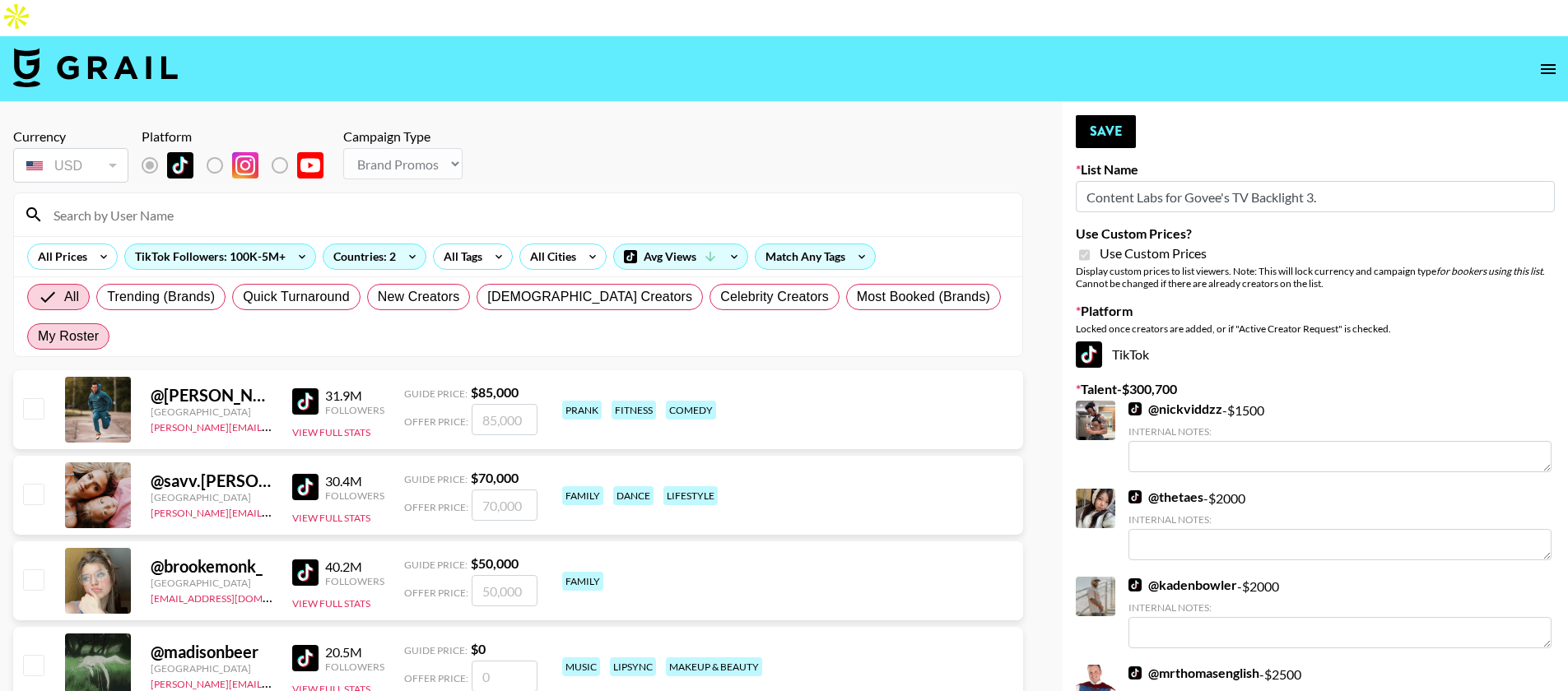
click at [99, 327] on span "My Roster" at bounding box center [68, 336] width 61 height 19
click at [38, 337] on input "My Roster" at bounding box center [38, 337] width 0 height 0
radio input "true"
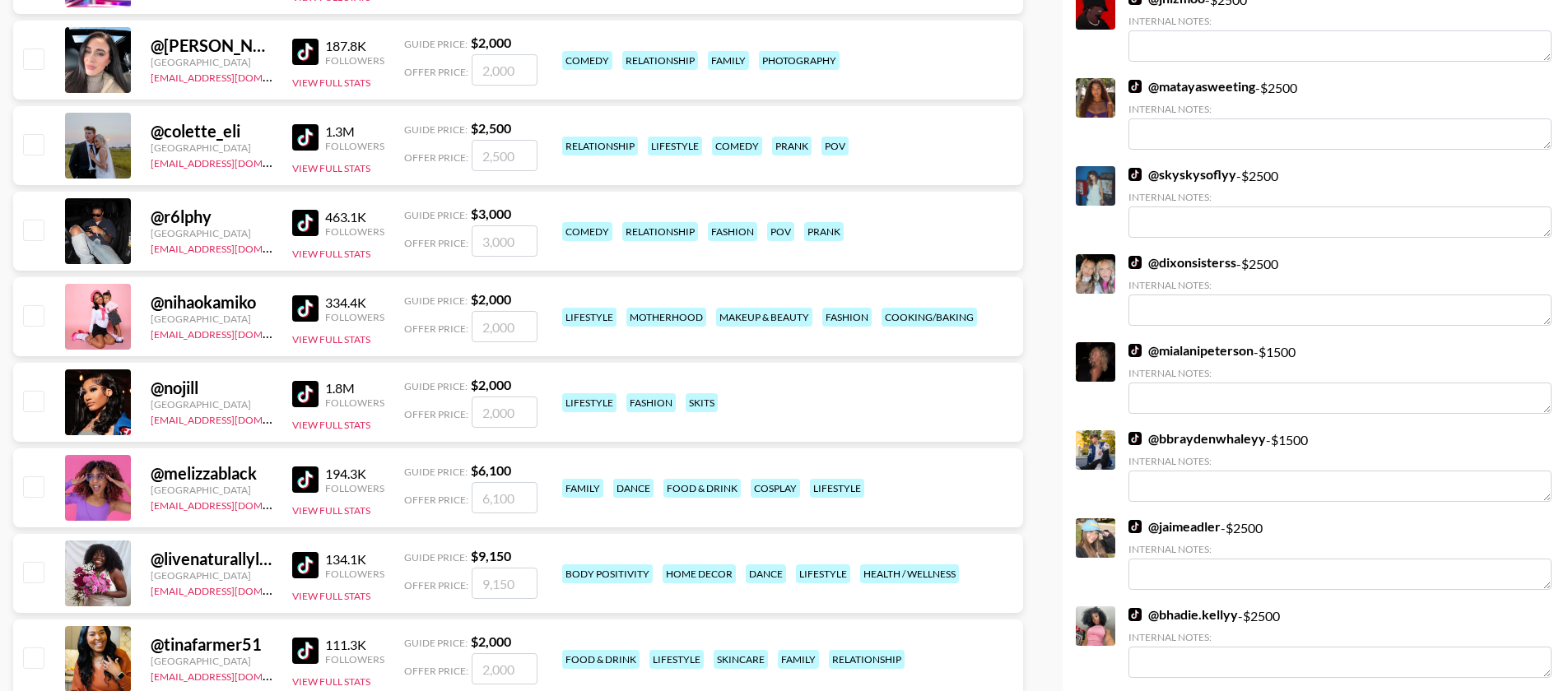
scroll to position [1296, 0]
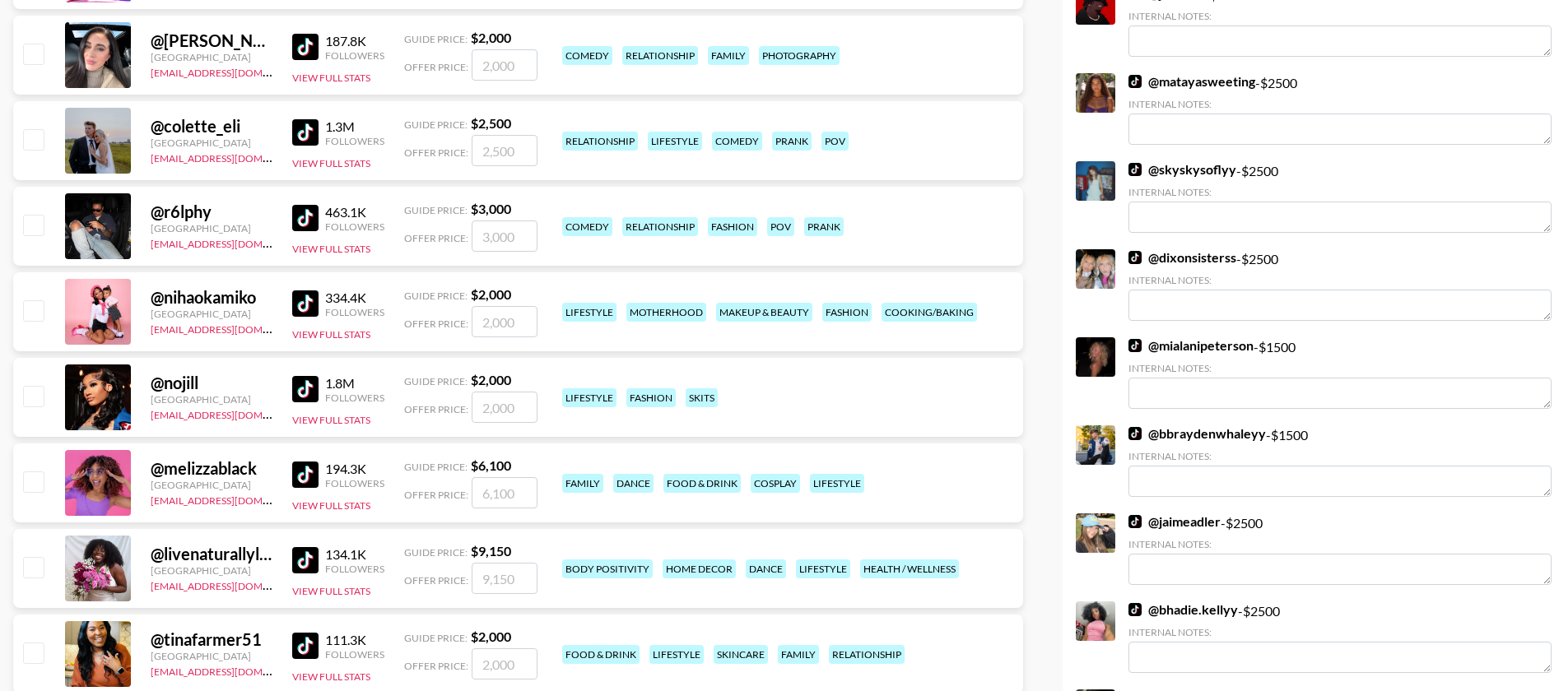
click at [38, 386] on input "checkbox" at bounding box center [32, 395] width 19 height 19
checkbox input "true"
click at [502, 391] on input "2000" at bounding box center [504, 407] width 66 height 31
click at [496, 391] on input "2000" at bounding box center [504, 407] width 66 height 31
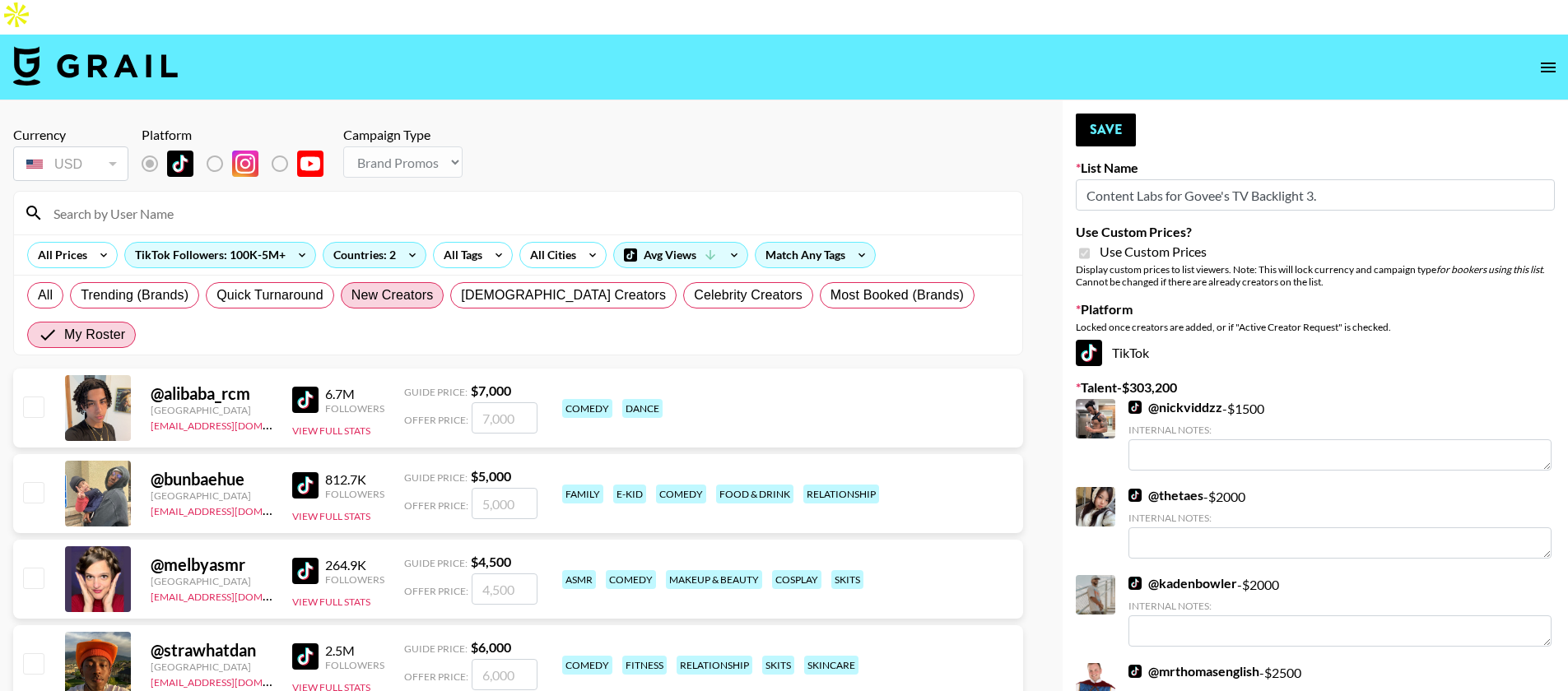
scroll to position [0, 0]
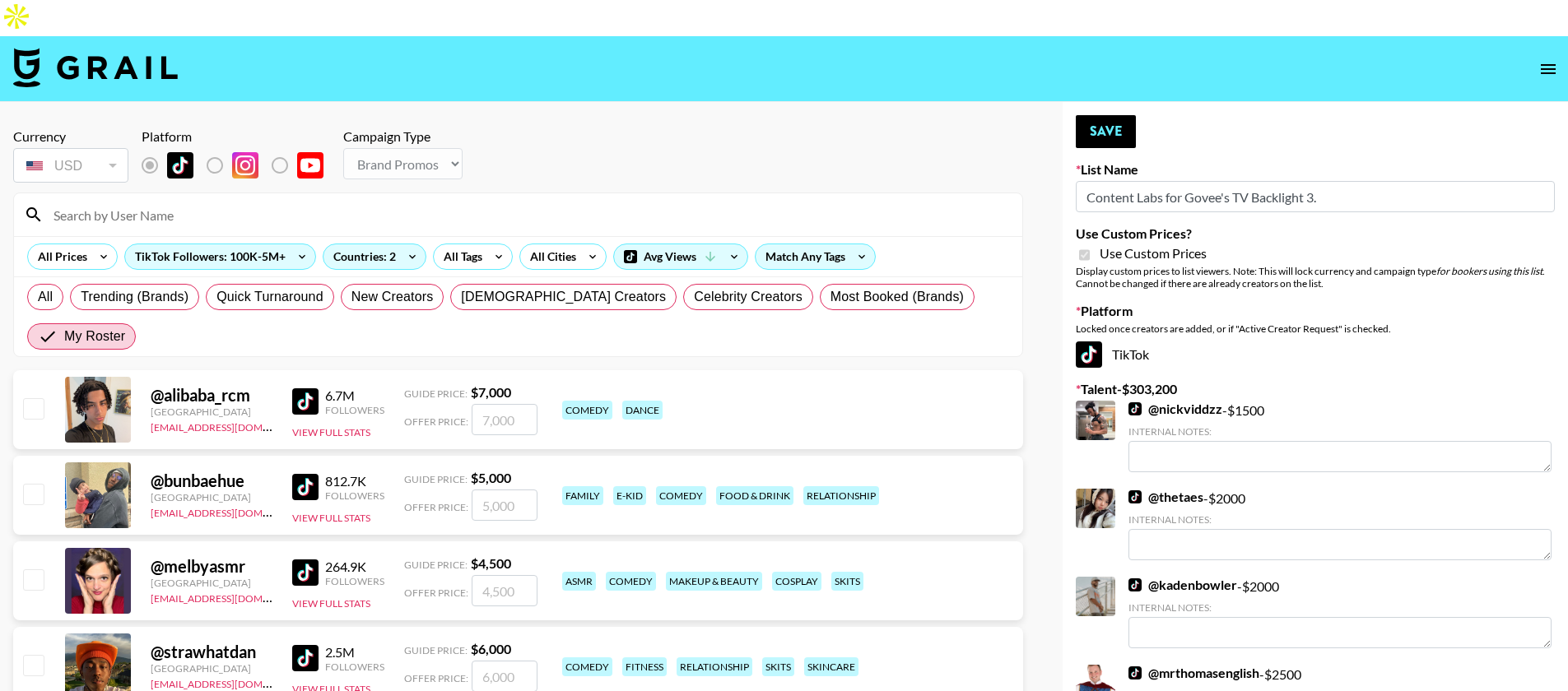
type input "2500"
click at [33, 484] on input "checkbox" at bounding box center [32, 493] width 19 height 19
checkbox input "true"
type input "5000"
click at [486, 489] on input "5000" at bounding box center [504, 505] width 66 height 31
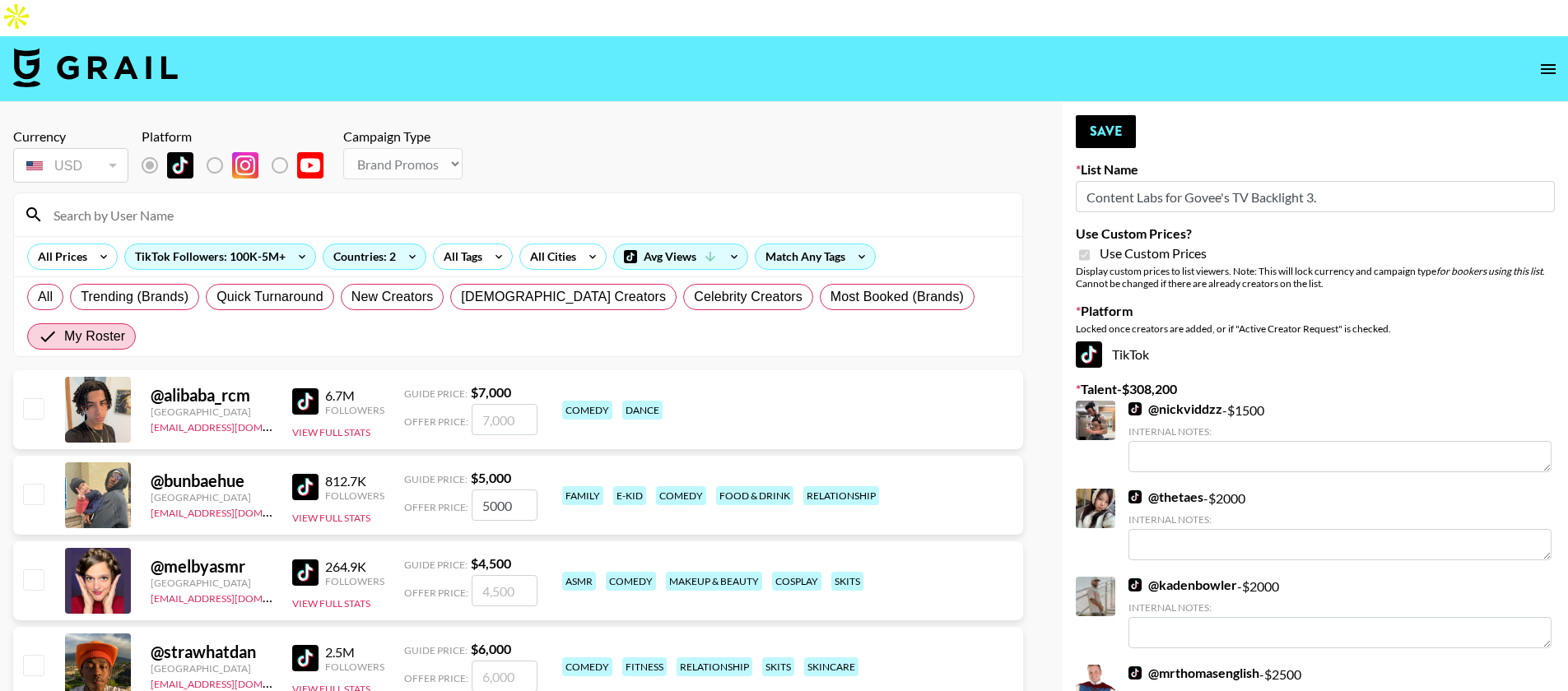
checkbox input "false"
checkbox input "true"
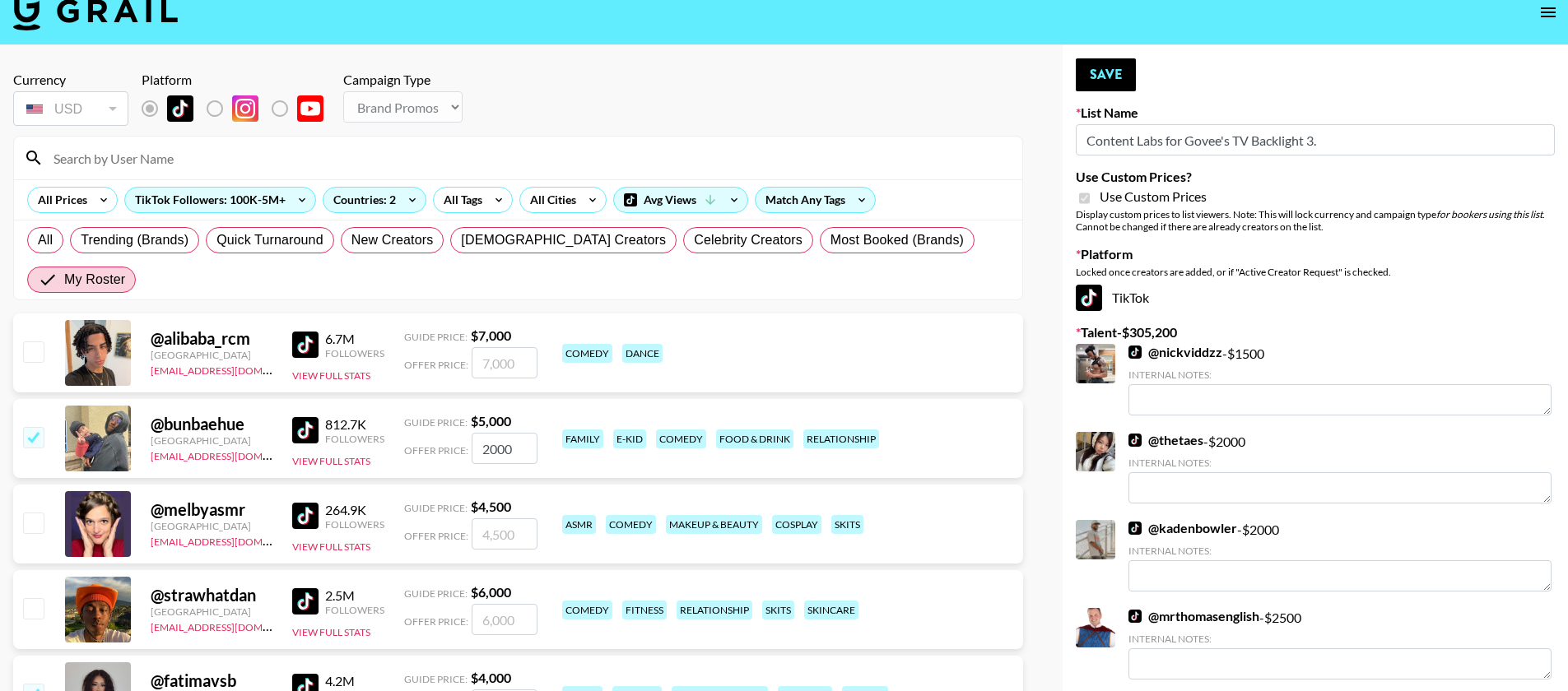
scroll to position [64, 0]
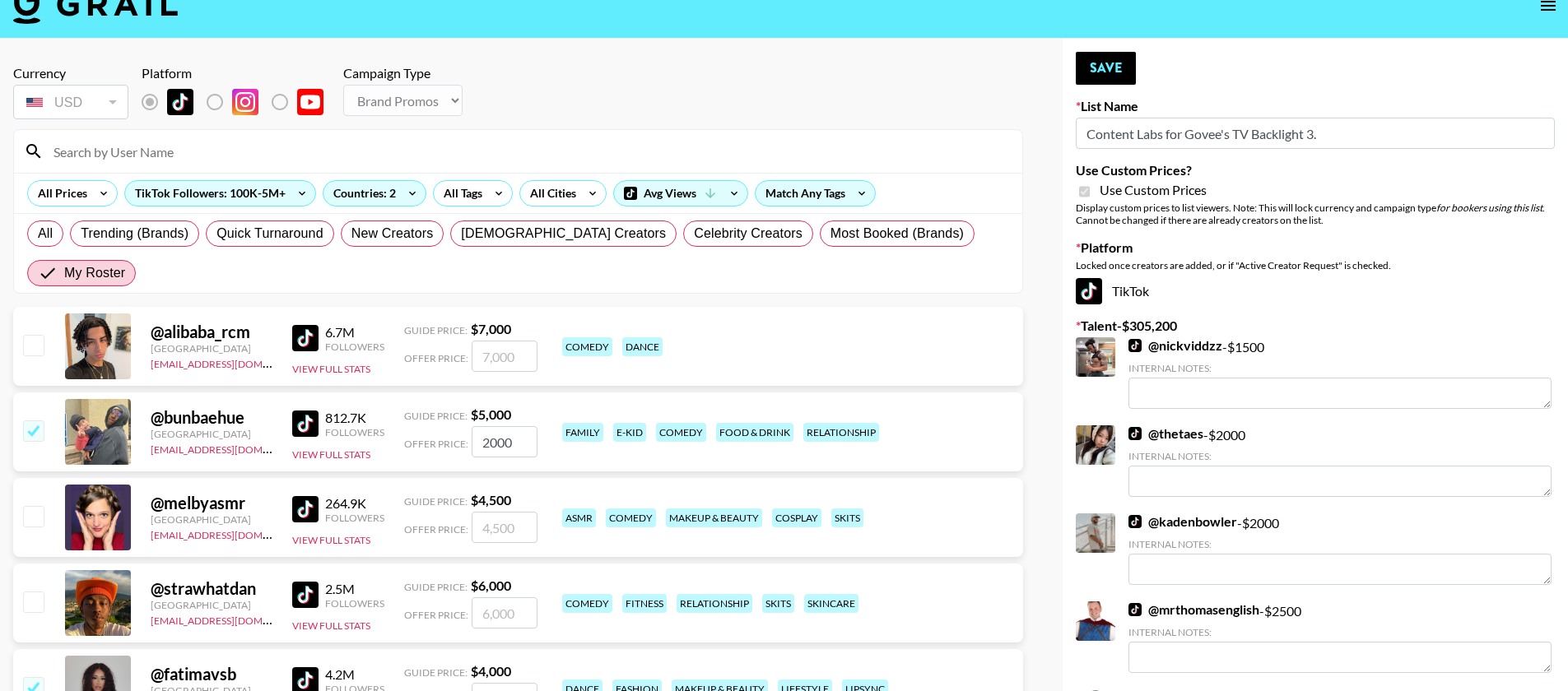
type input "2000"
click at [36, 592] on input "checkbox" at bounding box center [32, 601] width 19 height 19
checkbox input "true"
click at [500, 598] on input "6000" at bounding box center [504, 613] width 66 height 31
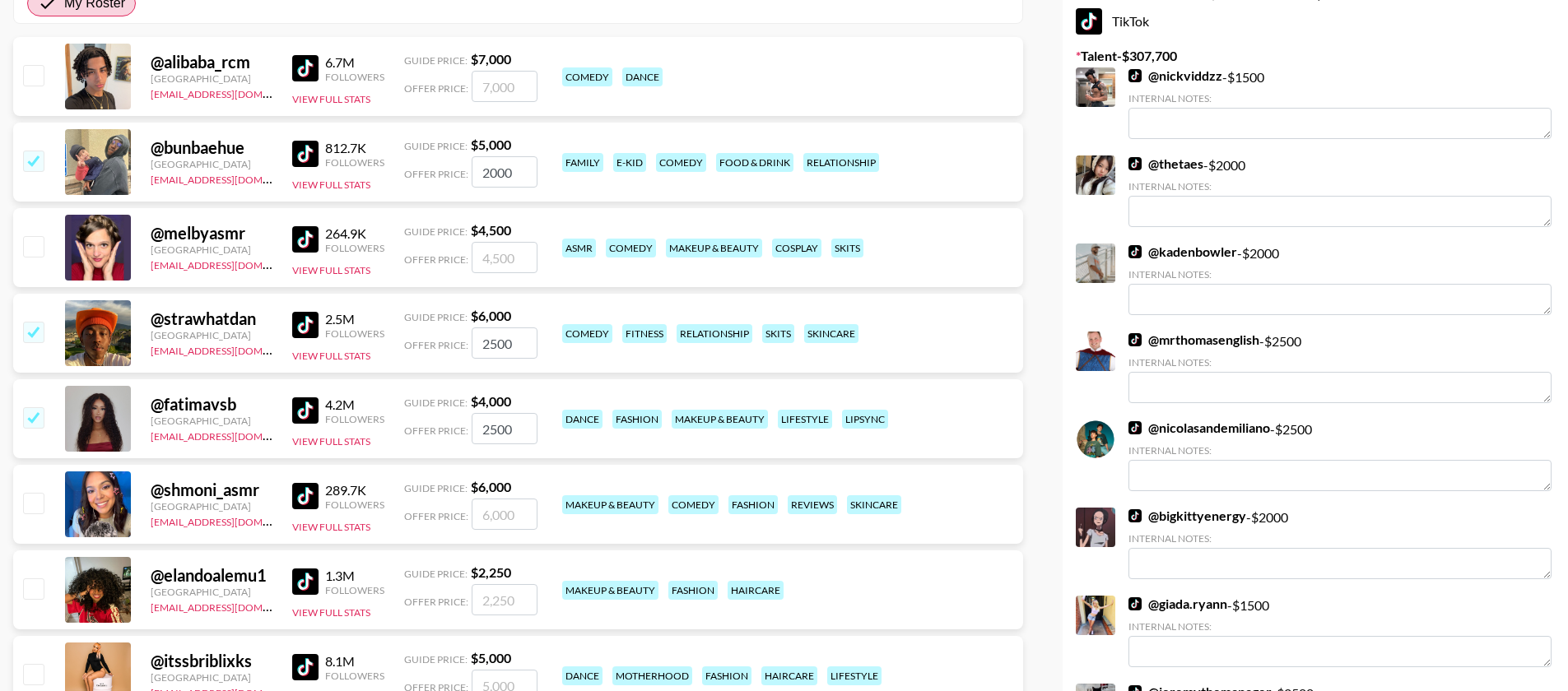
scroll to position [365, 0]
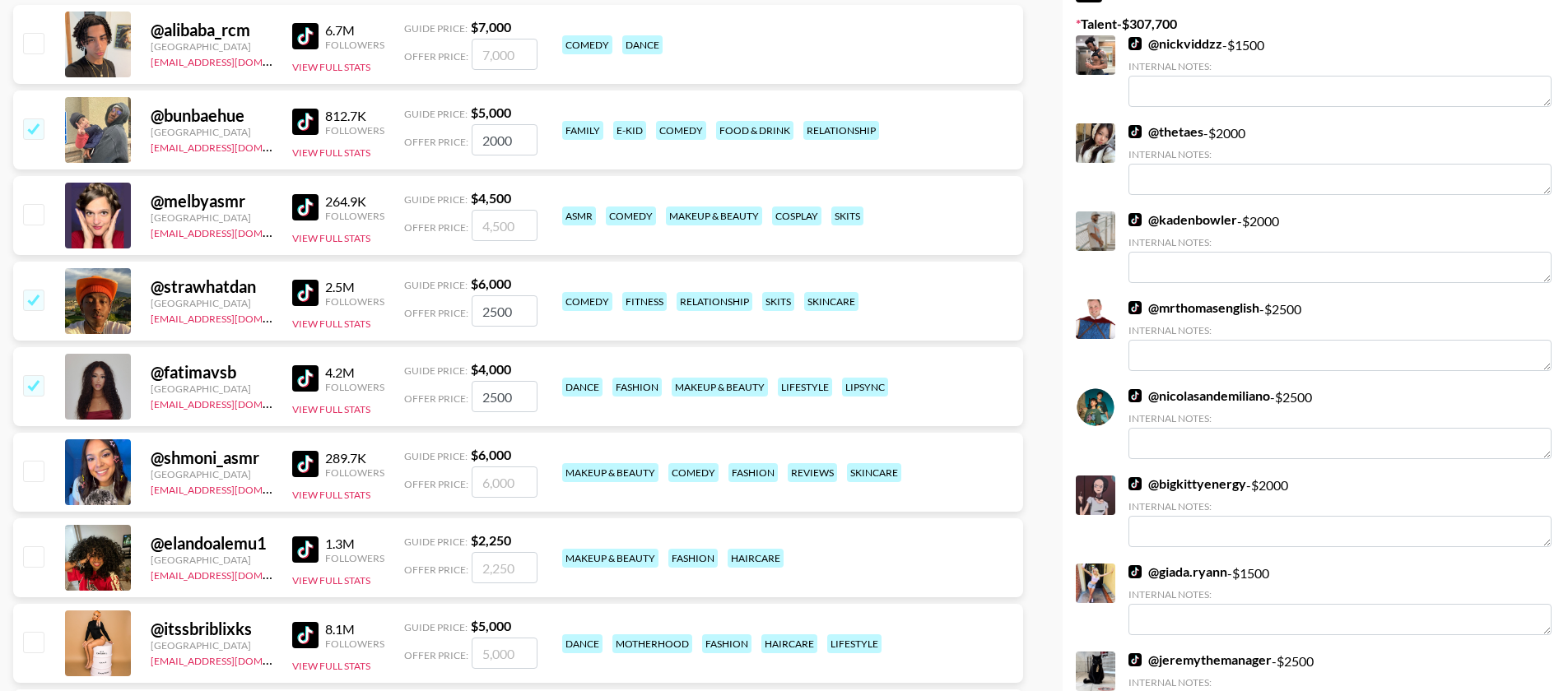
type input "2500"
click at [34, 547] on input "checkbox" at bounding box center [32, 556] width 19 height 19
checkbox input "true"
click at [487, 552] on input "2250" at bounding box center [504, 568] width 66 height 31
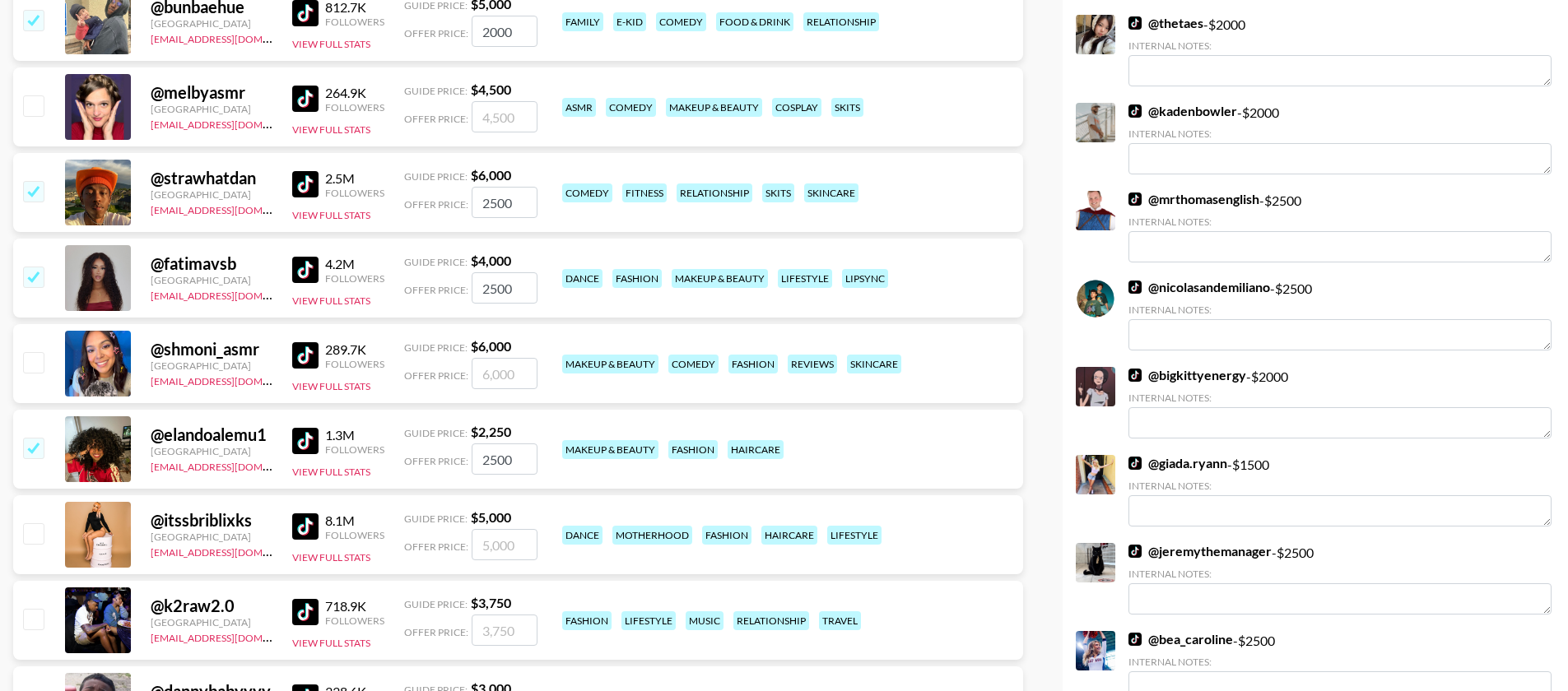
scroll to position [481, 0]
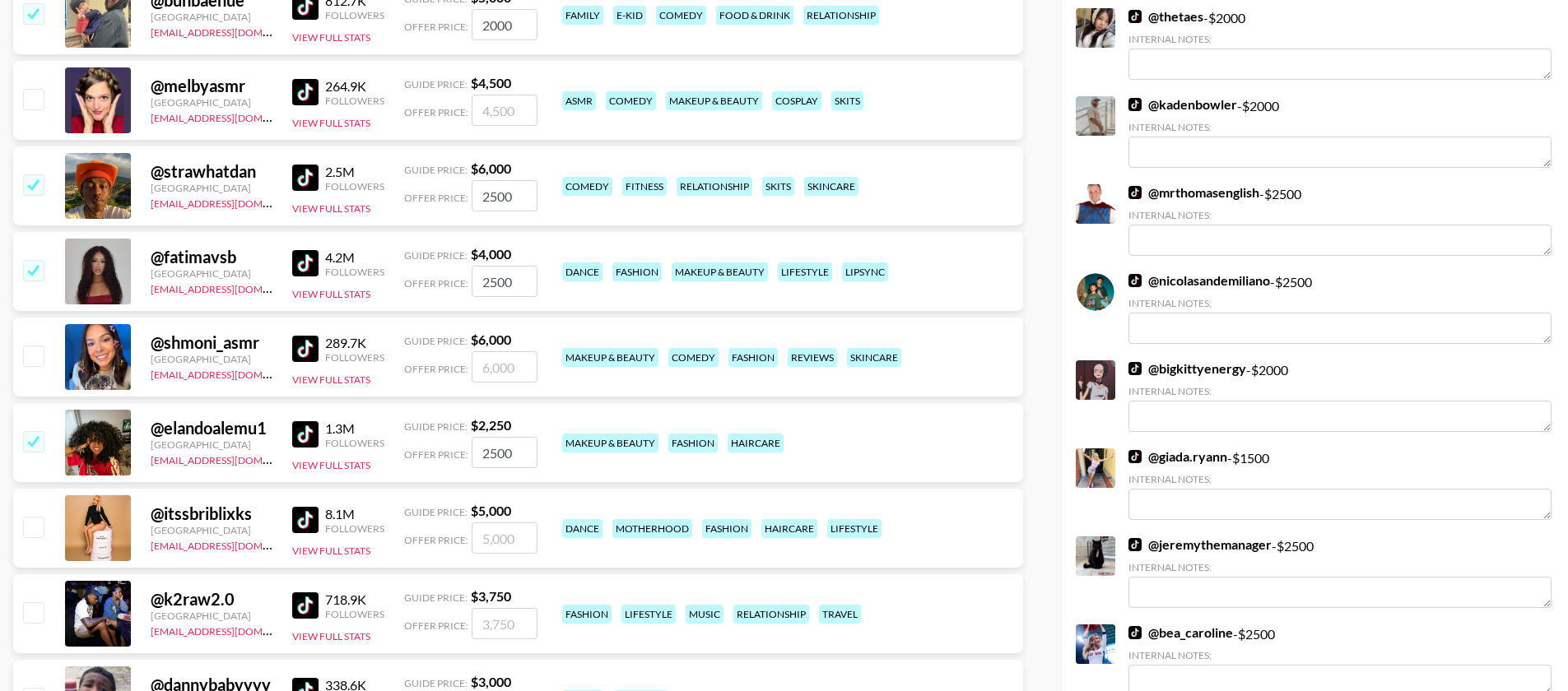
type input "2500"
drag, startPoint x: 40, startPoint y: 452, endPoint x: 95, endPoint y: 452, distance: 55.0
click at [40, 517] on input "checkbox" at bounding box center [32, 526] width 19 height 19
checkbox input "true"
click at [481, 523] on input "5000" at bounding box center [504, 538] width 66 height 31
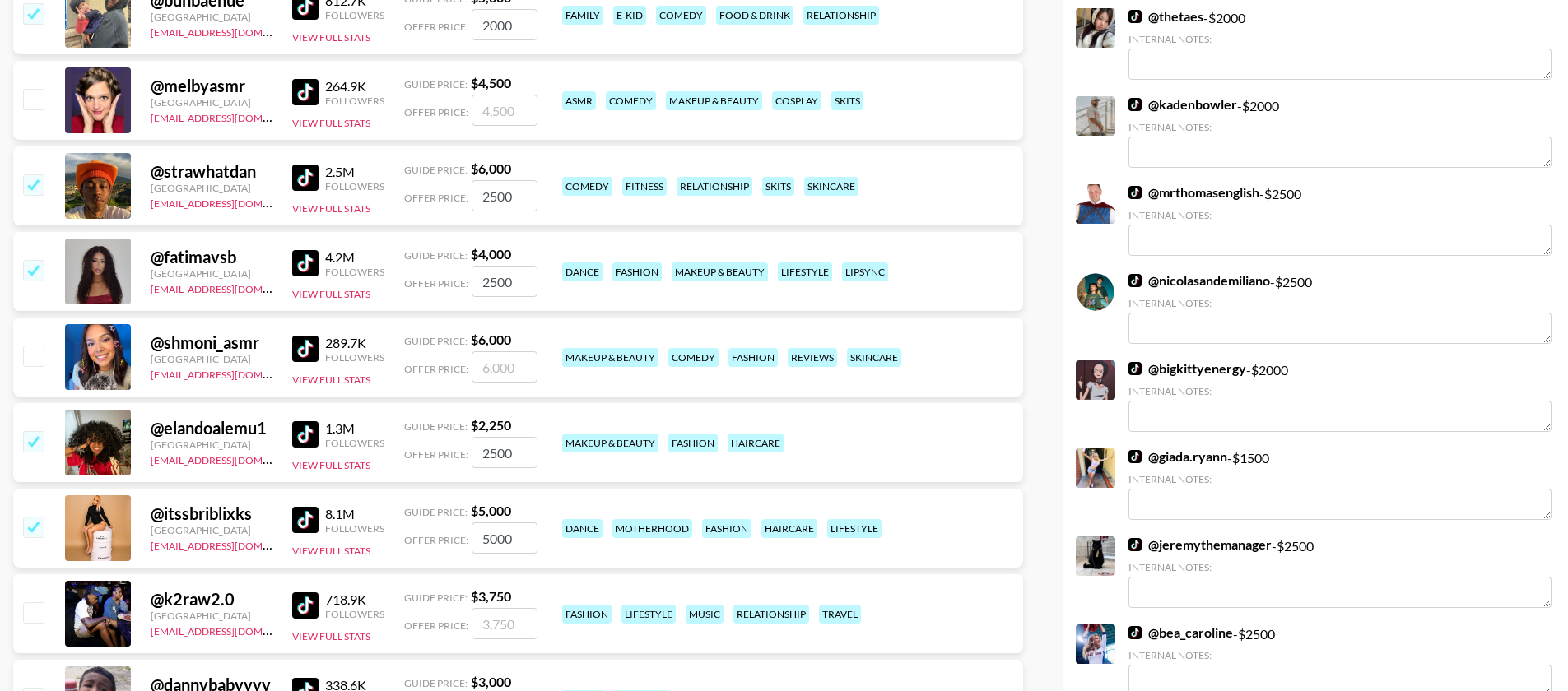
click at [481, 523] on input "5000" at bounding box center [504, 538] width 66 height 31
type input "2500"
click at [34, 602] on input "checkbox" at bounding box center [32, 611] width 19 height 19
checkbox input "true"
click at [491, 608] on input "3750" at bounding box center [504, 623] width 66 height 31
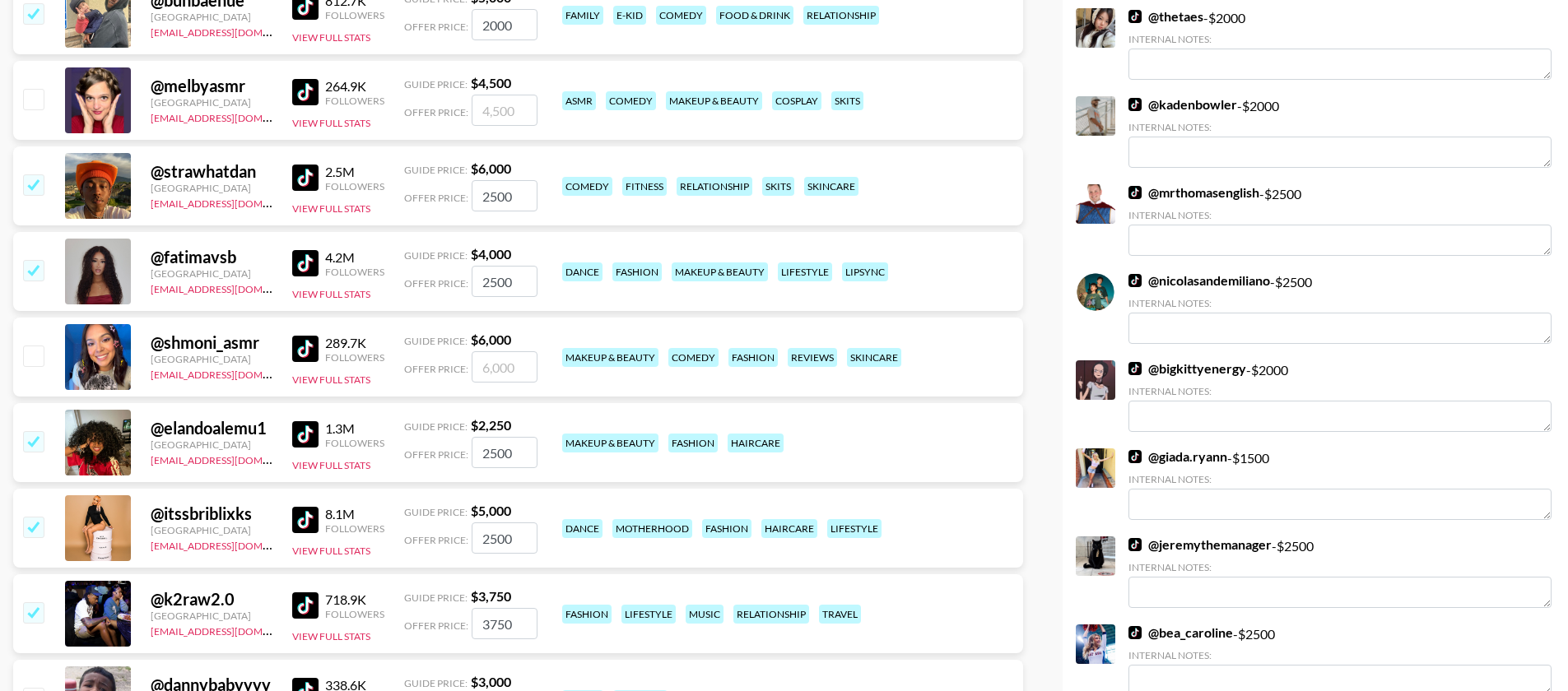
click at [491, 608] on input "3750" at bounding box center [504, 623] width 66 height 31
type input "2000"
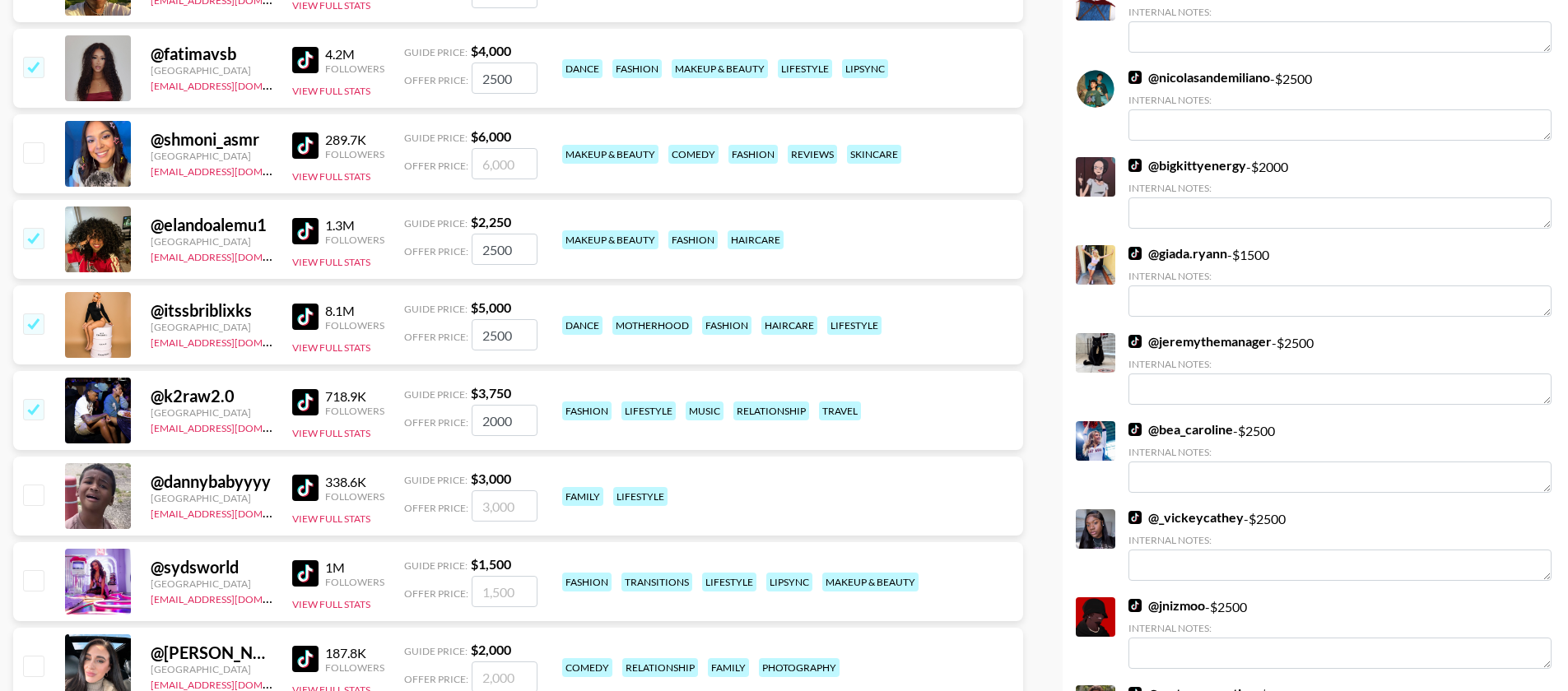
scroll to position [685, 0]
click at [32, 484] on input "checkbox" at bounding box center [32, 493] width 19 height 19
checkbox input "true"
click at [484, 489] on input "3000" at bounding box center [504, 505] width 66 height 31
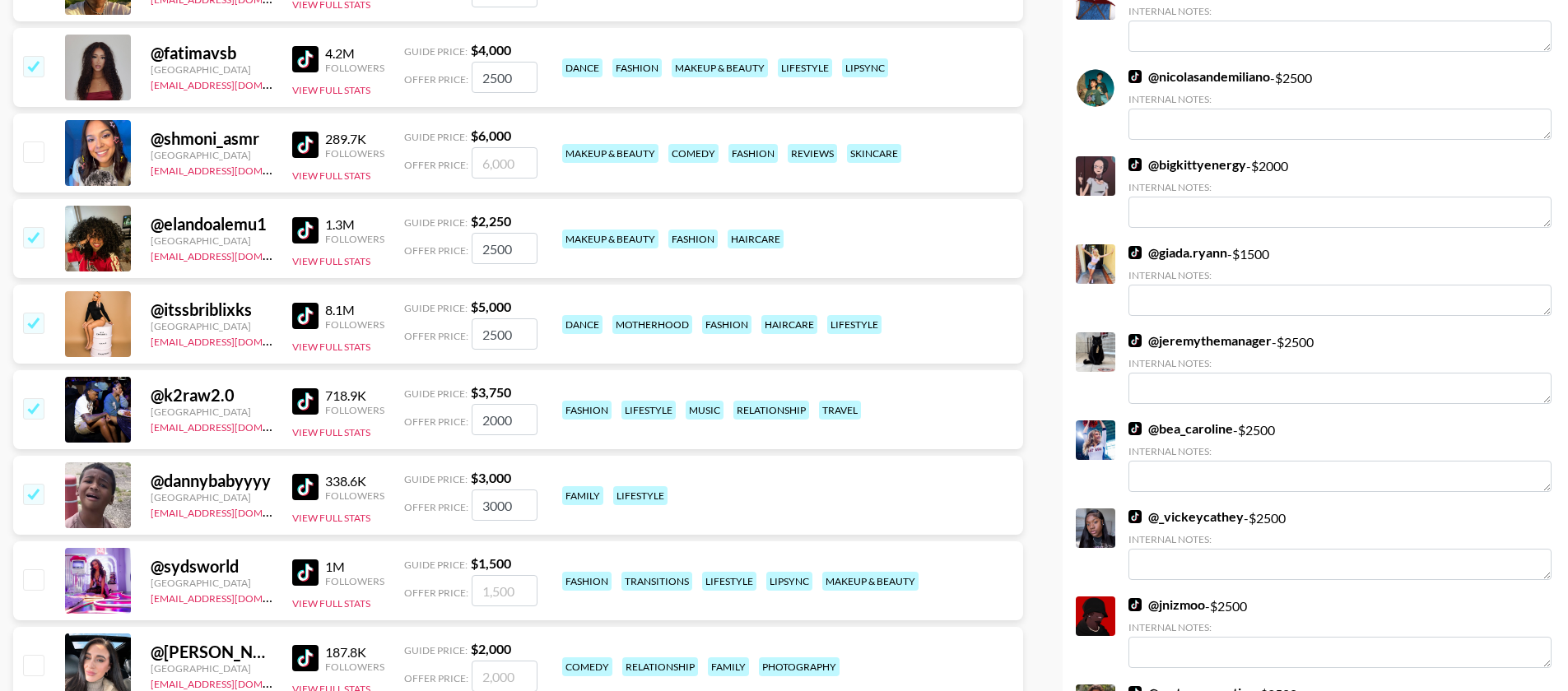
click at [484, 489] on input "3000" at bounding box center [504, 505] width 66 height 31
click at [488, 489] on input "30002" at bounding box center [504, 505] width 66 height 31
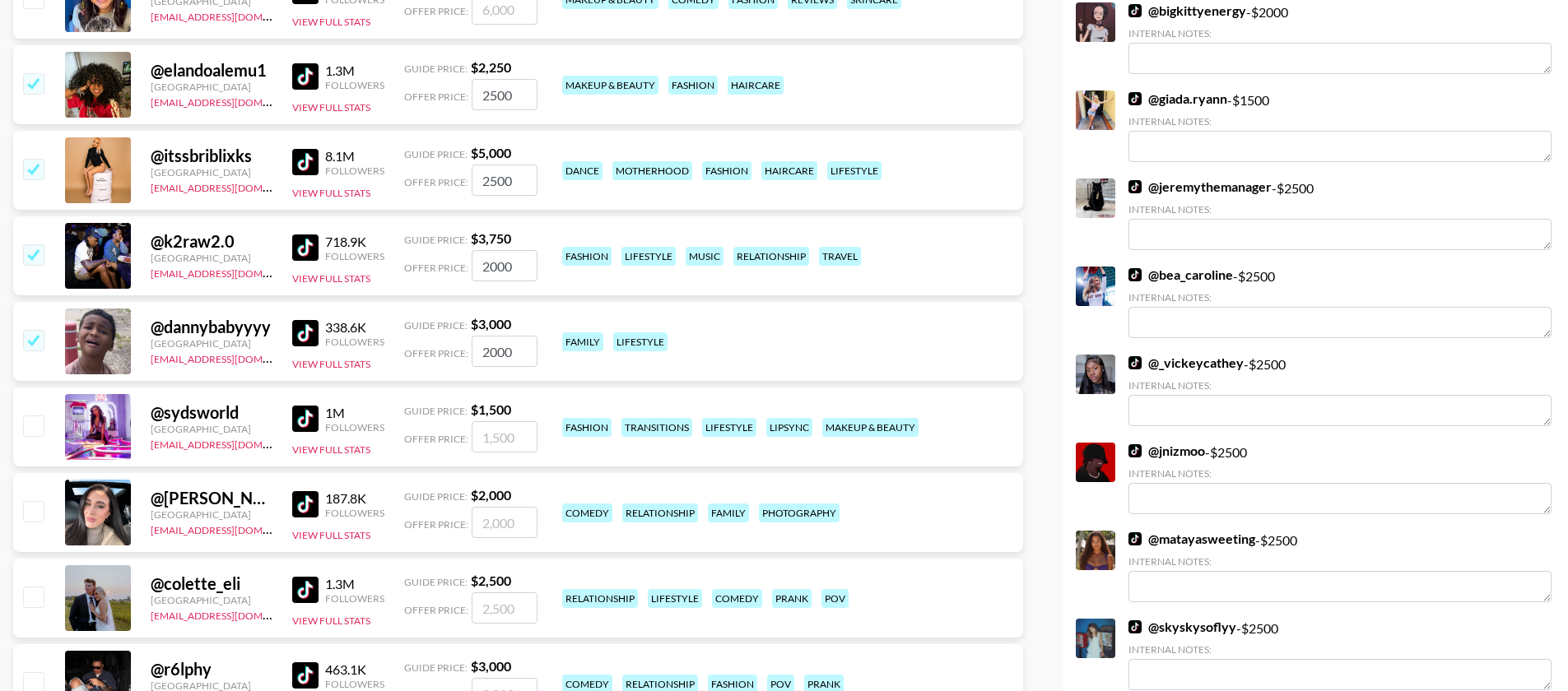
scroll to position [842, 0]
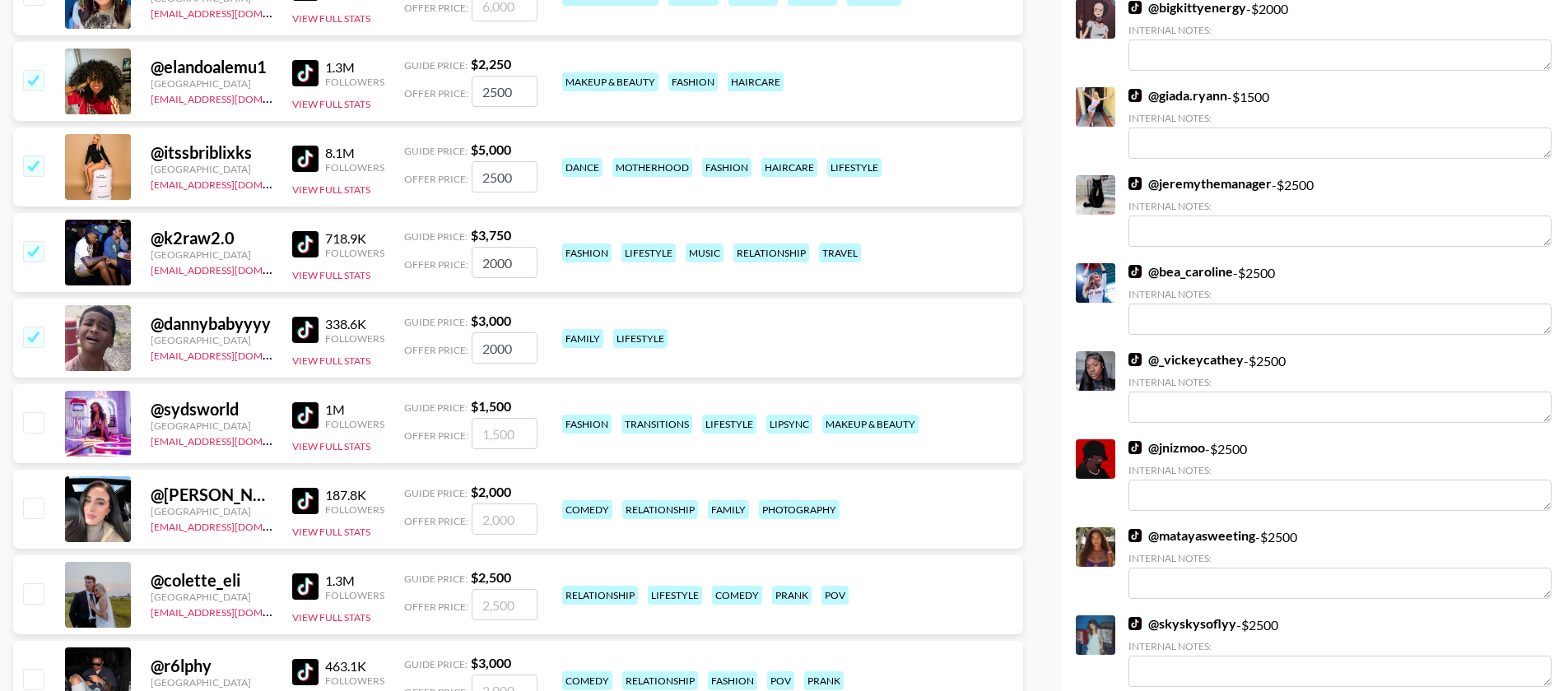
type input "2000"
click at [29, 498] on input "checkbox" at bounding box center [32, 507] width 19 height 19
checkbox input "true"
type input "2000"
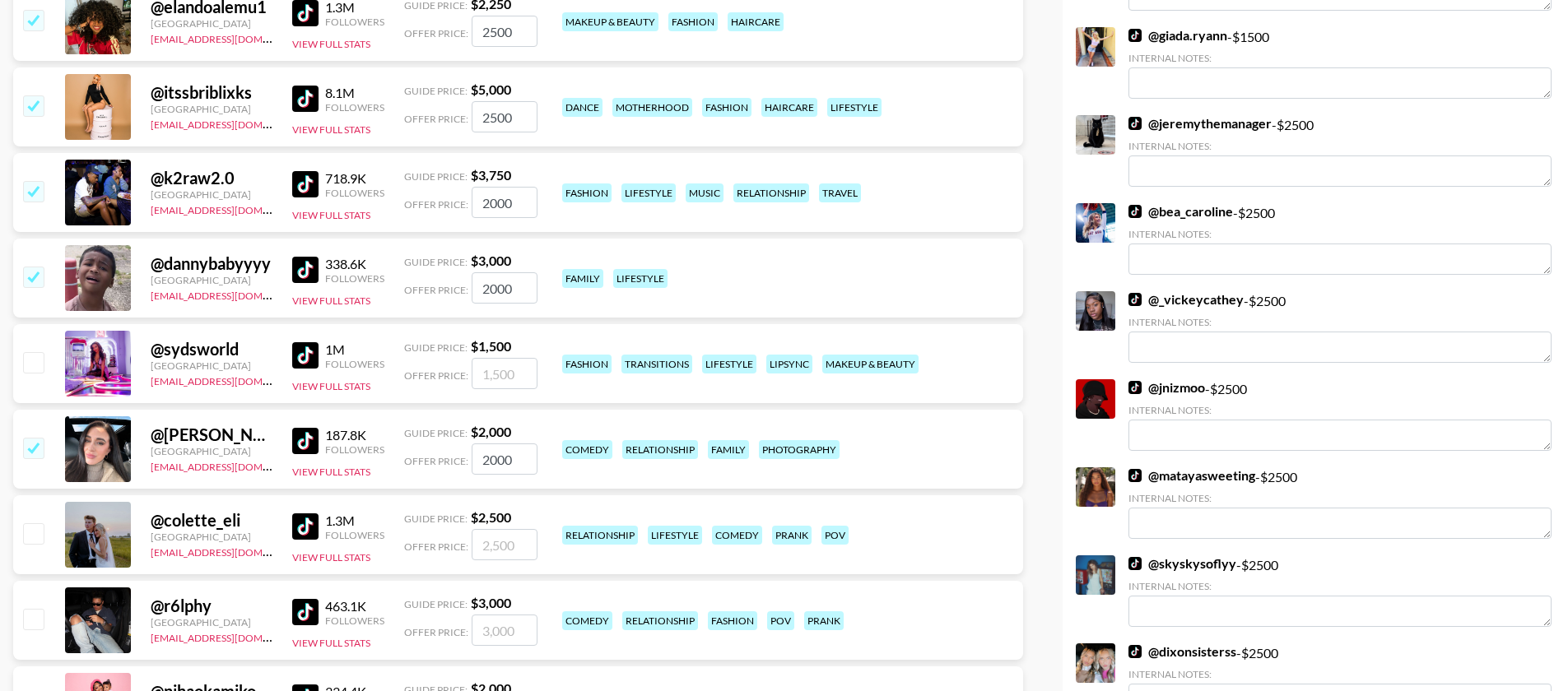
scroll to position [939, 0]
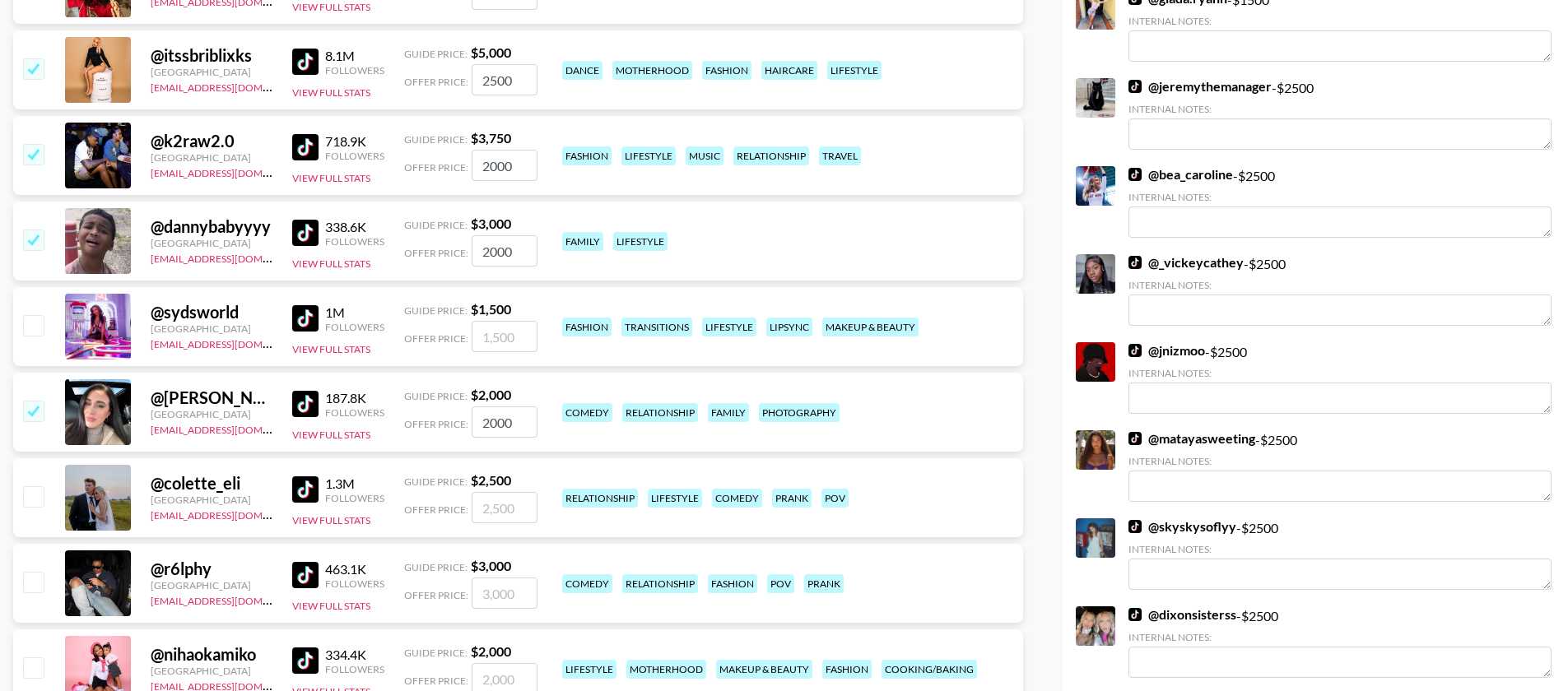
click at [41, 487] on input "checkbox" at bounding box center [32, 496] width 19 height 19
checkbox input "true"
type input "2500"
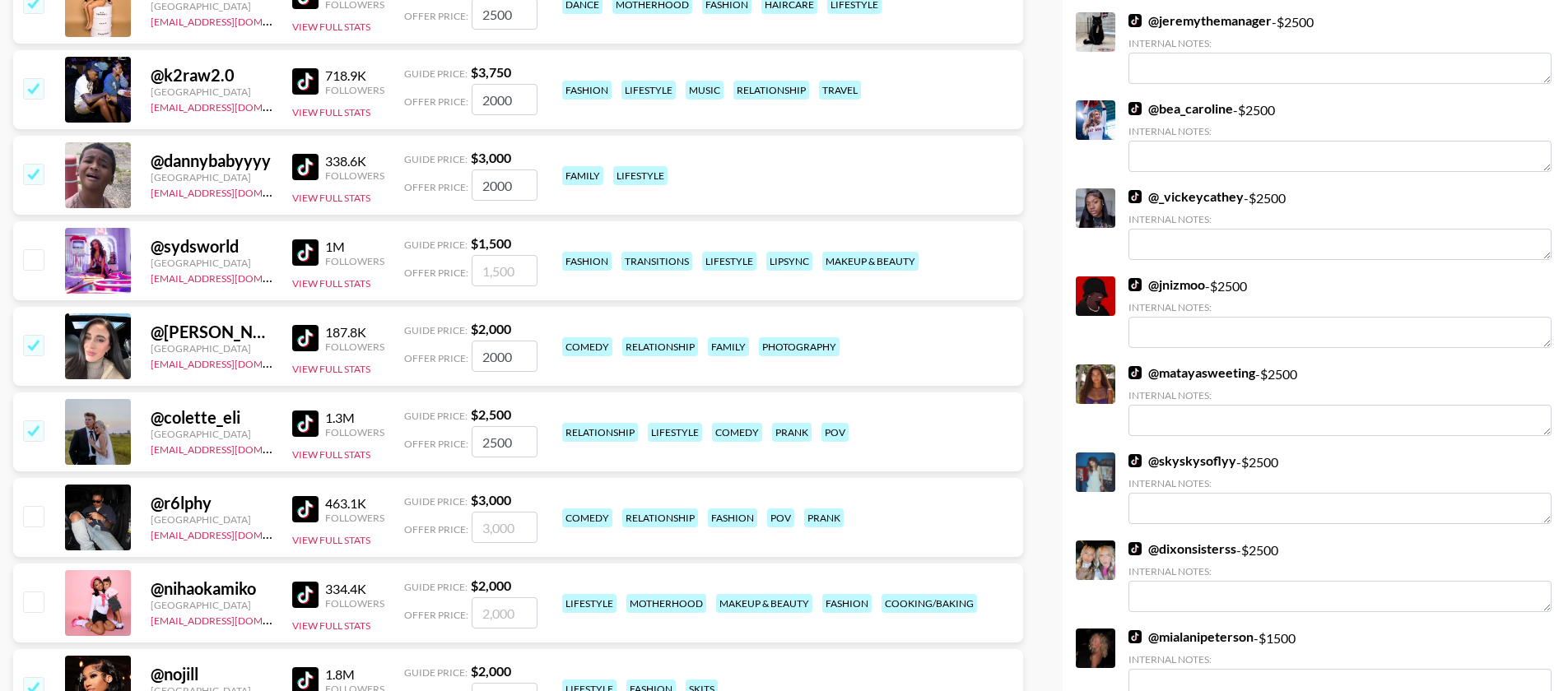
scroll to position [1040, 0]
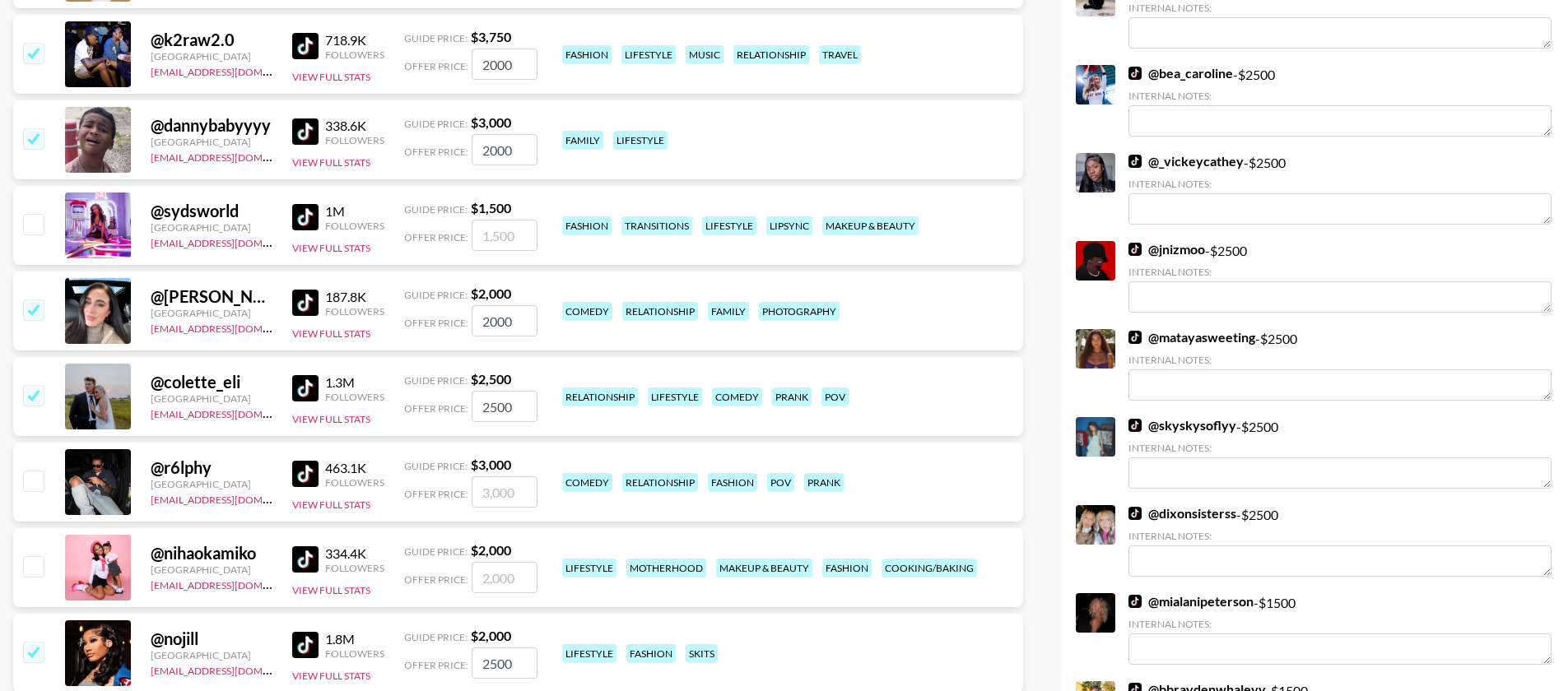
click at [30, 556] on input "checkbox" at bounding box center [32, 565] width 19 height 19
checkbox input "true"
type input "2000"
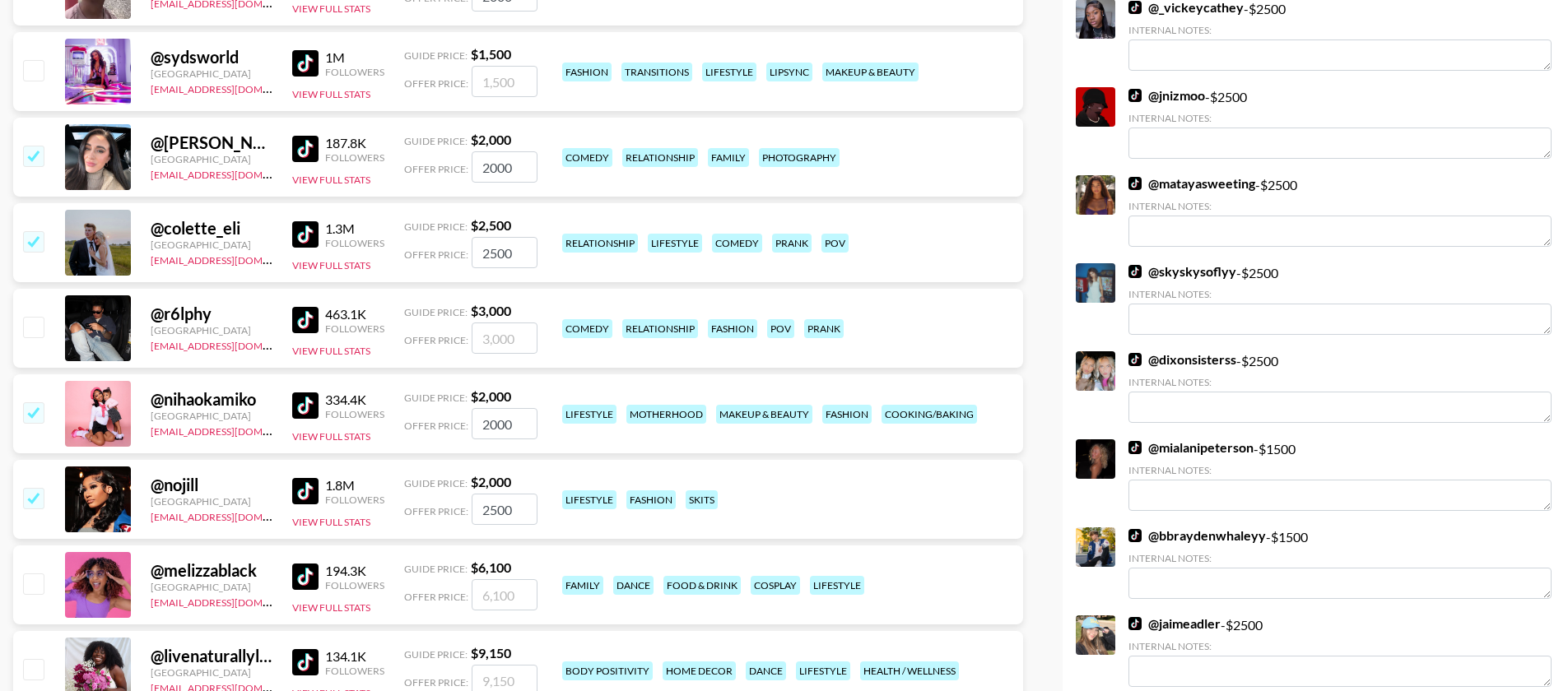
scroll to position [1259, 0]
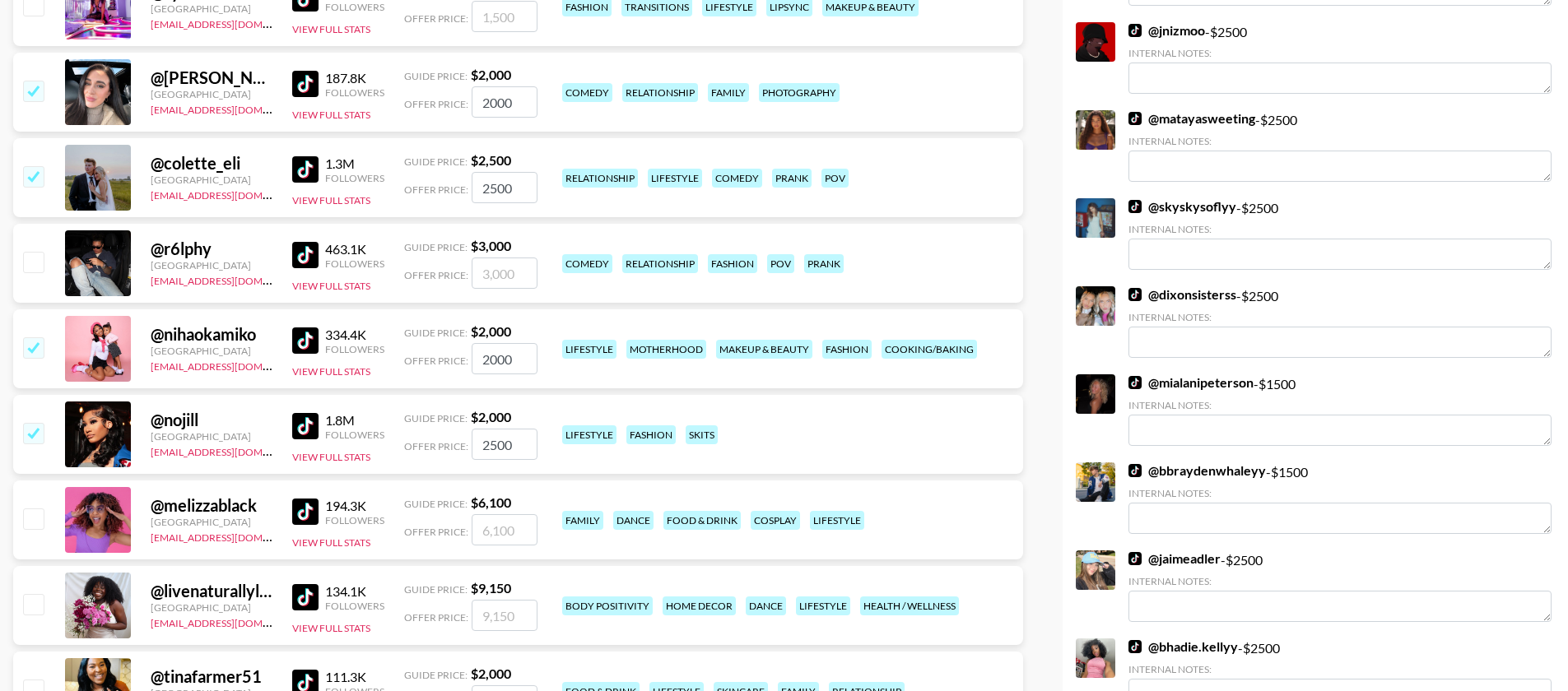
click at [41, 509] on input "checkbox" at bounding box center [32, 518] width 19 height 19
checkbox input "true"
click at [490, 514] on input "6100" at bounding box center [504, 530] width 66 height 31
click at [490, 514] on input "61002" at bounding box center [504, 530] width 66 height 31
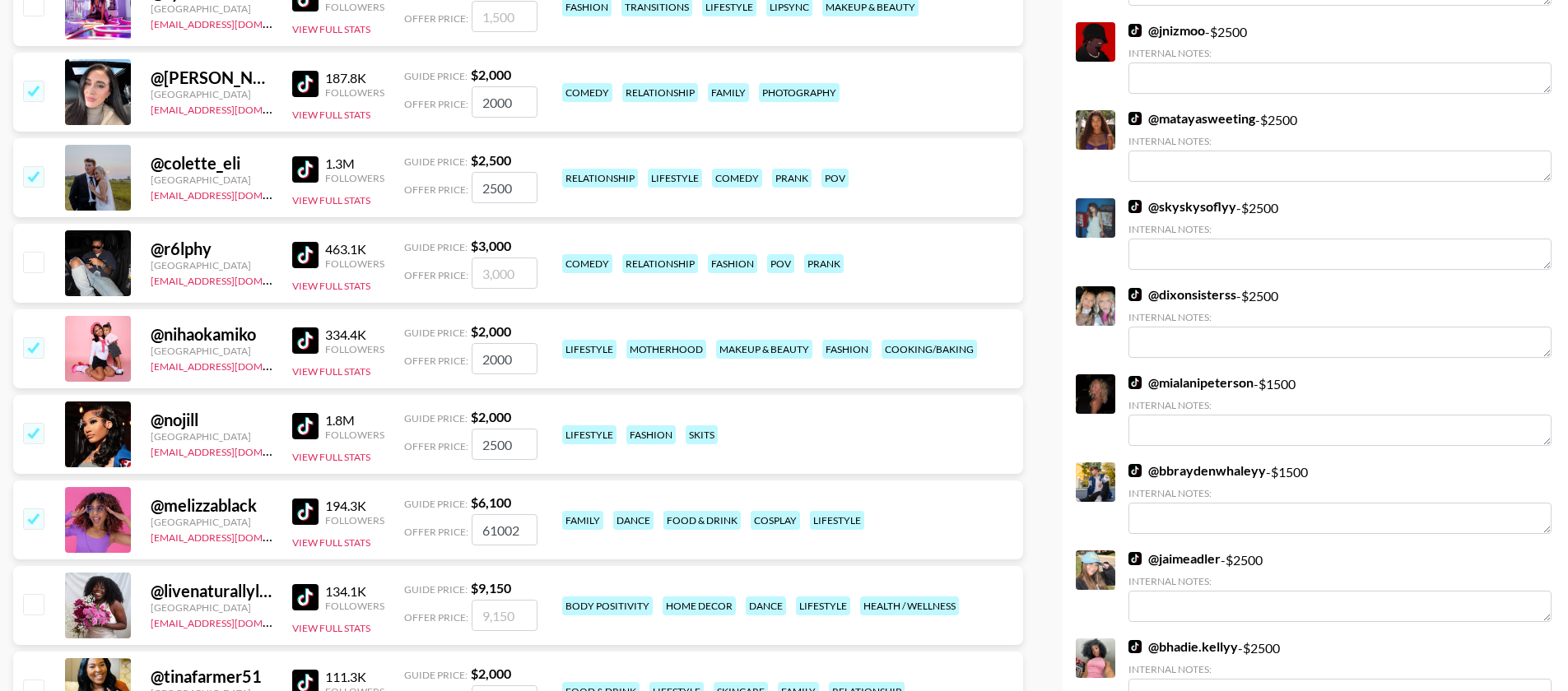
click at [490, 514] on input "61002" at bounding box center [504, 530] width 66 height 31
click at [492, 514] on input "61002" at bounding box center [504, 530] width 66 height 31
type input "2000"
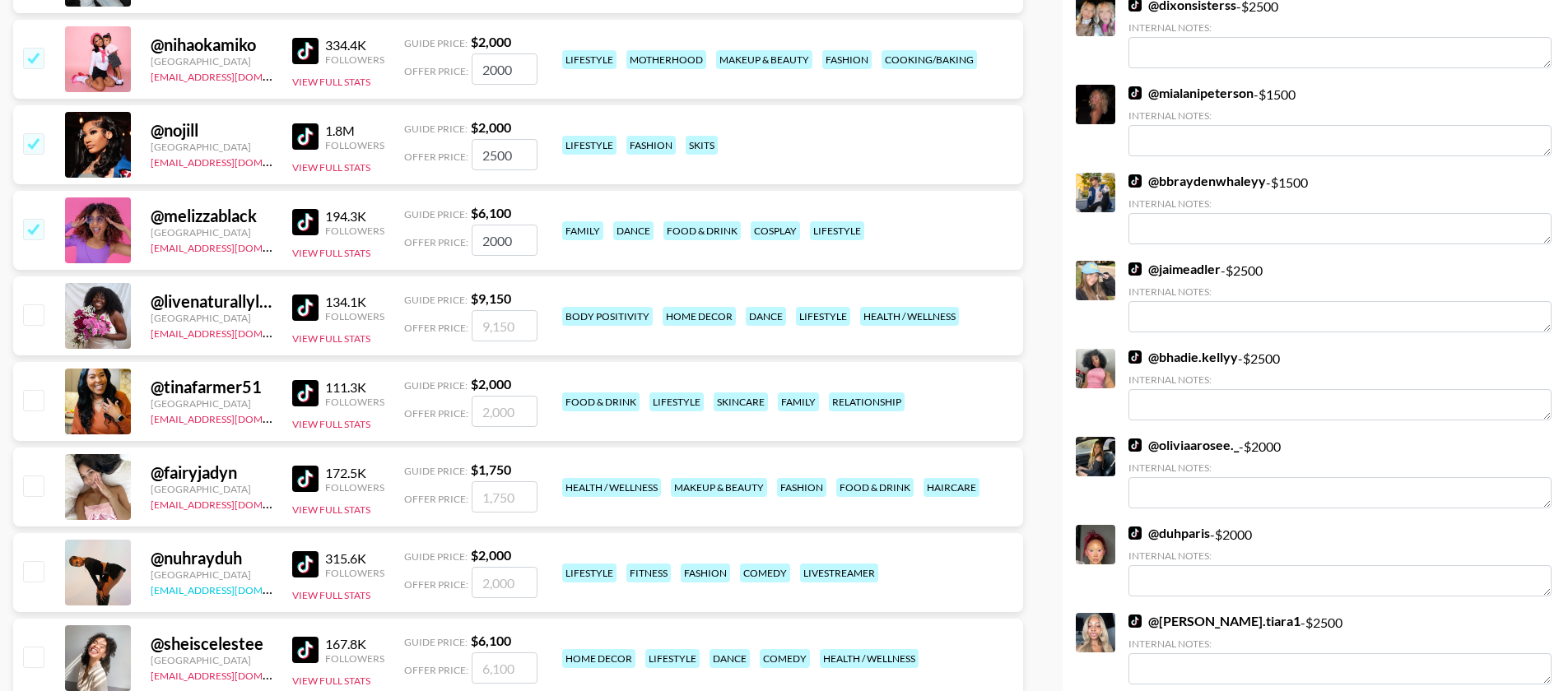
scroll to position [1578, 0]
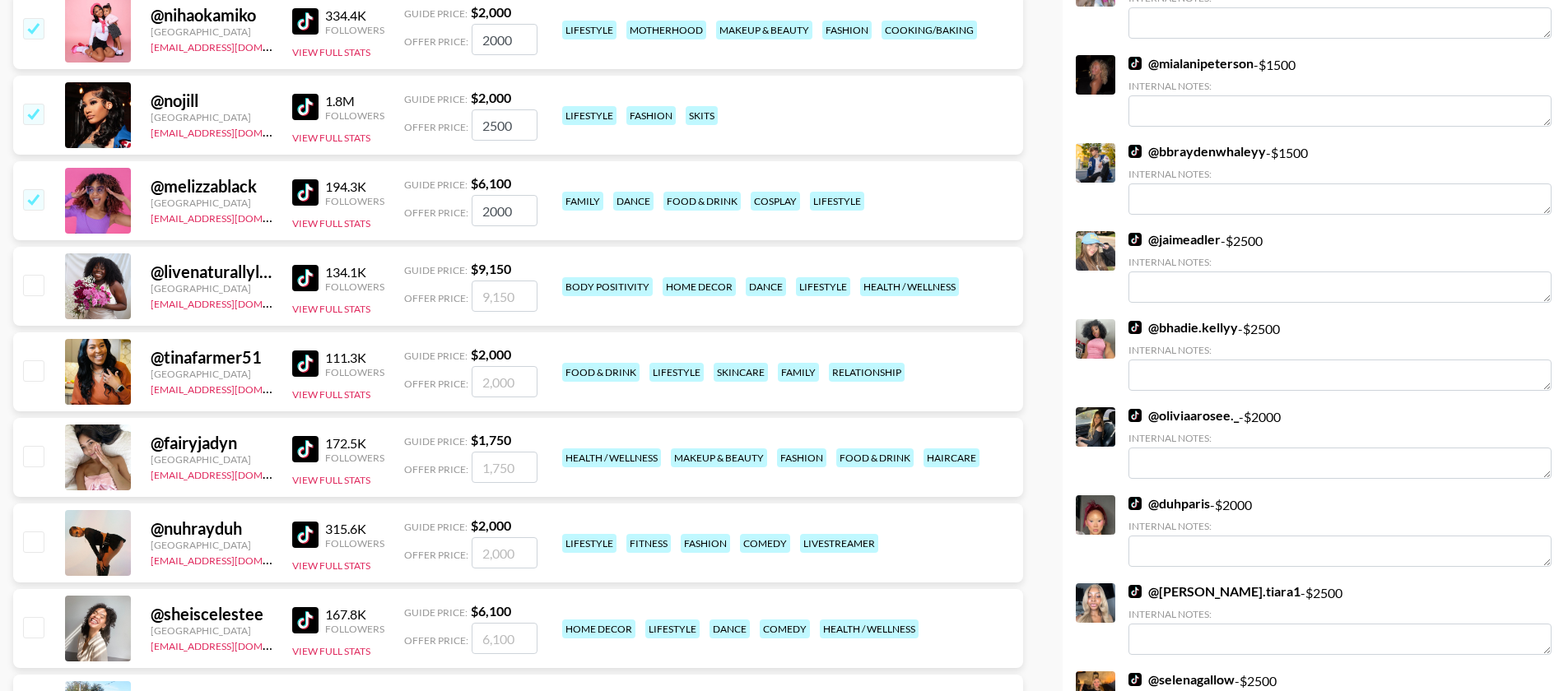
click at [41, 532] on input "checkbox" at bounding box center [32, 541] width 19 height 19
checkbox input "true"
type input "2000"
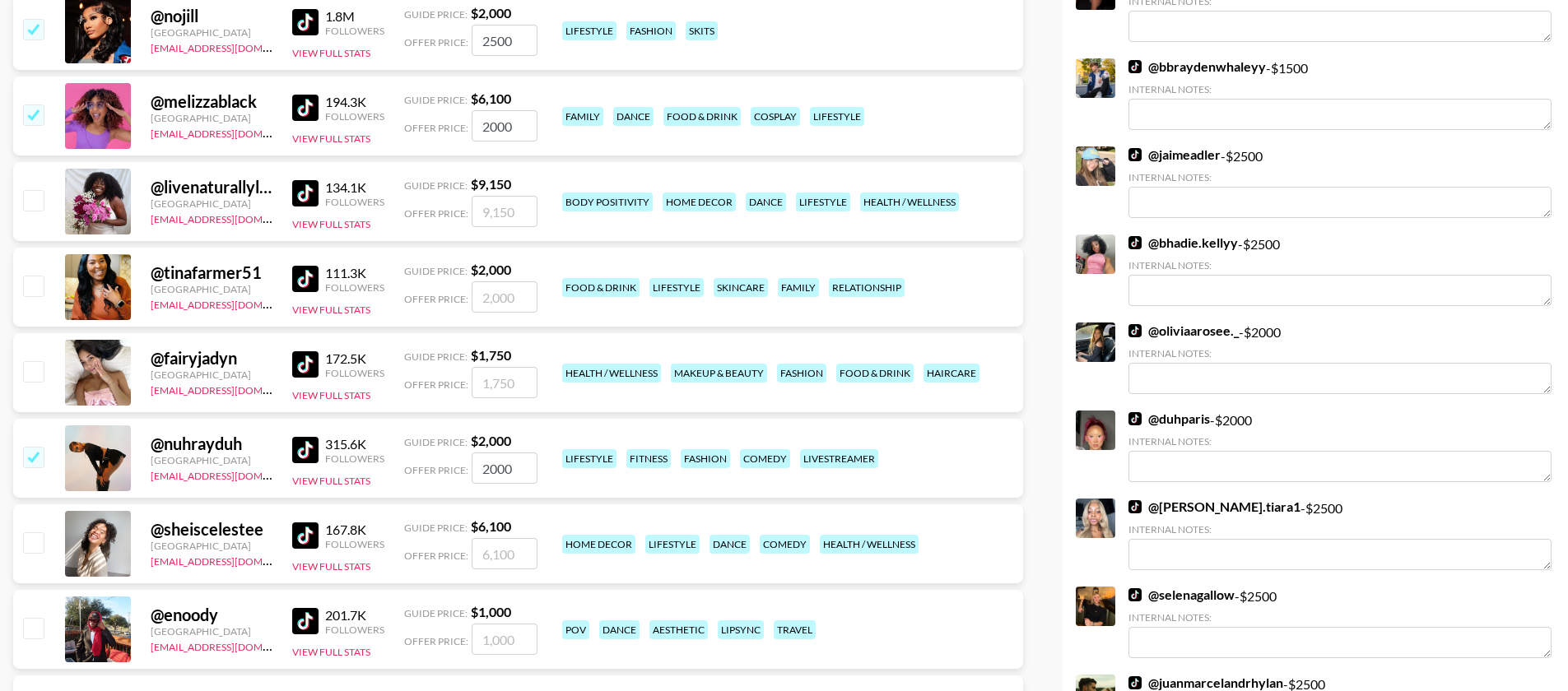
scroll to position [1675, 0]
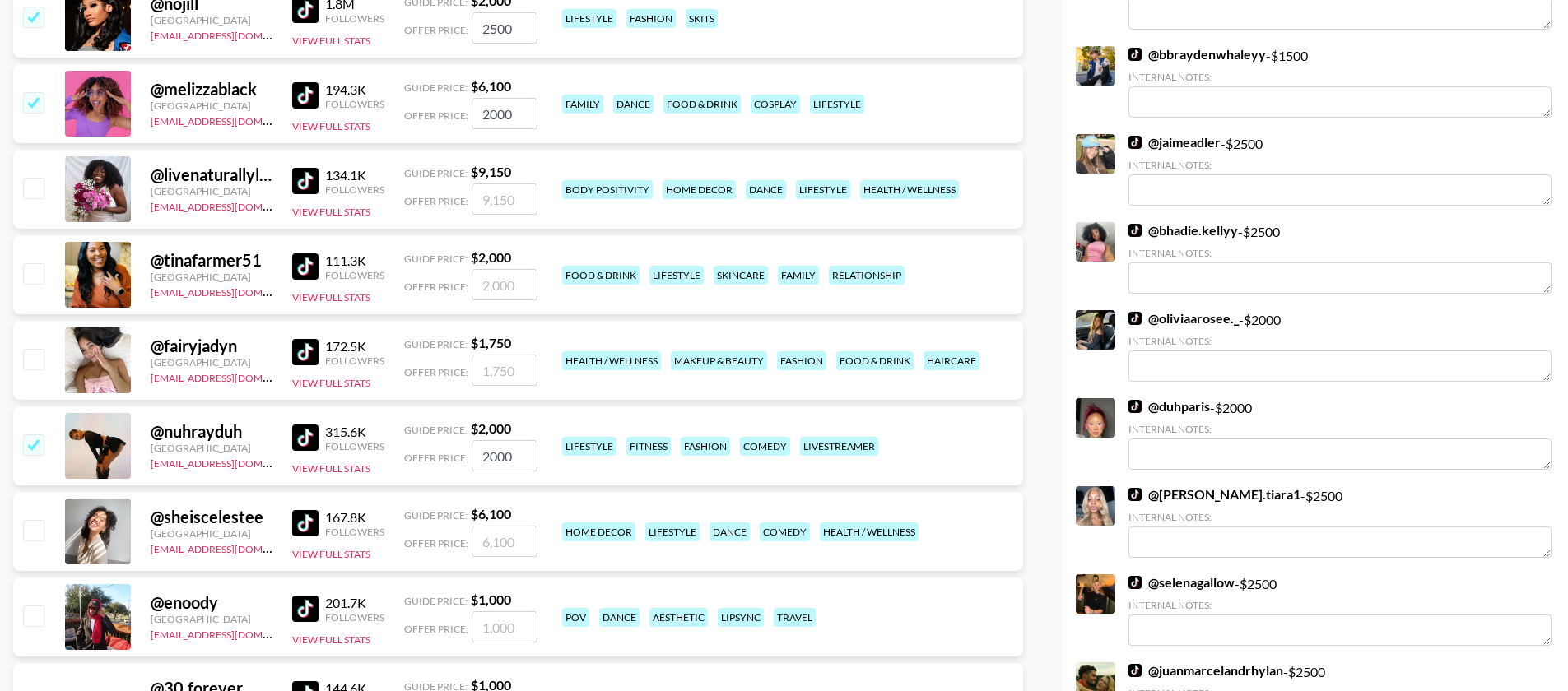
click at [39, 606] on input "checkbox" at bounding box center [32, 615] width 19 height 19
checkbox input "true"
click at [489, 611] on input "1000" at bounding box center [504, 627] width 66 height 31
type input "2000"
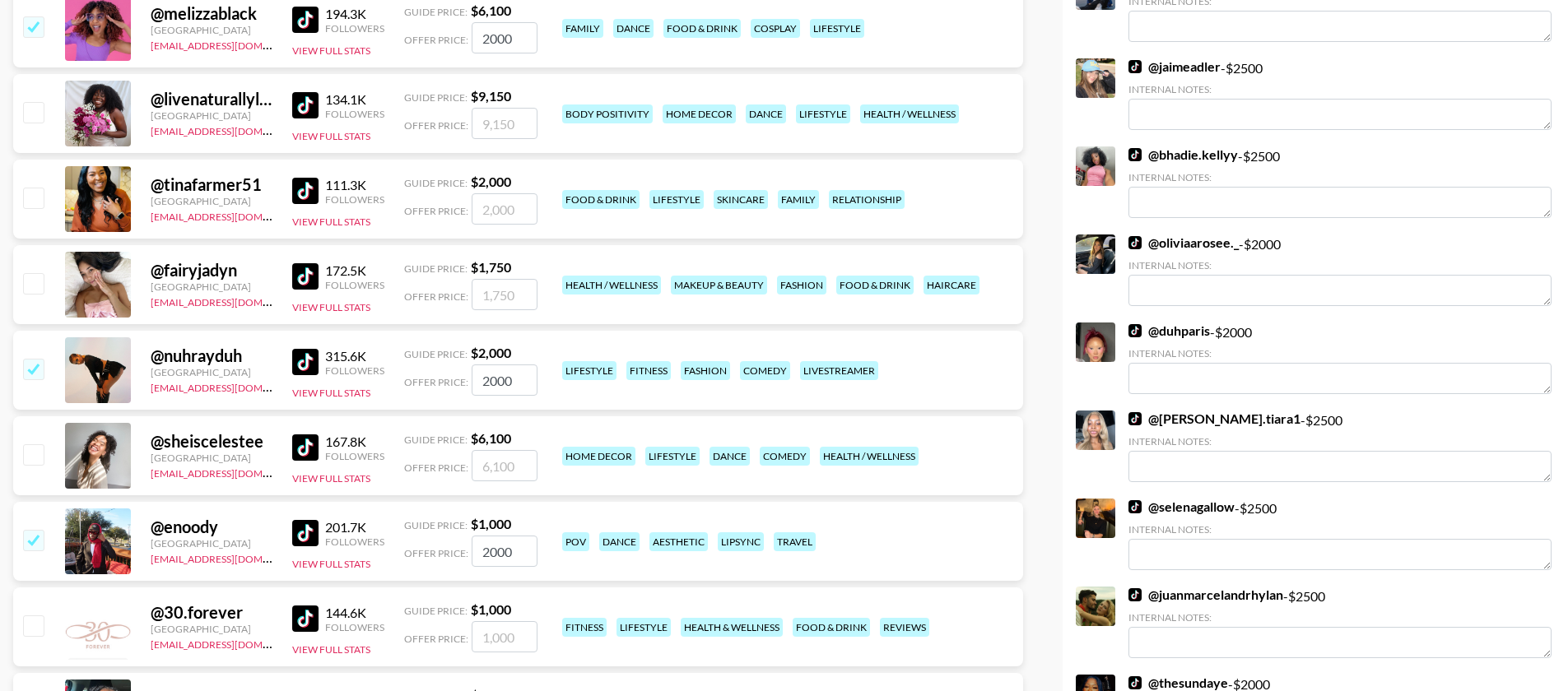
scroll to position [1752, 0]
click at [40, 444] on input "checkbox" at bounding box center [32, 453] width 19 height 19
checkbox input "true"
click at [510, 450] on input "6100" at bounding box center [504, 465] width 66 height 31
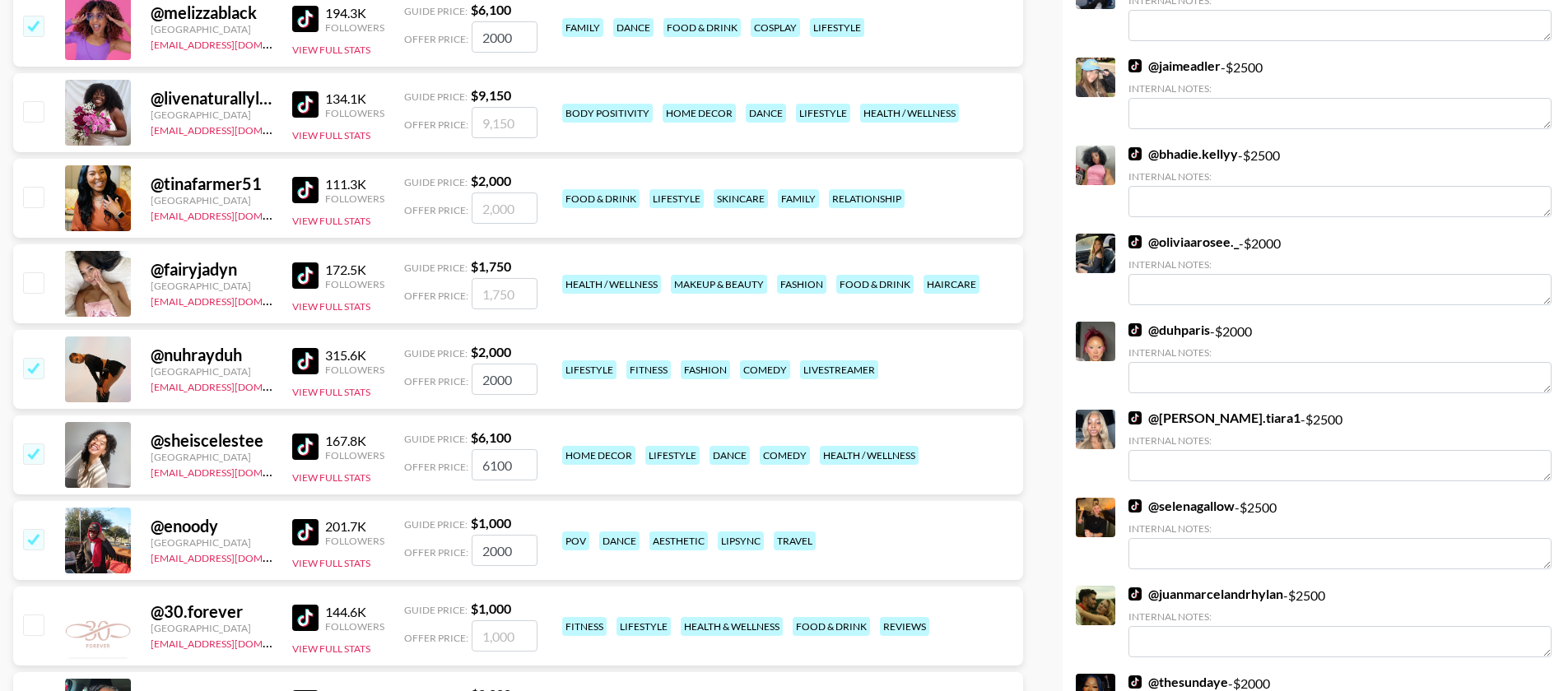
click at [474, 450] on input "6100" at bounding box center [504, 465] width 66 height 31
type input "2000"
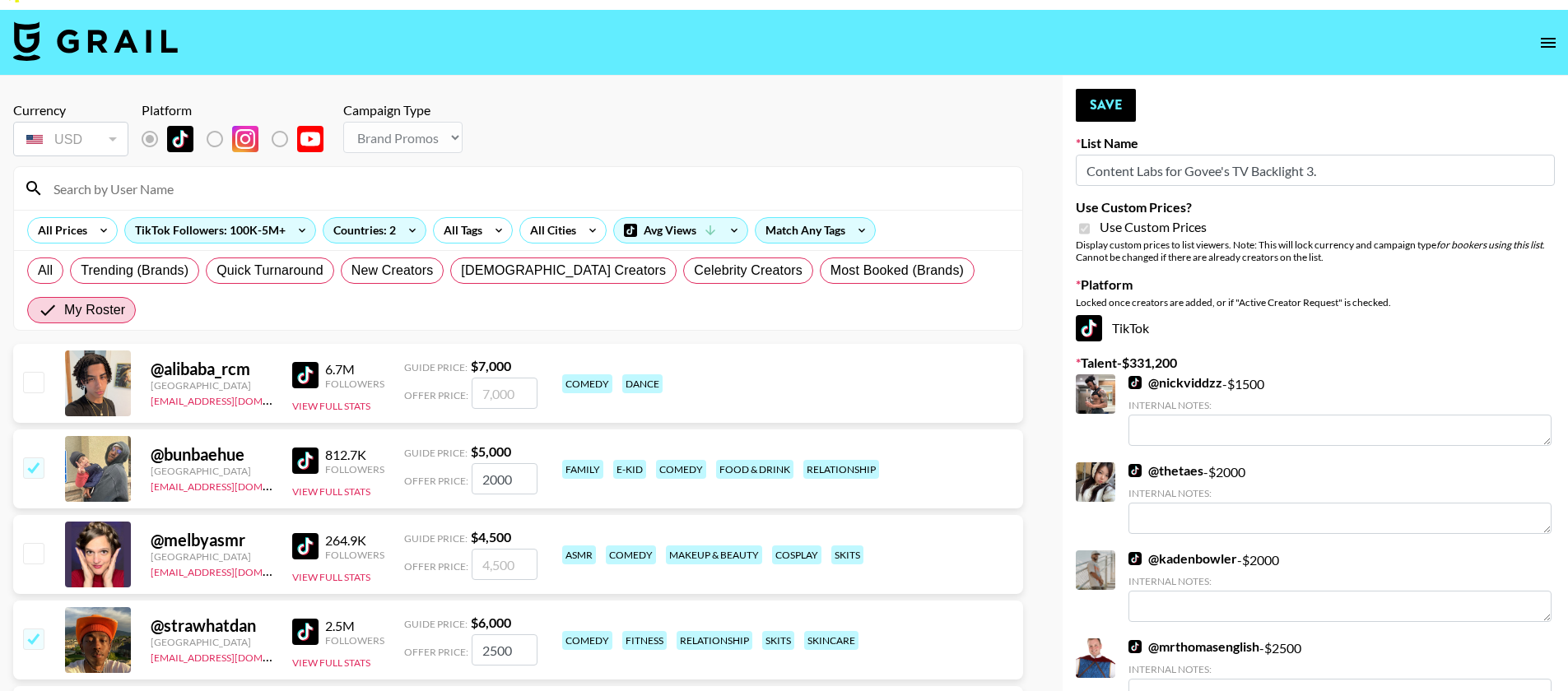
scroll to position [0, 0]
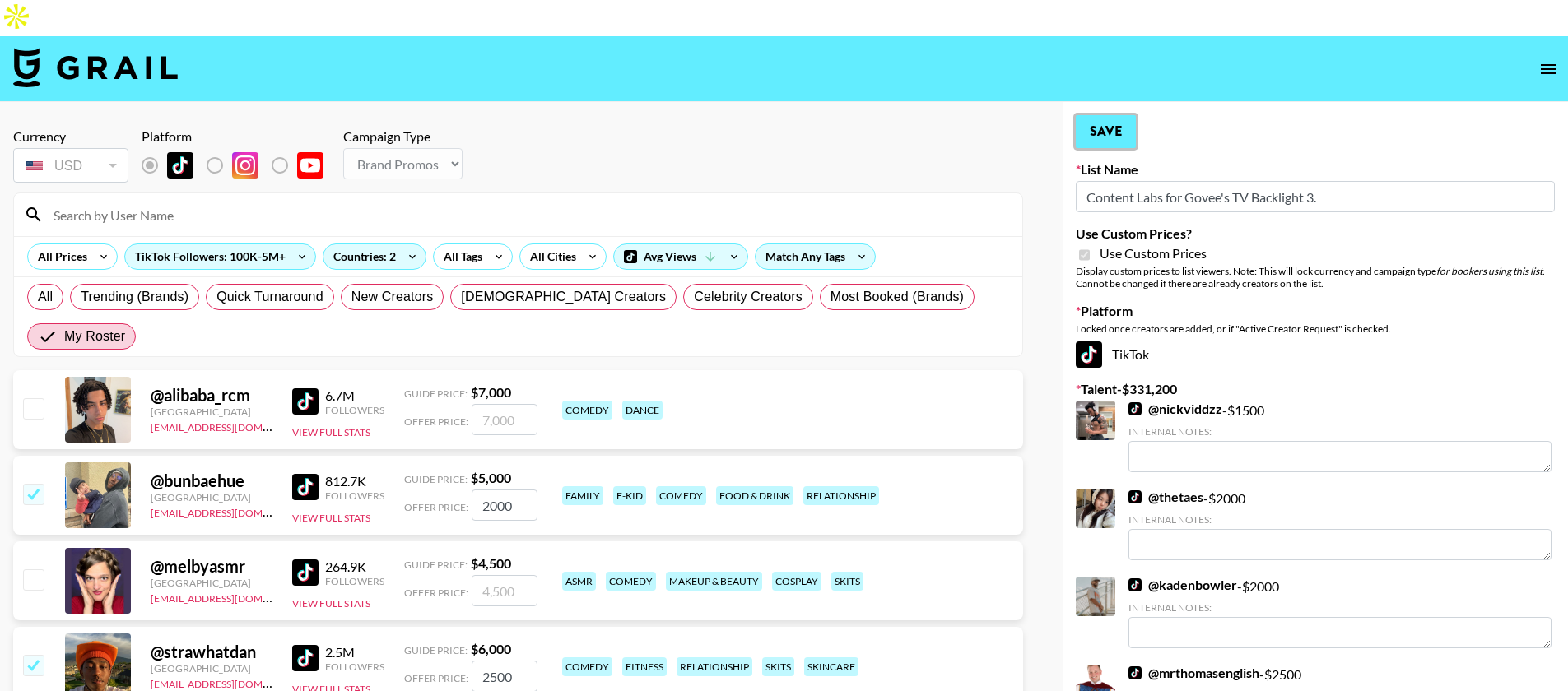
click at [1098, 116] on button "Save" at bounding box center [1105, 132] width 60 height 33
radio input "true"
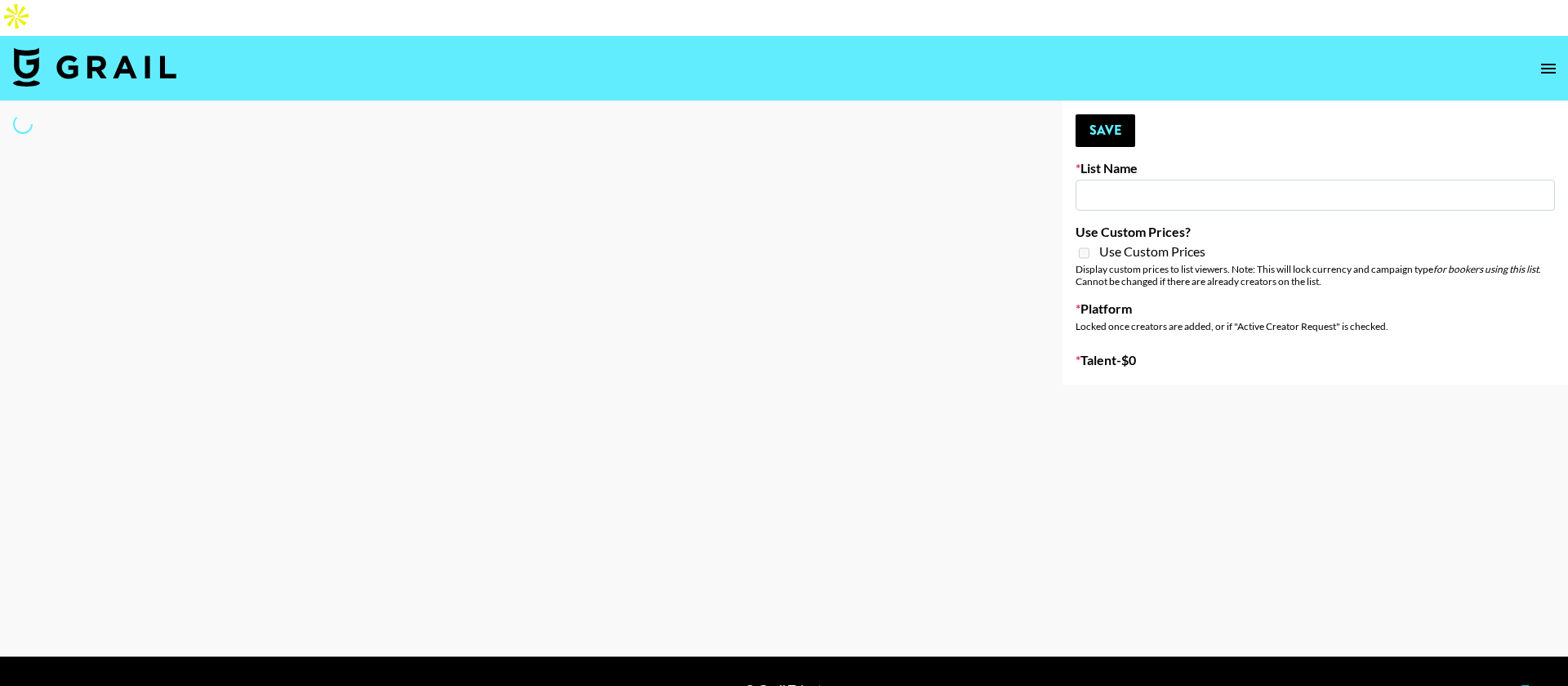
type input "[US_STATE] Fashion Week [DATE]"
select select "Song"
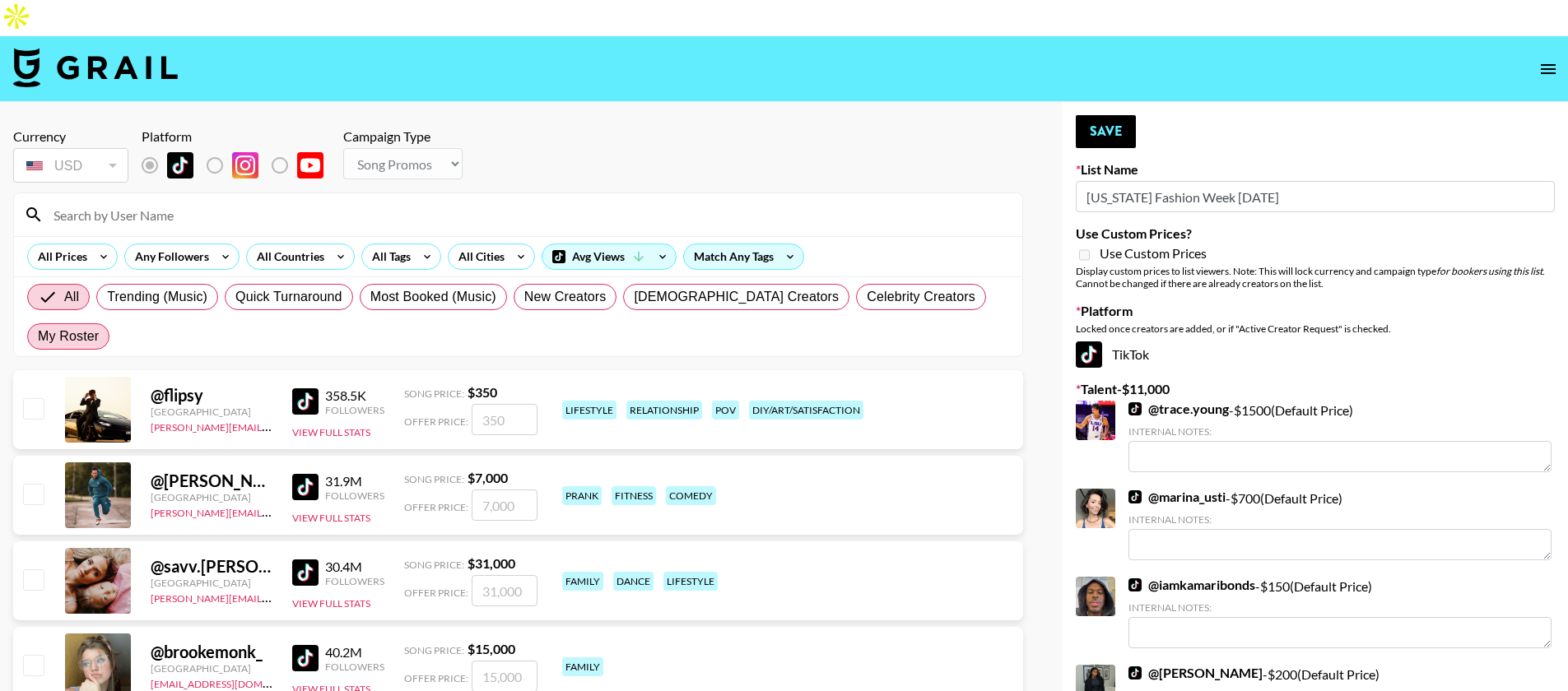
click at [99, 327] on span "My Roster" at bounding box center [68, 336] width 61 height 19
click at [38, 337] on input "My Roster" at bounding box center [38, 337] width 0 height 0
radio input "true"
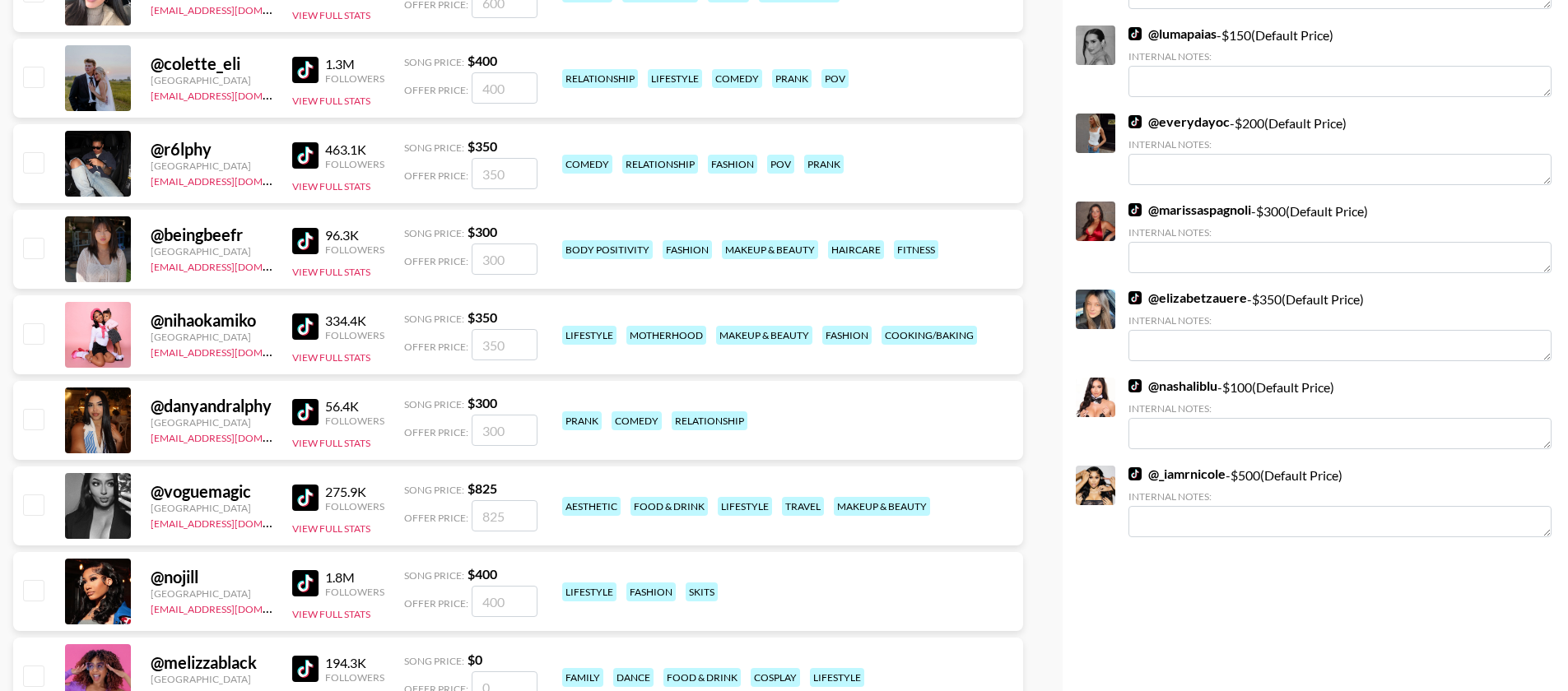
scroll to position [1890, 0]
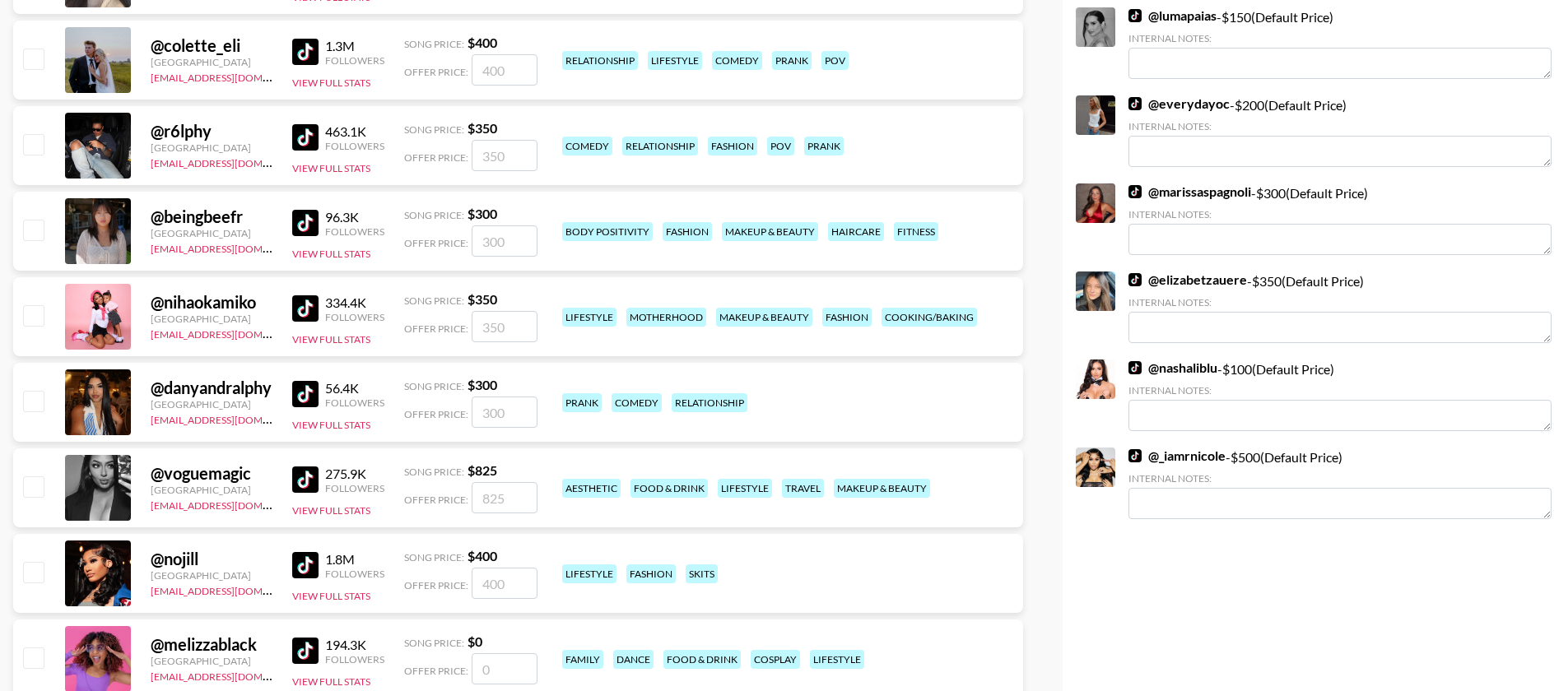
click at [29, 562] on input "checkbox" at bounding box center [32, 572] width 19 height 19
checkbox input "true"
type input "400"
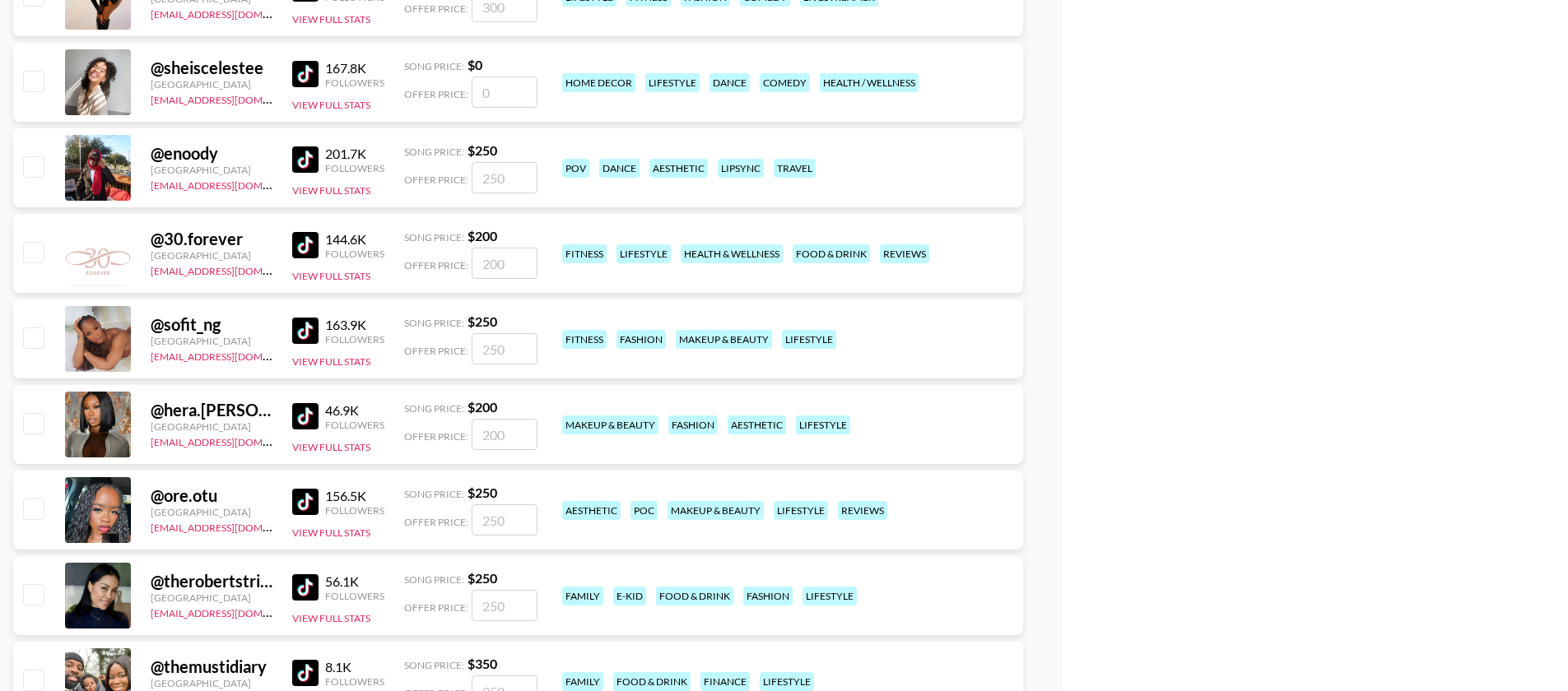
scroll to position [3244, 0]
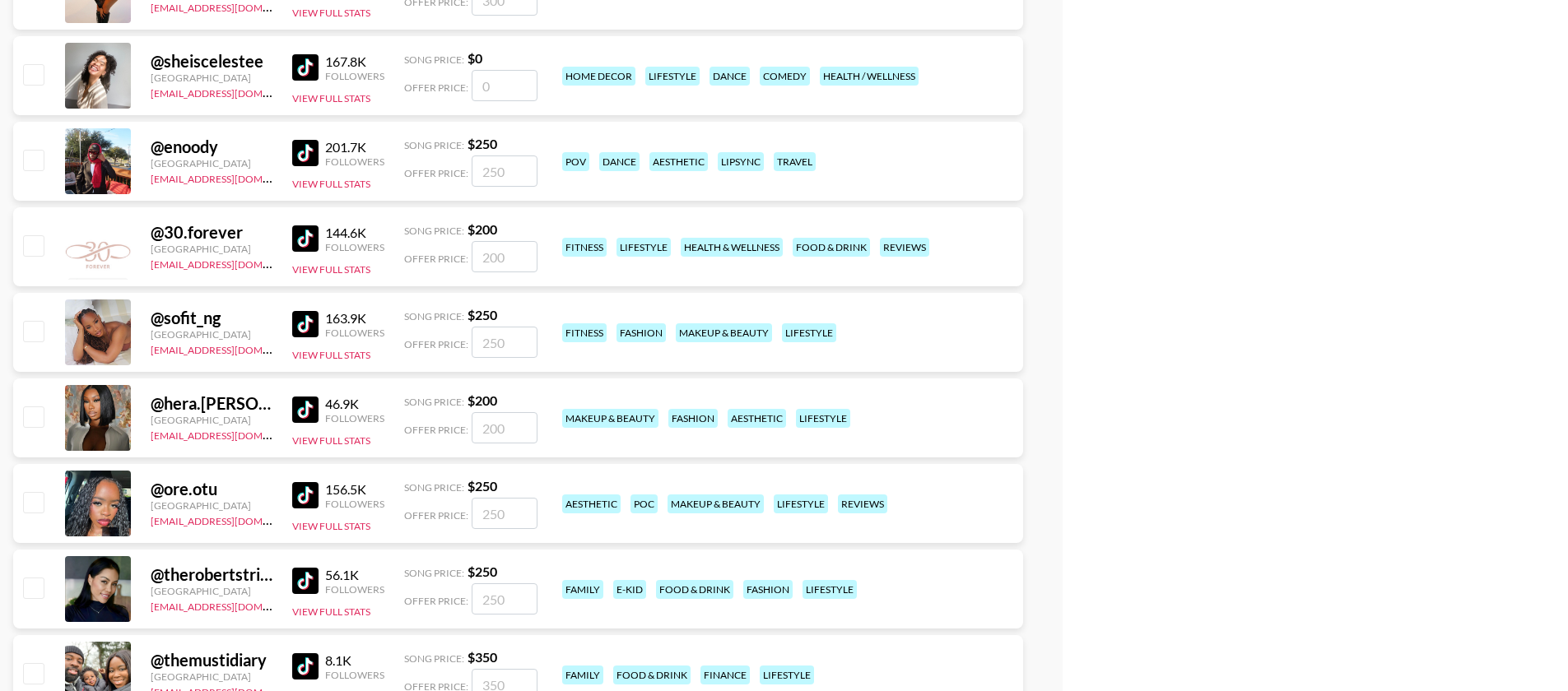
click at [56, 378] on div "@ [GEOGRAPHIC_DATA][PERSON_NAME] [GEOGRAPHIC_DATA] [EMAIL_ADDRESS][DOMAIN_NAME]…" at bounding box center [518, 417] width 1010 height 79
click at [48, 378] on div "@ [GEOGRAPHIC_DATA][PERSON_NAME] [GEOGRAPHIC_DATA] [EMAIL_ADDRESS][DOMAIN_NAME]…" at bounding box center [518, 417] width 1010 height 79
click at [43, 406] on input "checkbox" at bounding box center [32, 415] width 19 height 19
checkbox input "true"
type input "200"
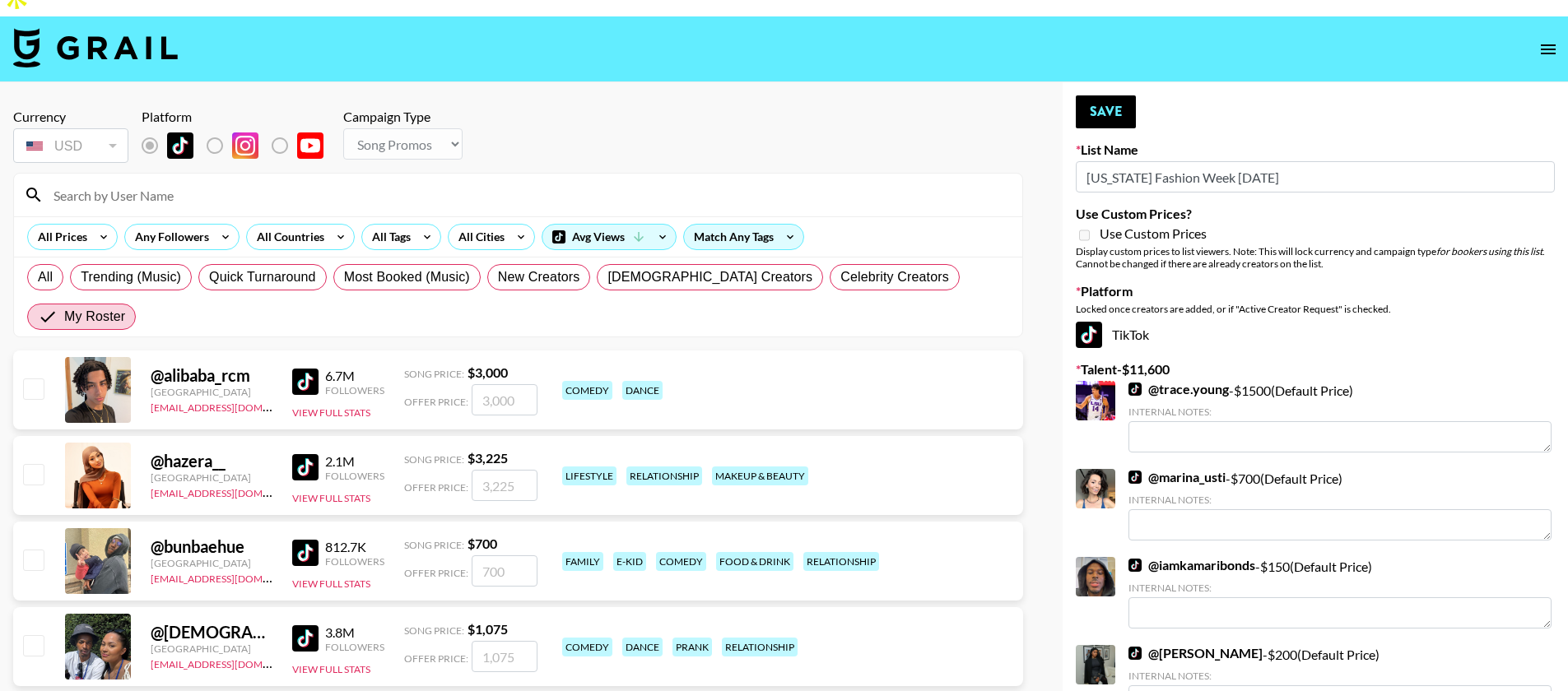
scroll to position [0, 0]
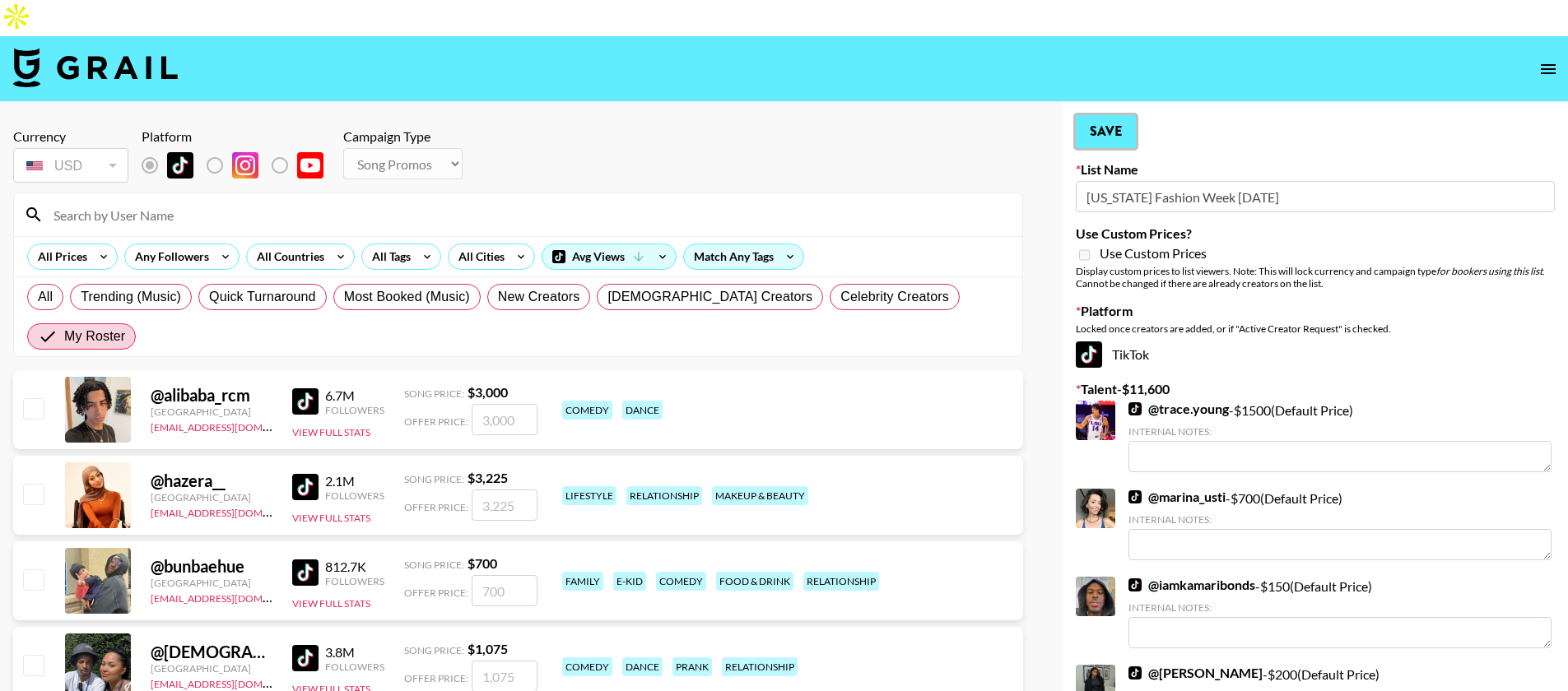
click at [1099, 116] on button "Save" at bounding box center [1105, 132] width 60 height 33
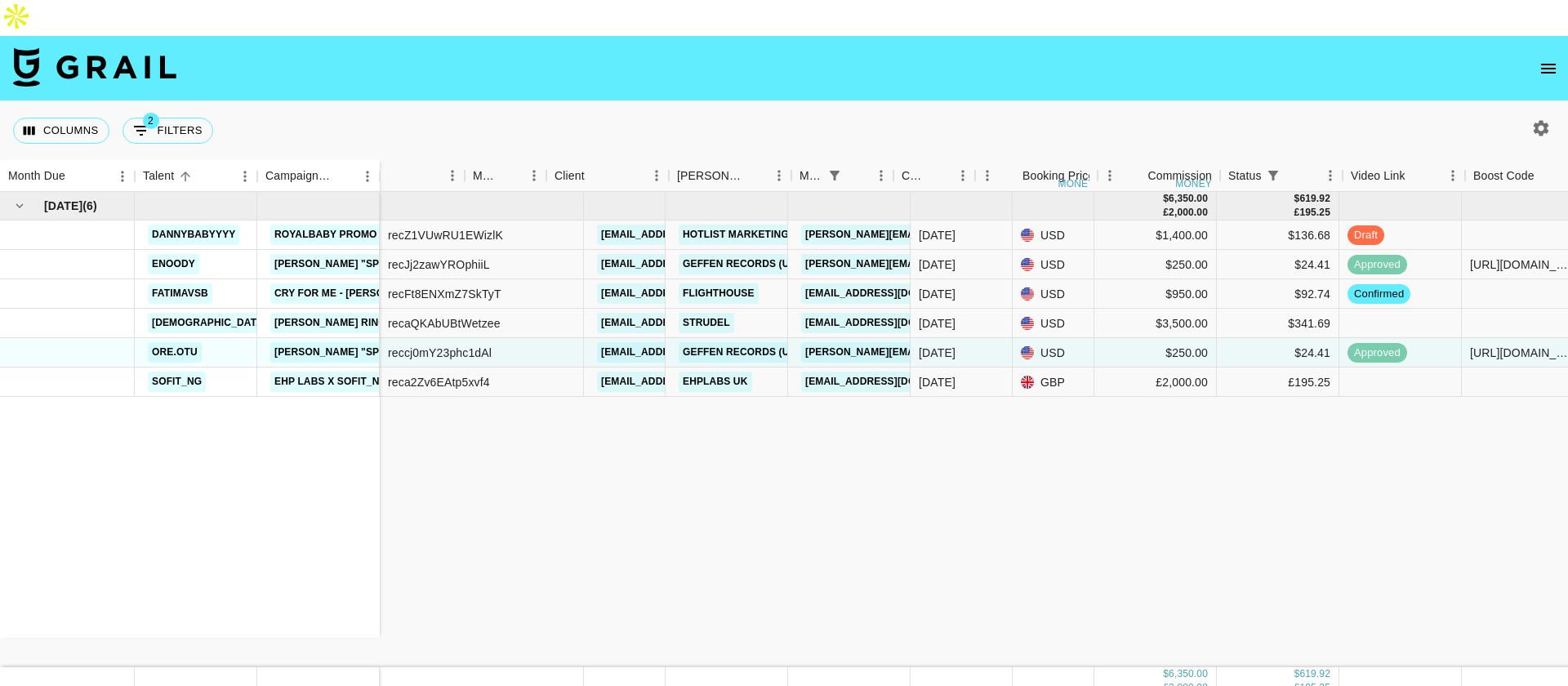
scroll to position [0, 119]
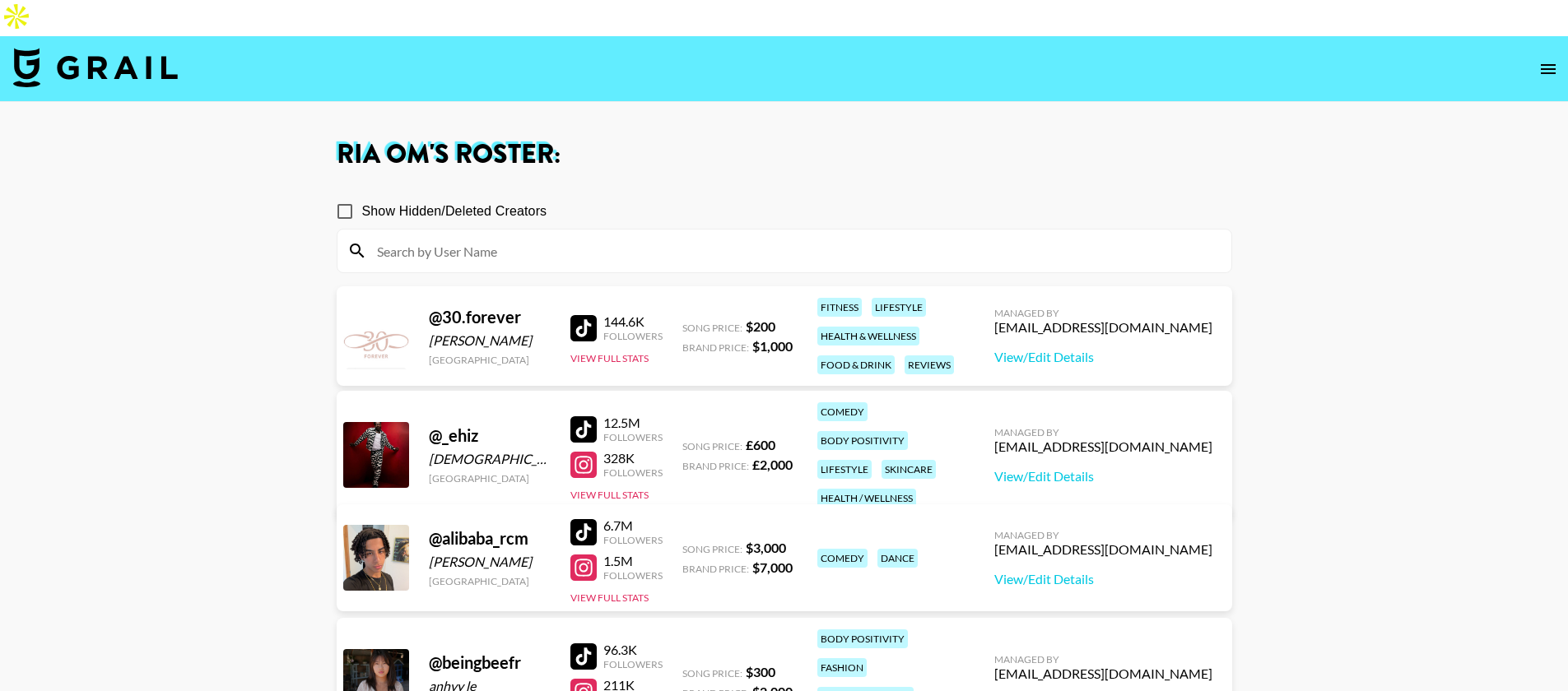
click at [533, 238] on input at bounding box center [794, 251] width 854 height 26
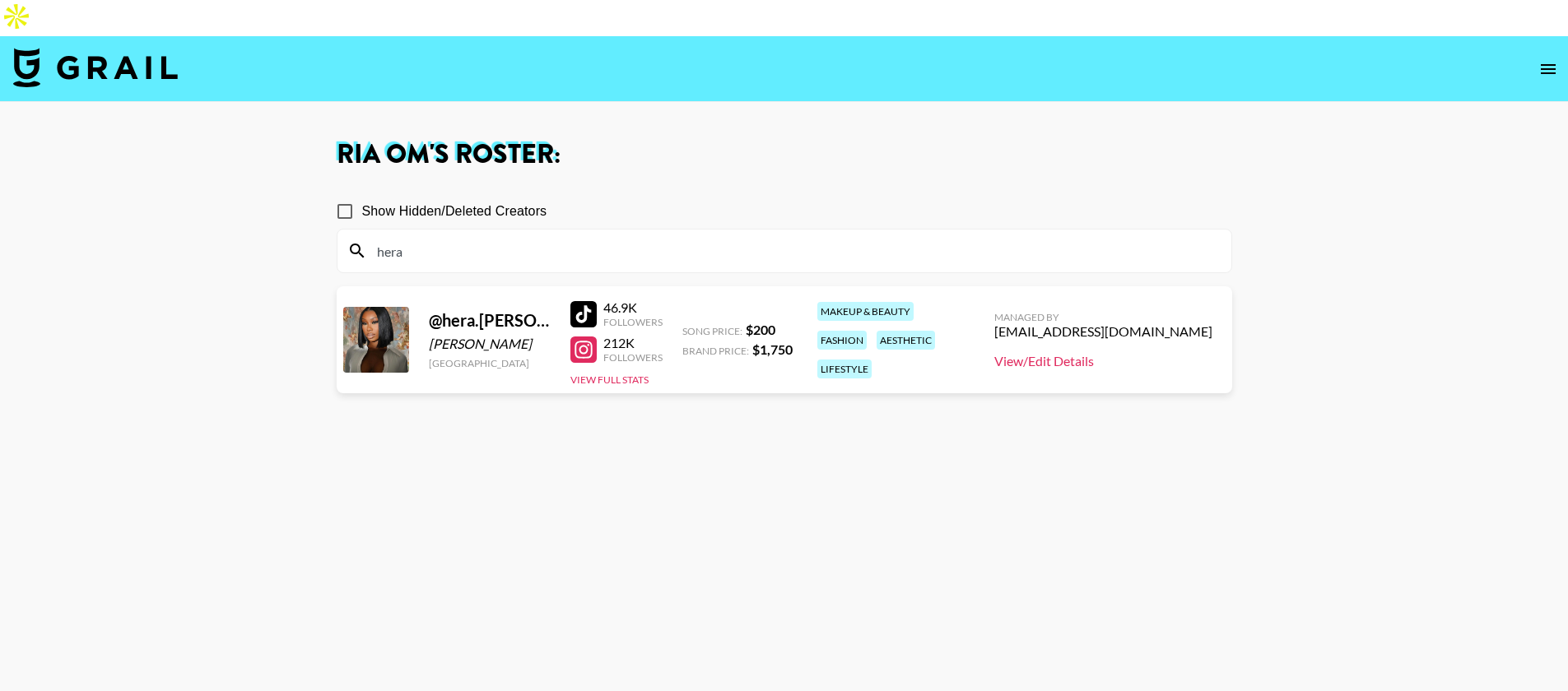
type input "hera"
click at [1128, 353] on link "View/Edit Details" at bounding box center [1104, 362] width 218 height 17
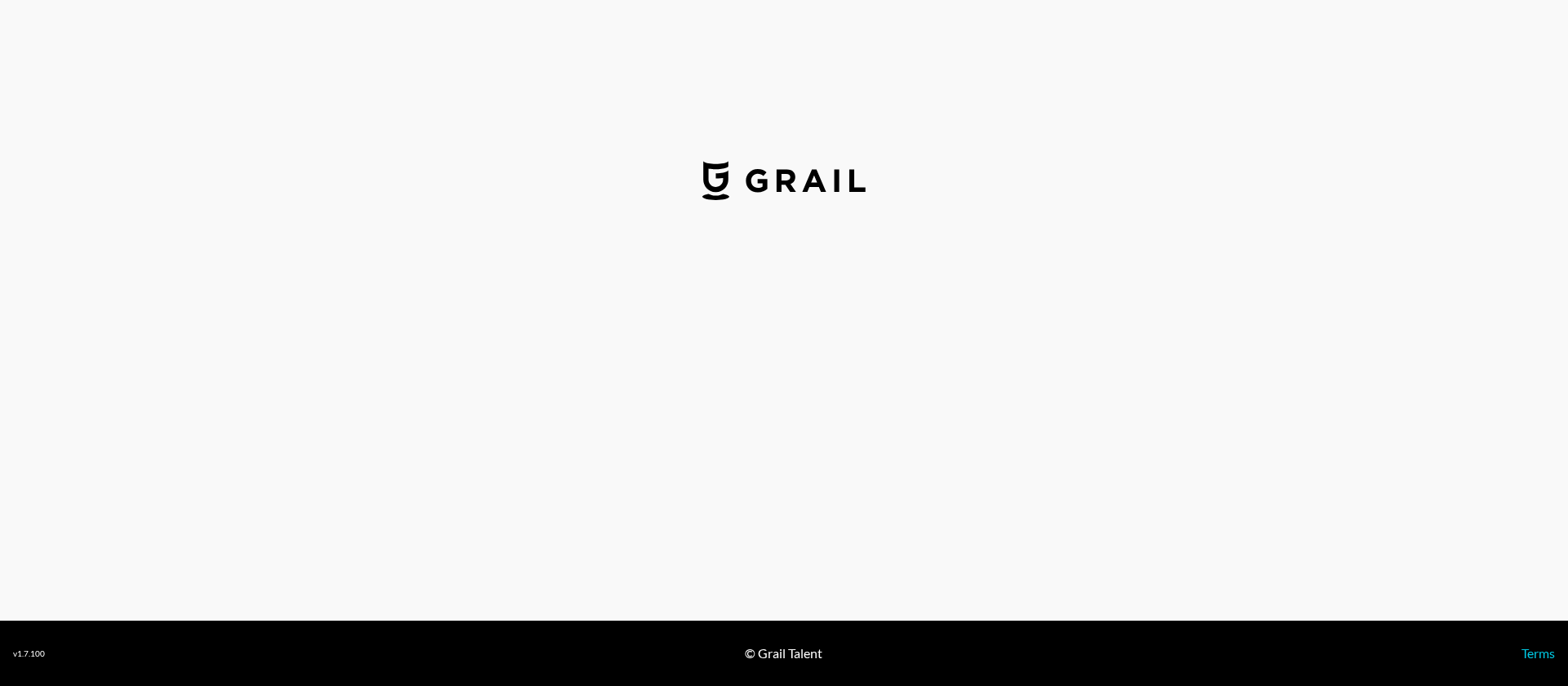
select select "USD"
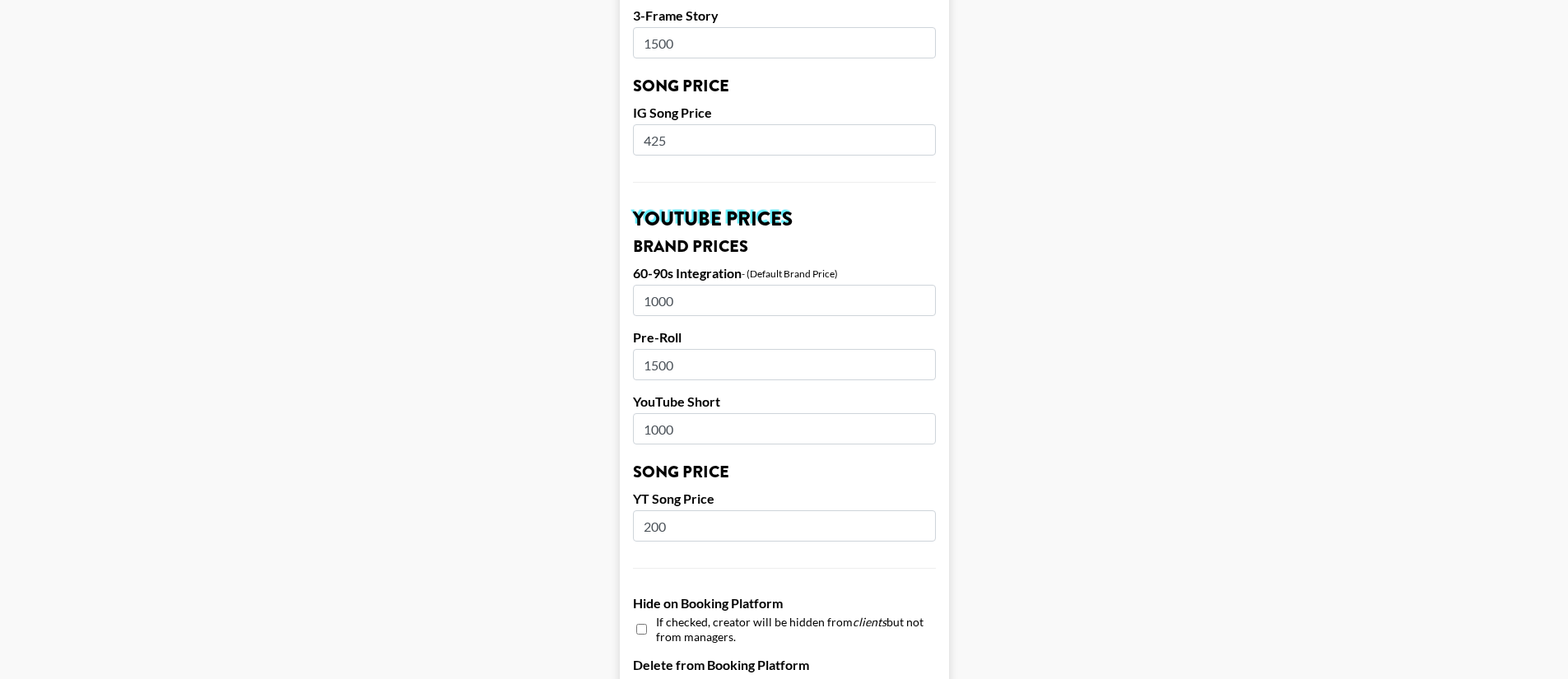
scroll to position [1459, 0]
